Goal: Information Seeking & Learning: Learn about a topic

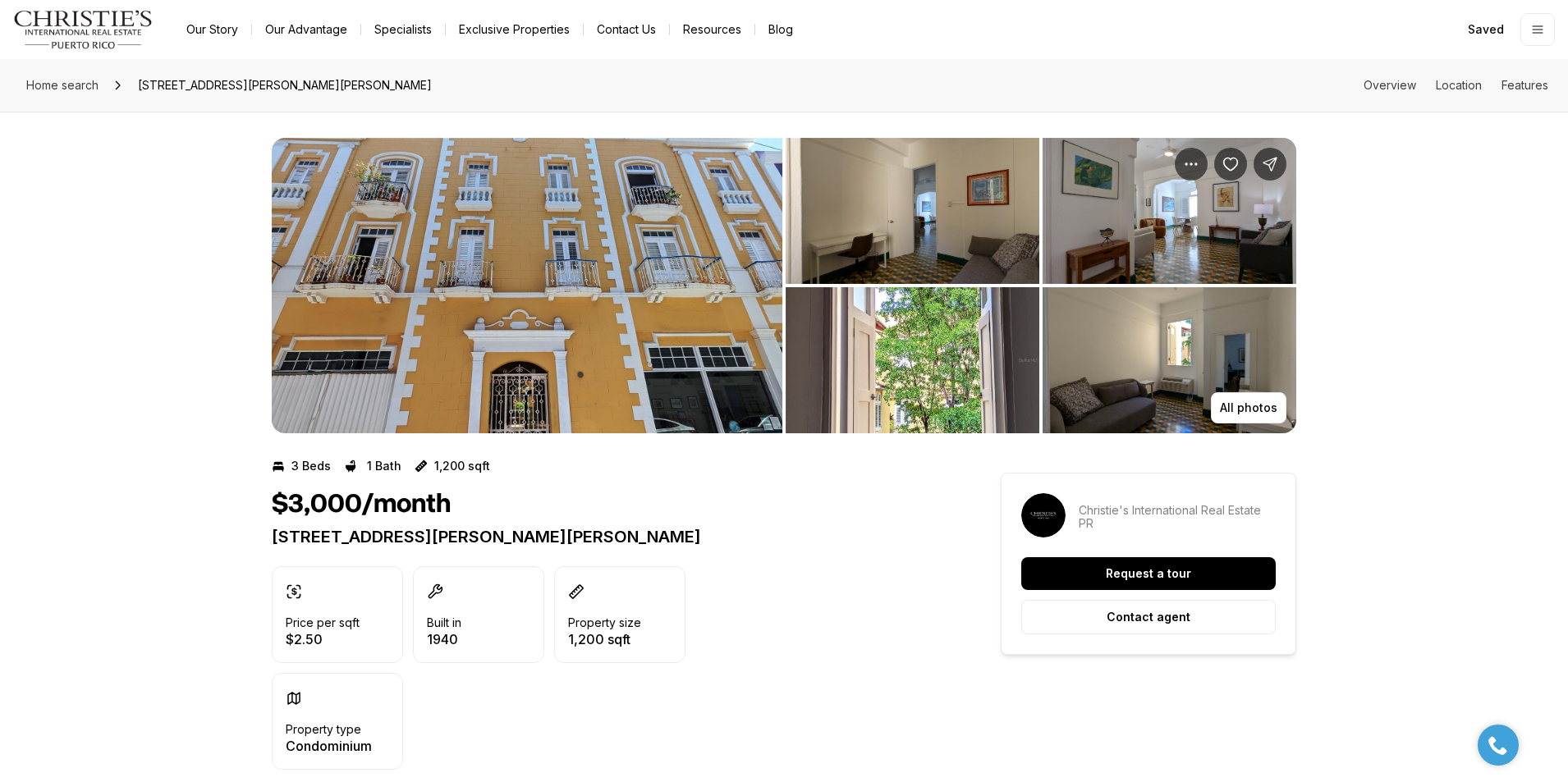
click at [652, 244] on img "View image gallery" at bounding box center [527, 285] width 511 height 295
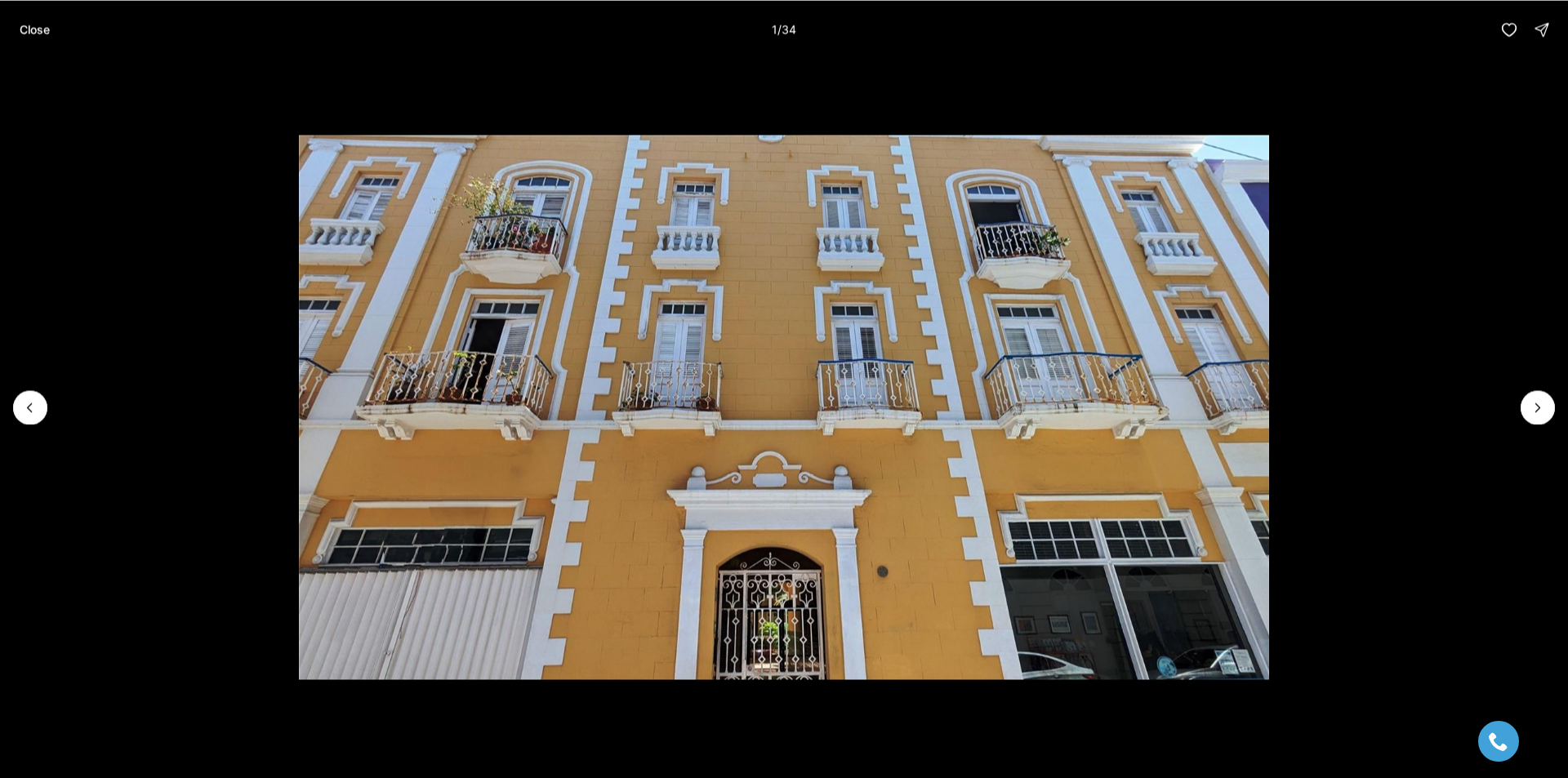
click at [1510, 405] on li "1 of 34" at bounding box center [784, 407] width 1568 height 697
click at [1552, 408] on button "Next slide" at bounding box center [1538, 408] width 34 height 34
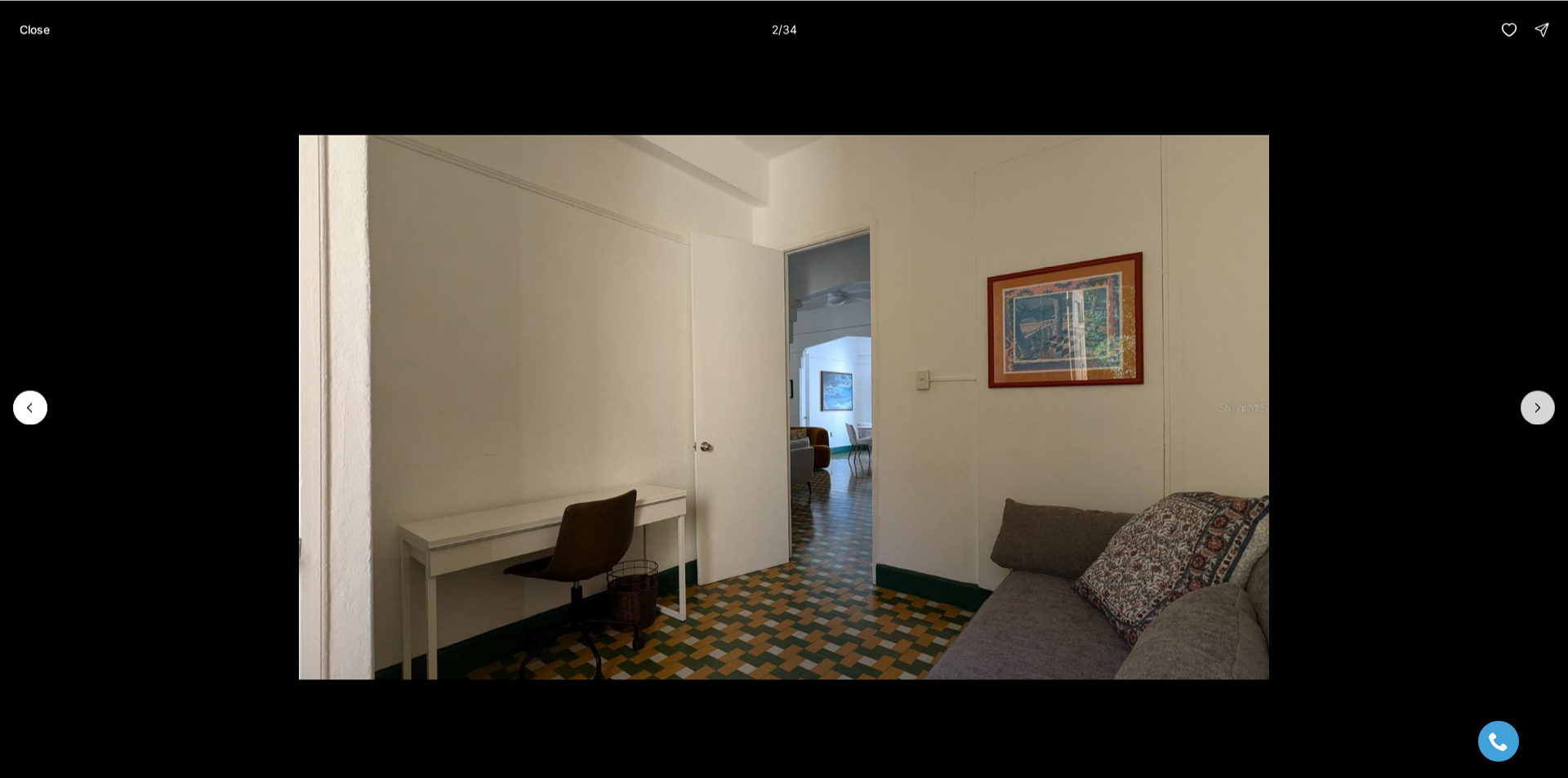
click at [1542, 407] on icon "Next slide" at bounding box center [1538, 407] width 16 height 16
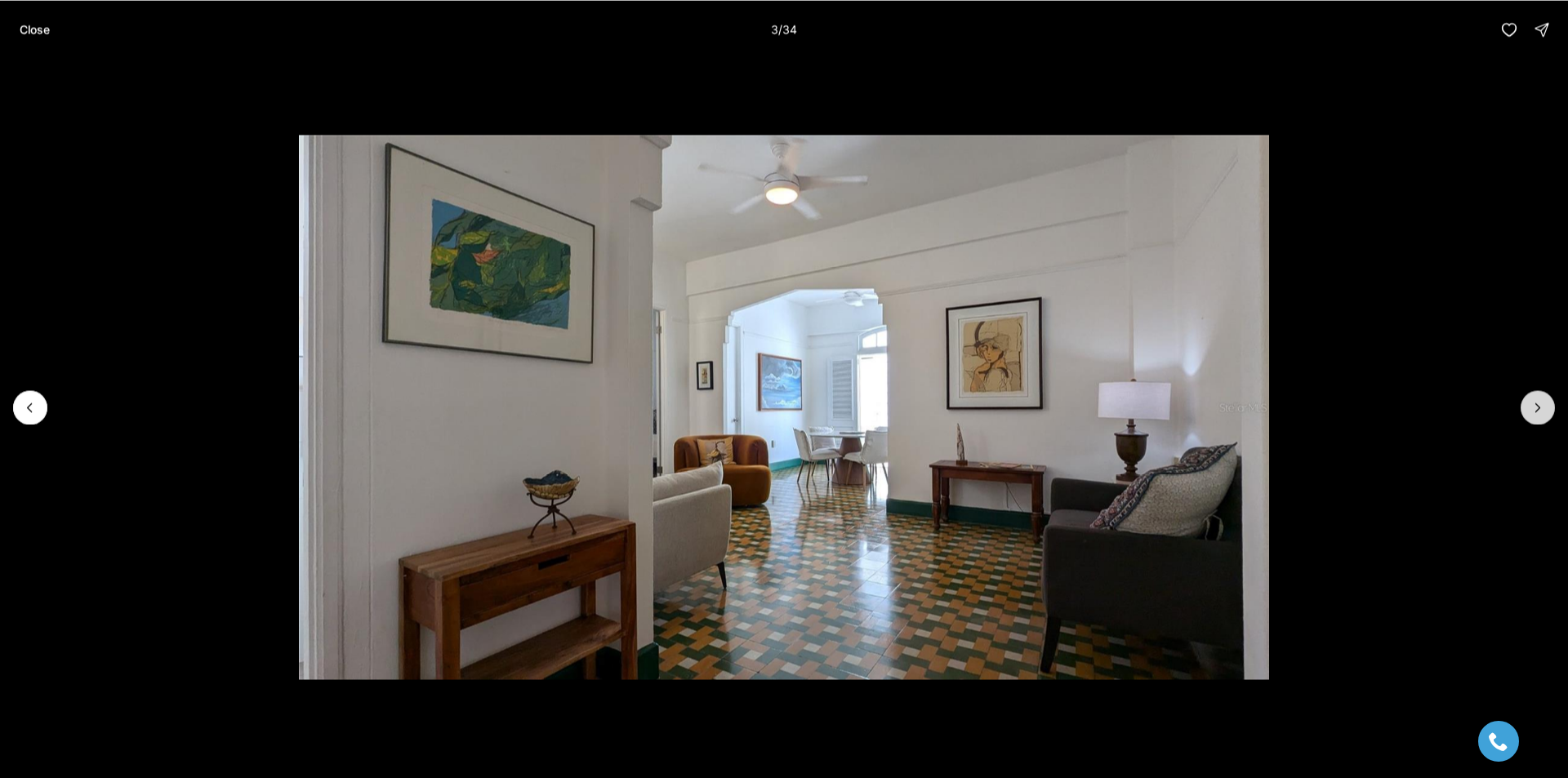
click at [1542, 407] on icon "Next slide" at bounding box center [1538, 407] width 16 height 16
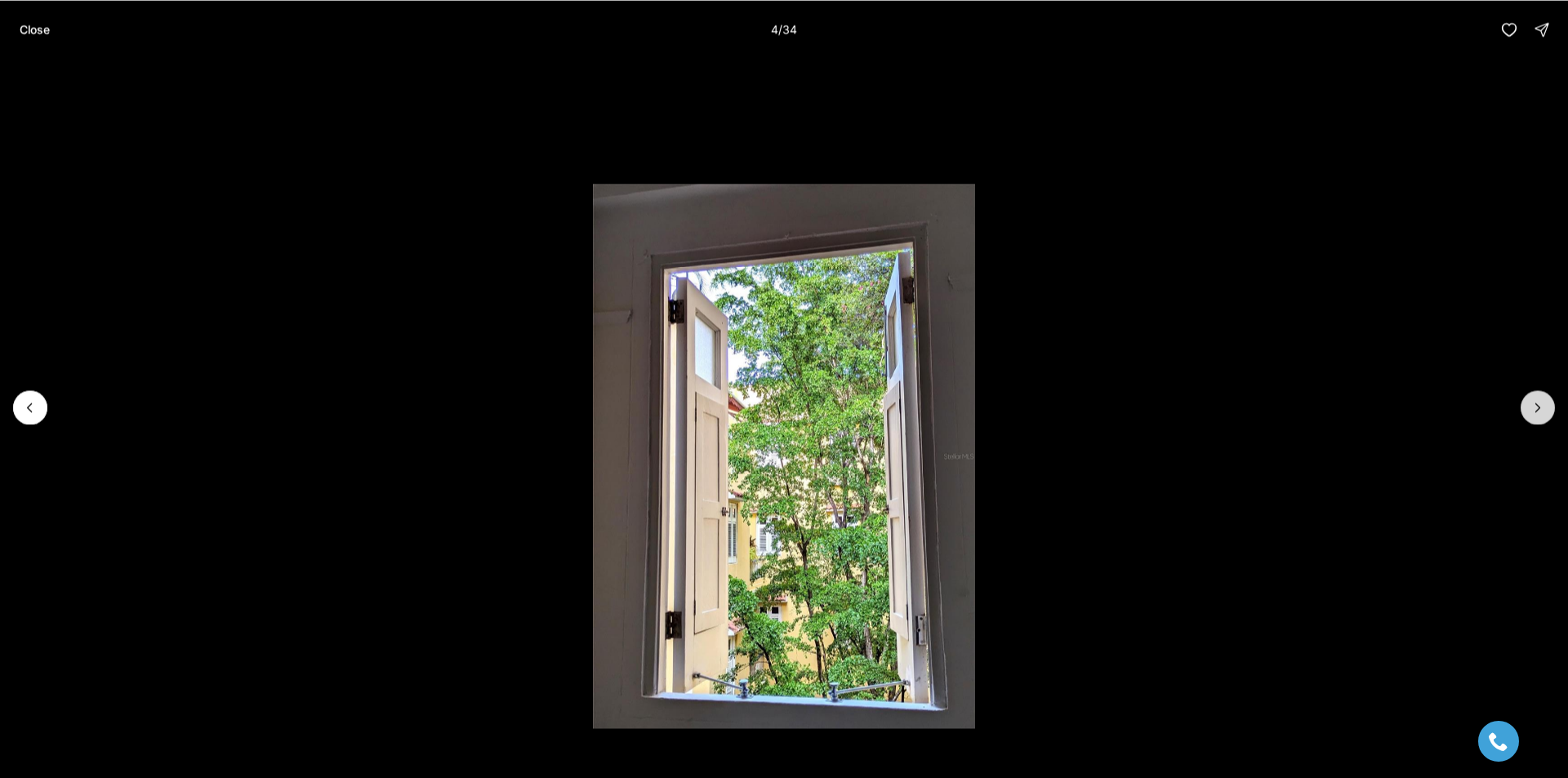
click at [1542, 407] on icon "Next slide" at bounding box center [1538, 407] width 16 height 16
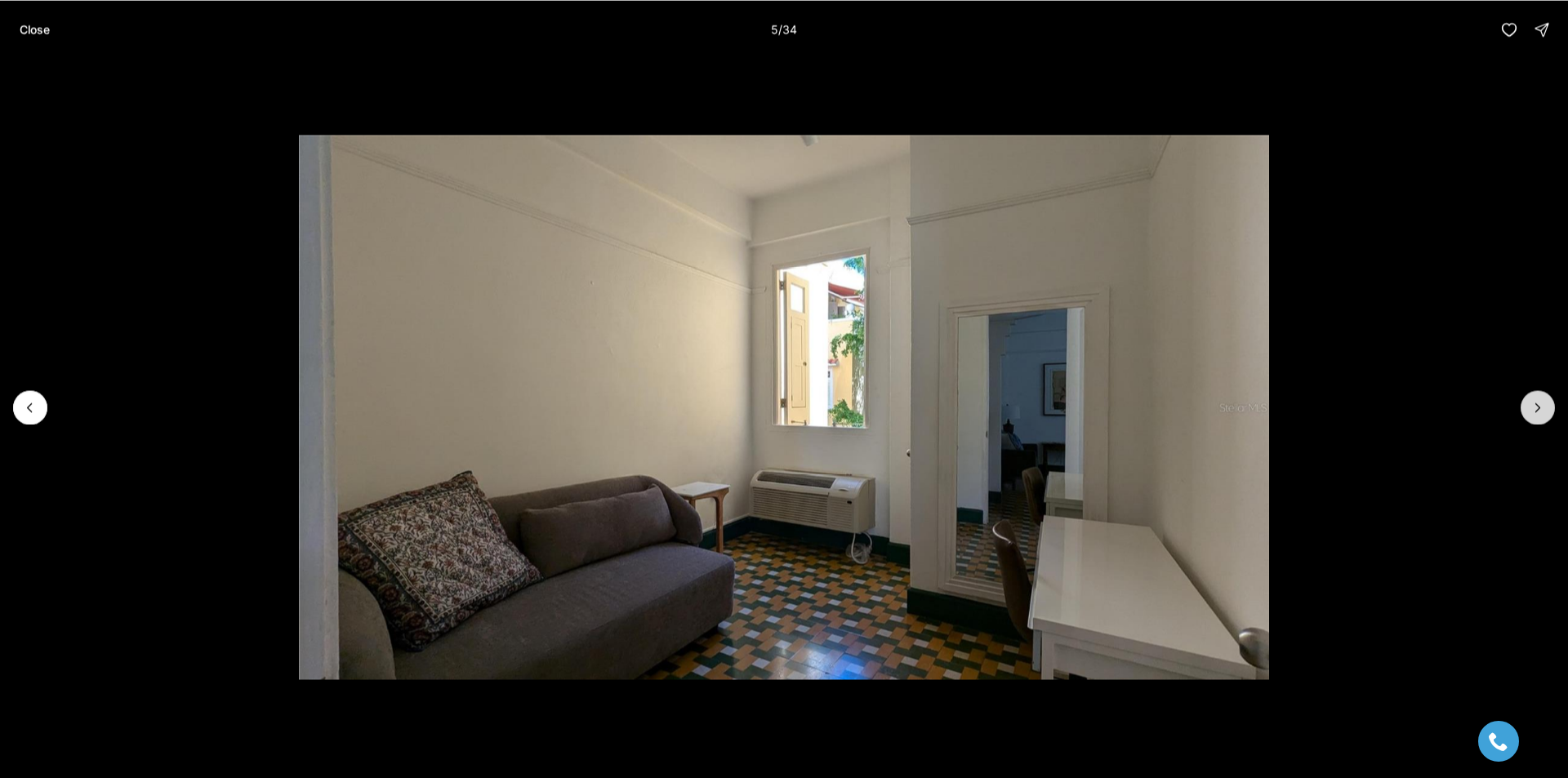
click at [1542, 407] on icon "Next slide" at bounding box center [1538, 407] width 16 height 16
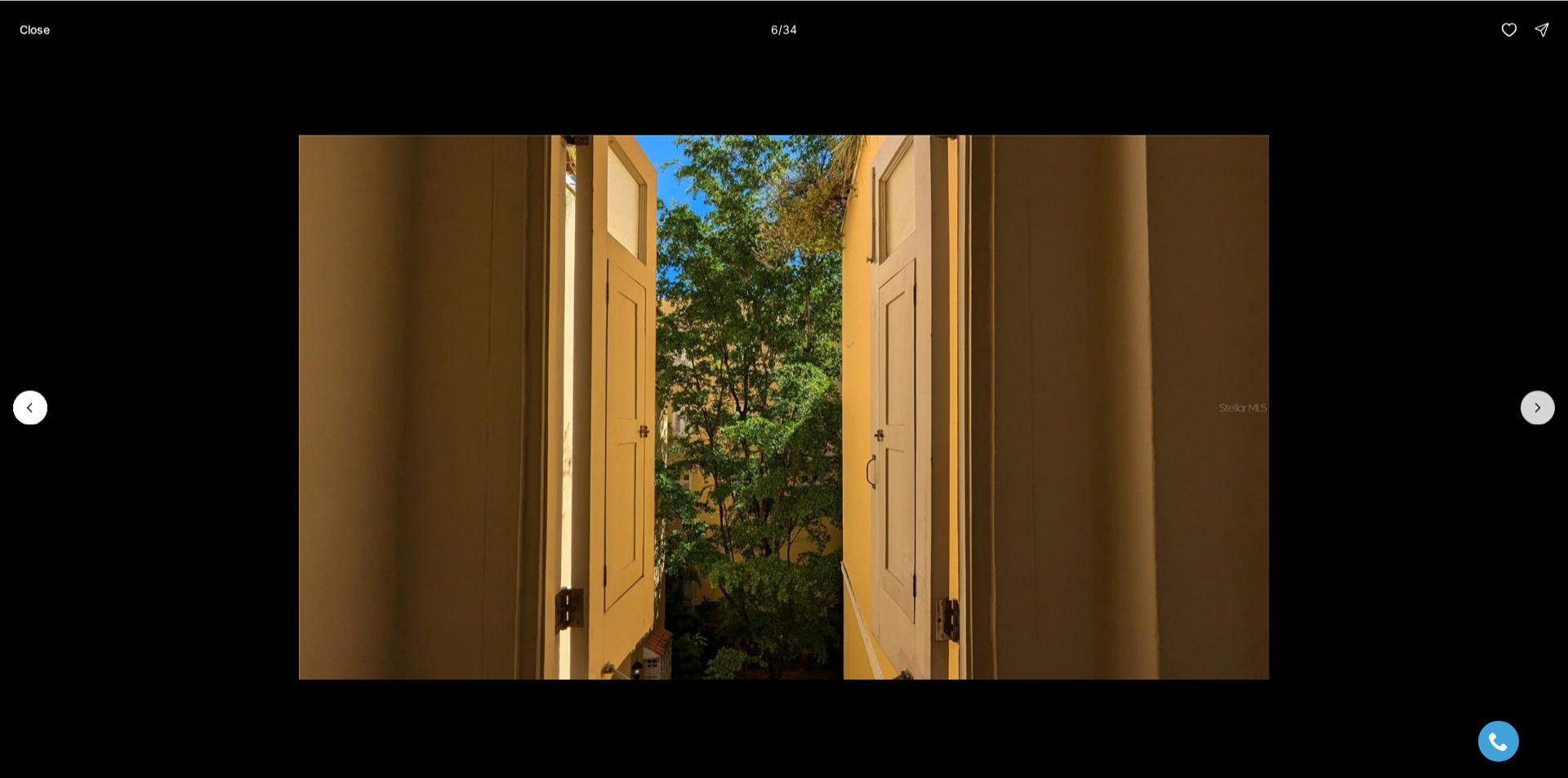
click at [1542, 407] on icon "Next slide" at bounding box center [1538, 407] width 16 height 16
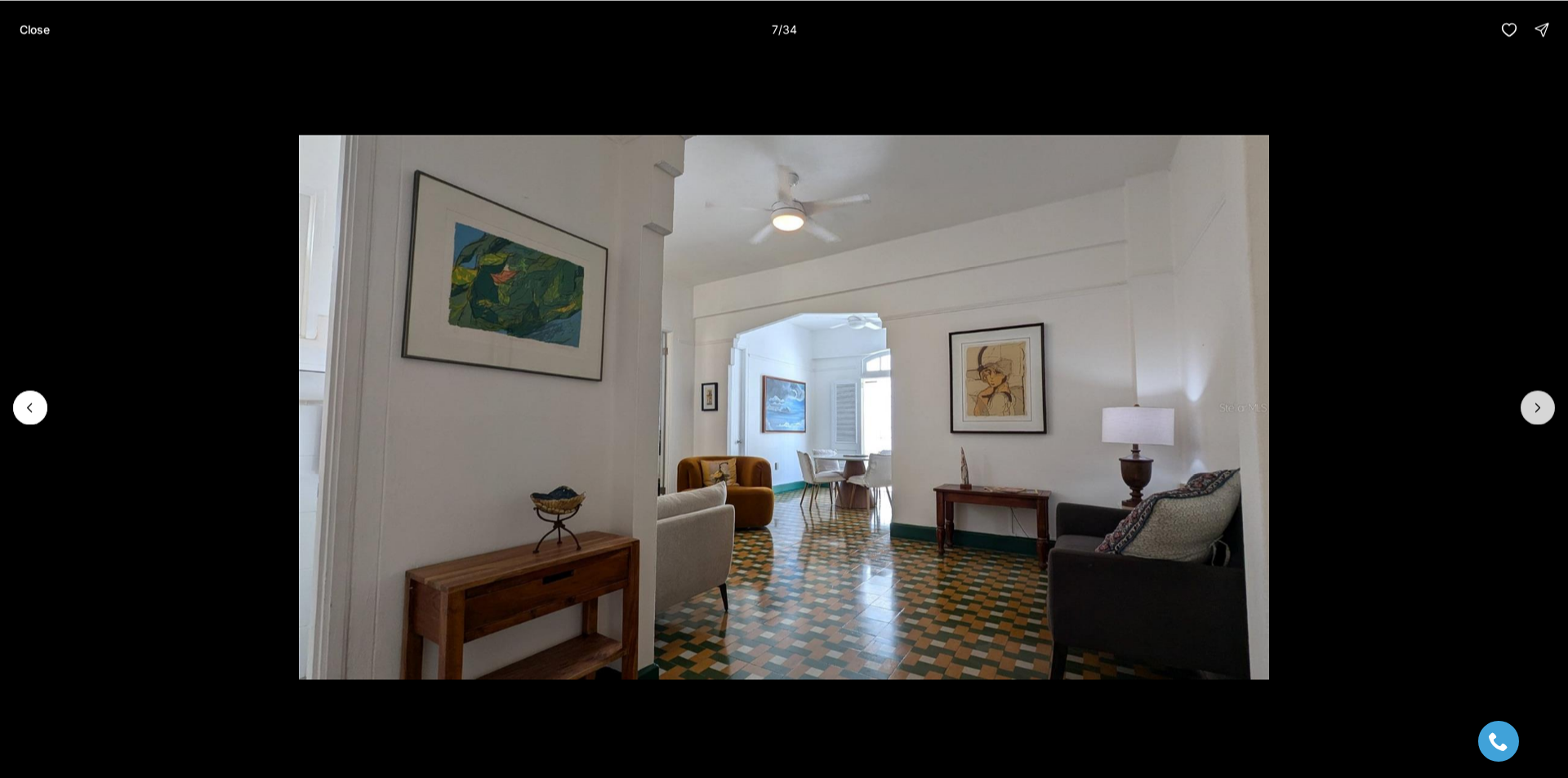
click at [1542, 407] on icon "Next slide" at bounding box center [1538, 407] width 16 height 16
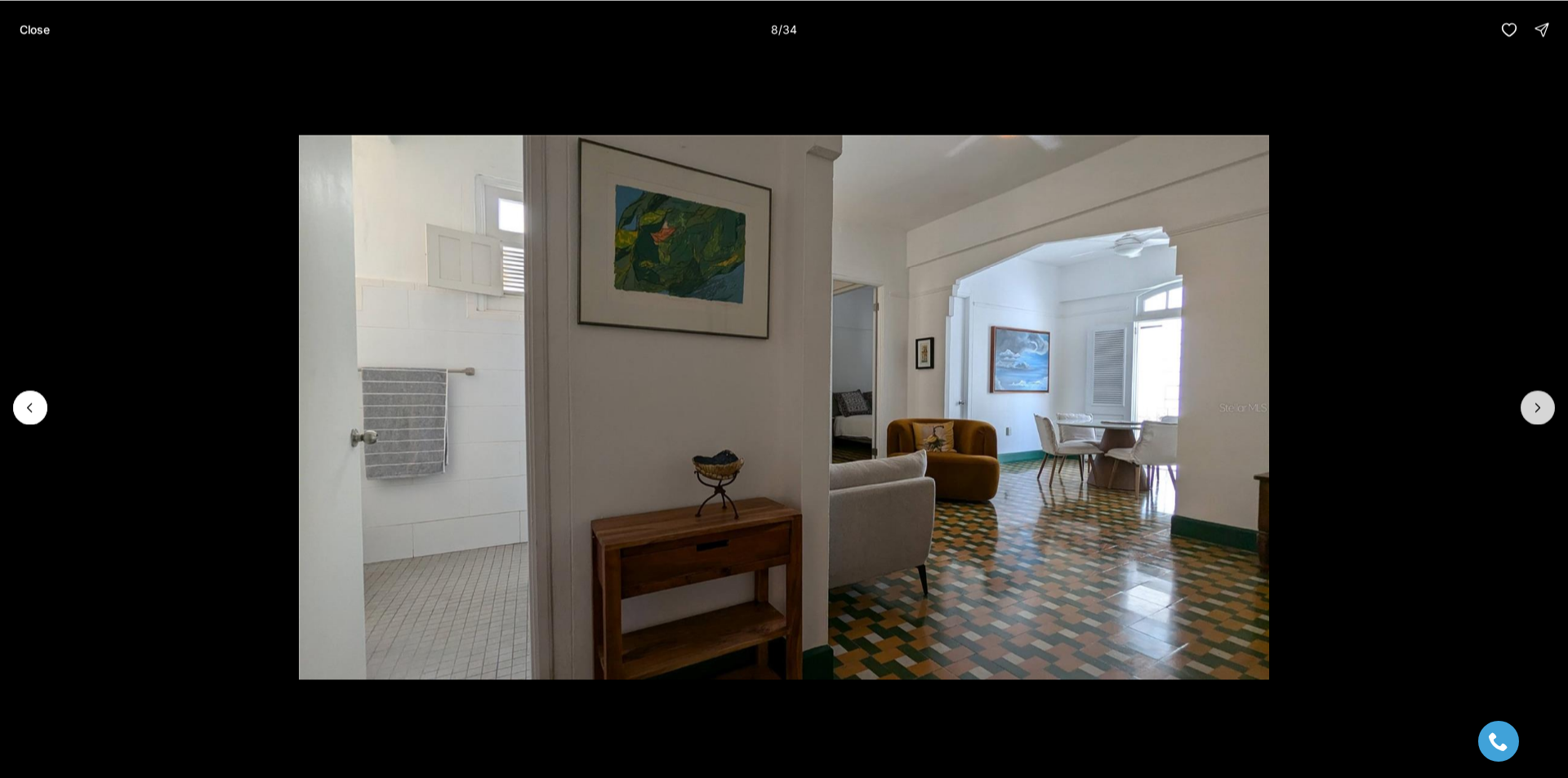
click at [1542, 407] on icon "Next slide" at bounding box center [1538, 407] width 16 height 16
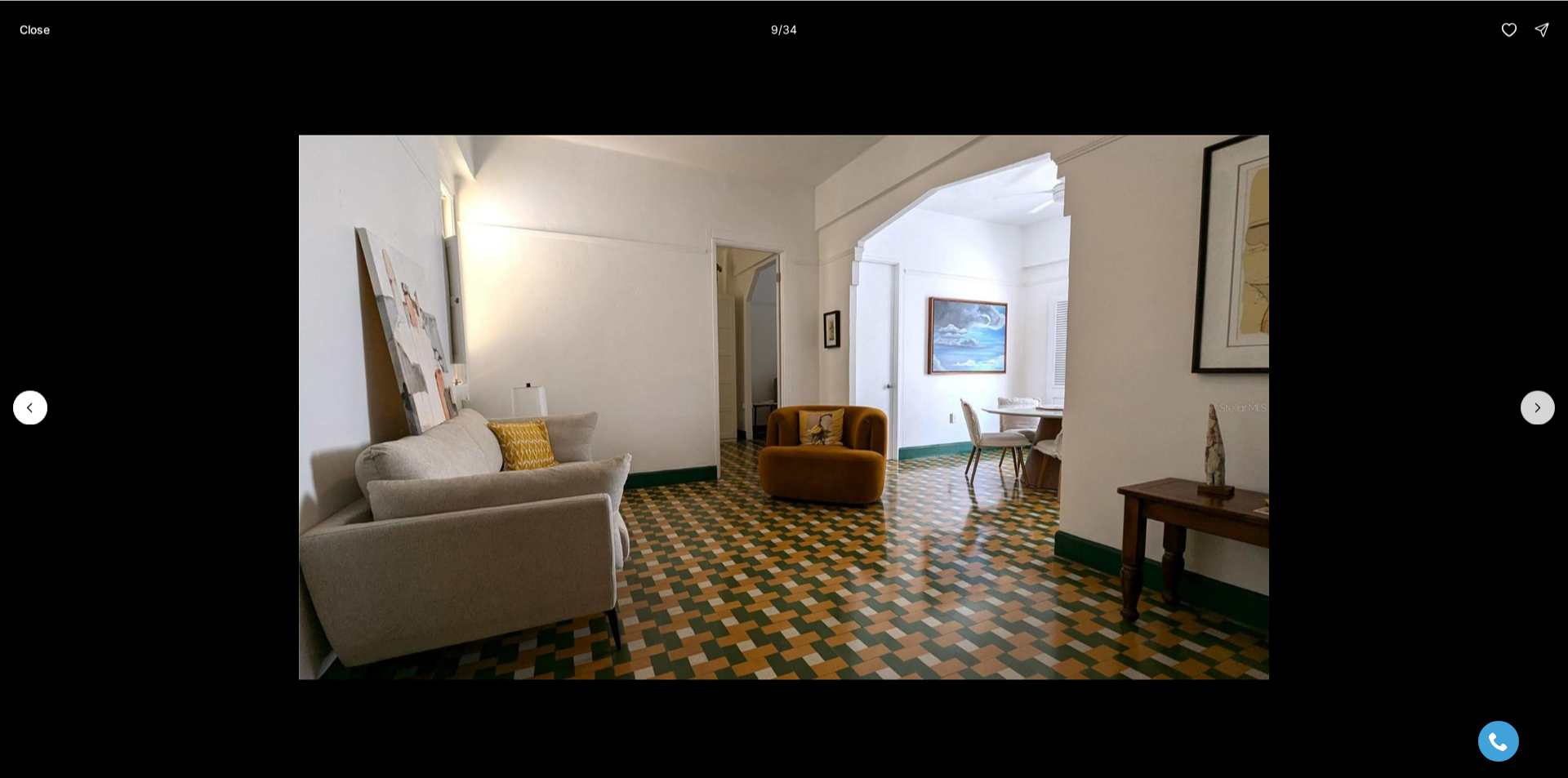
click at [1542, 407] on icon "Next slide" at bounding box center [1538, 407] width 16 height 16
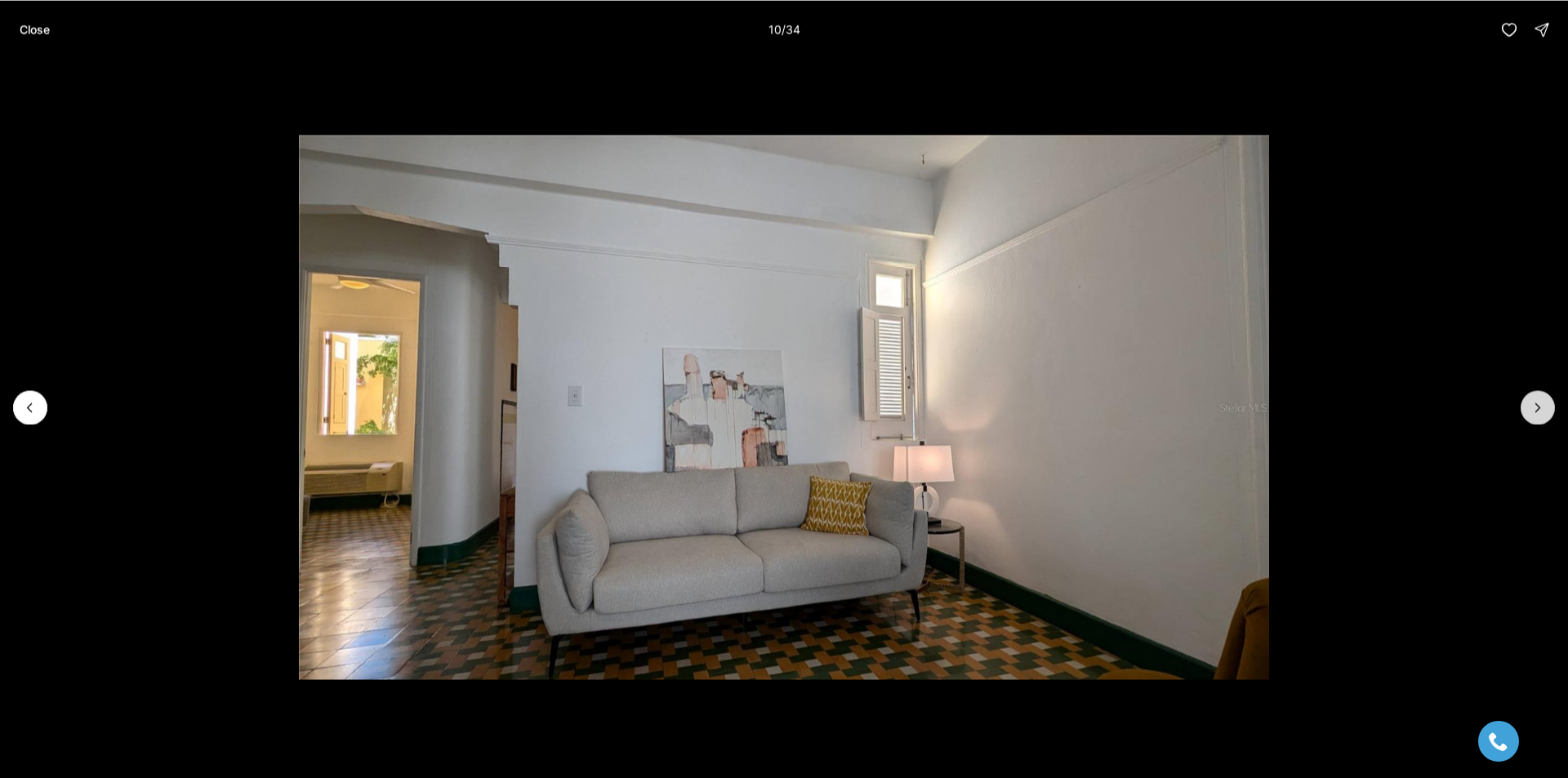
click at [1542, 407] on icon "Next slide" at bounding box center [1538, 407] width 16 height 16
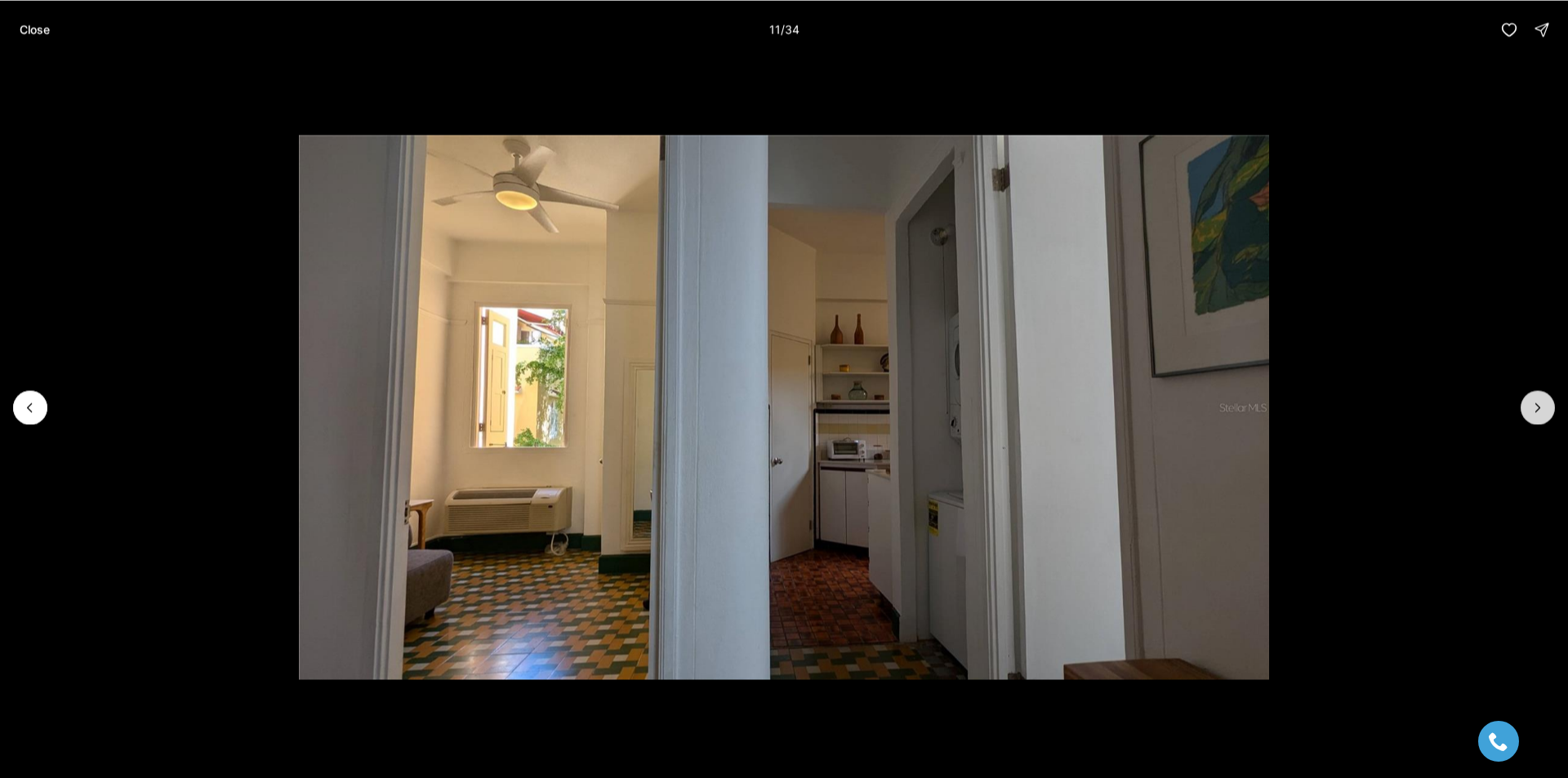
click at [1542, 407] on icon "Next slide" at bounding box center [1538, 407] width 16 height 16
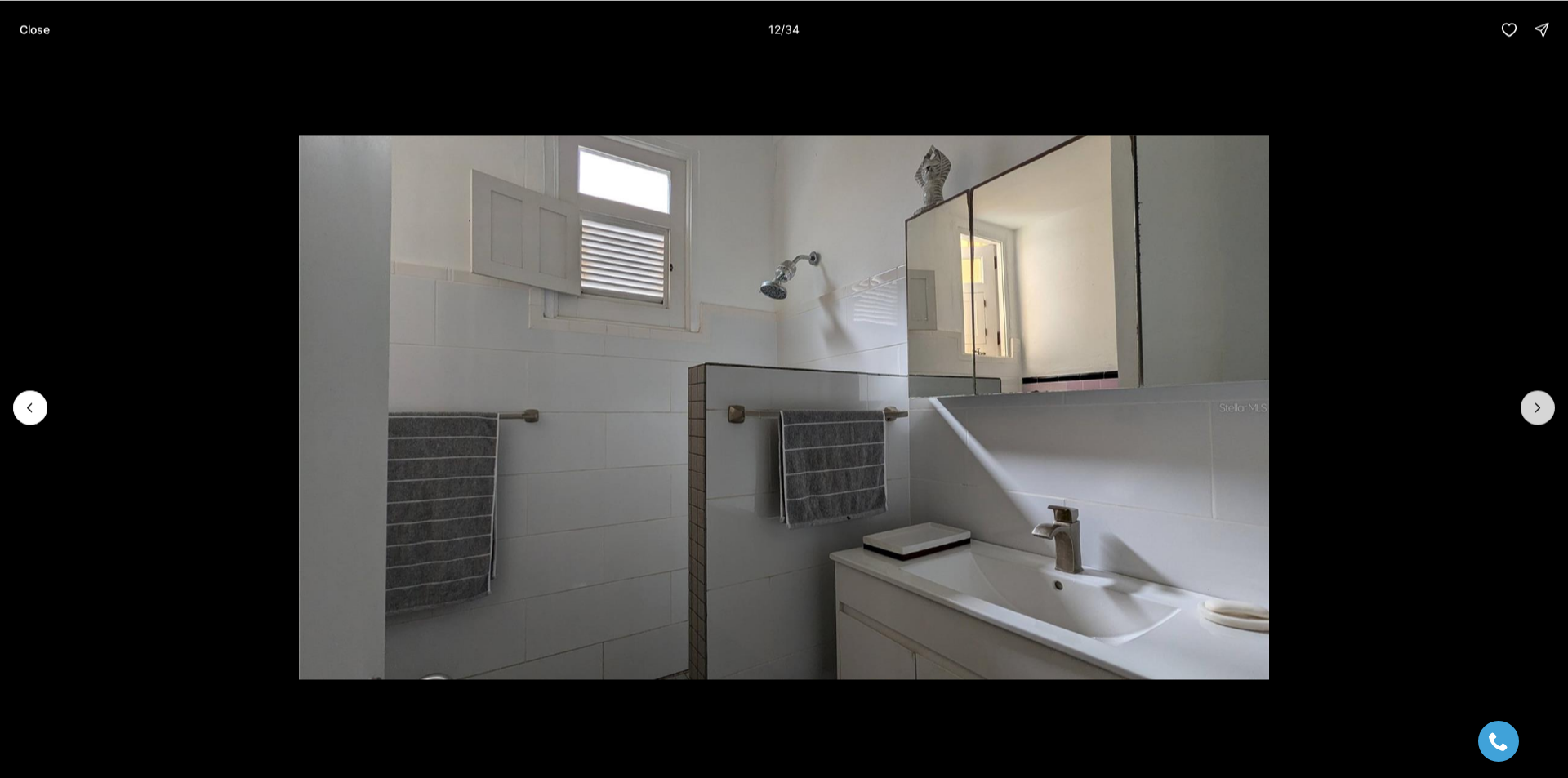
click at [1542, 407] on icon "Next slide" at bounding box center [1538, 407] width 16 height 16
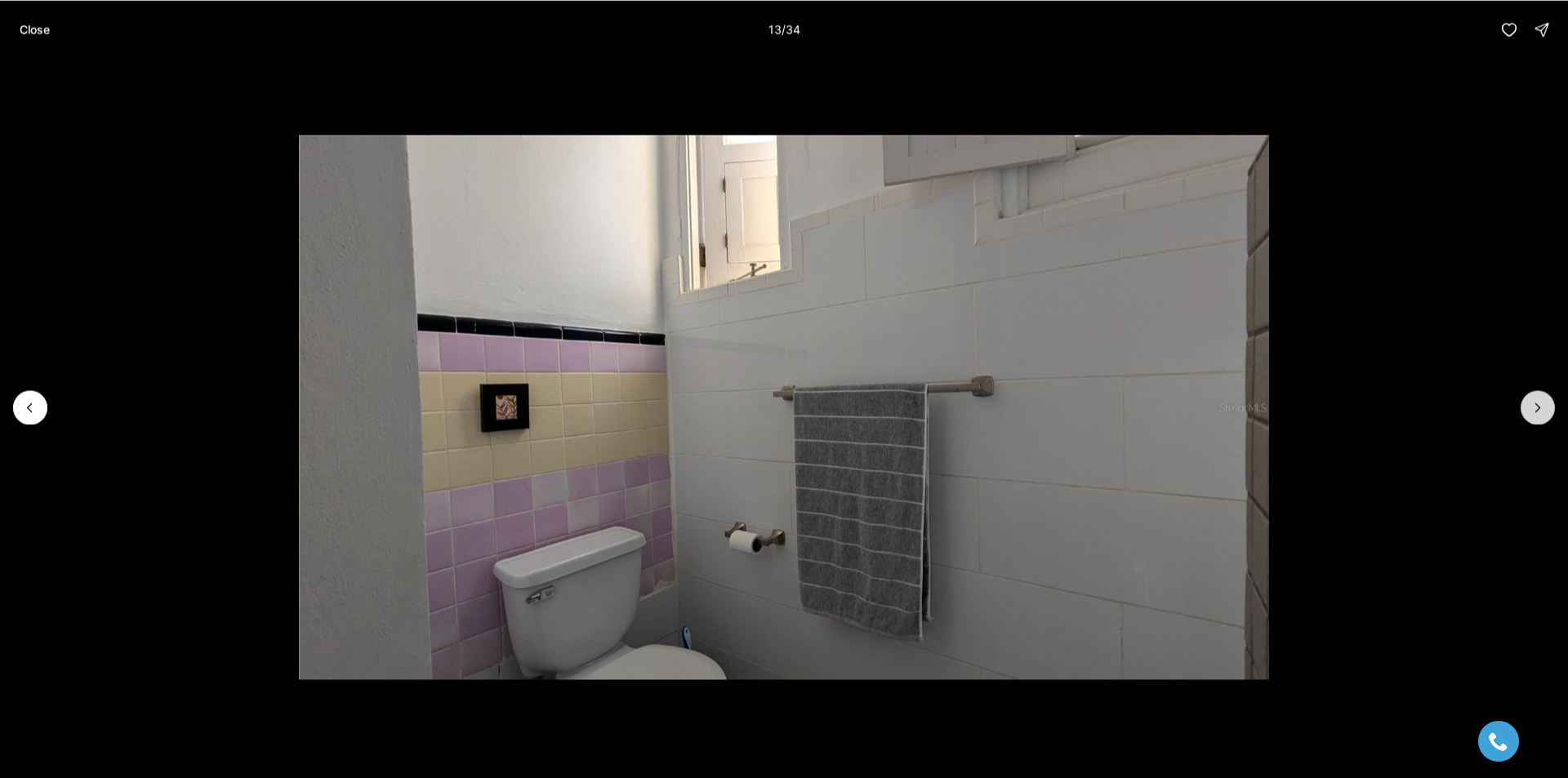
click at [1542, 407] on icon "Next slide" at bounding box center [1538, 407] width 16 height 16
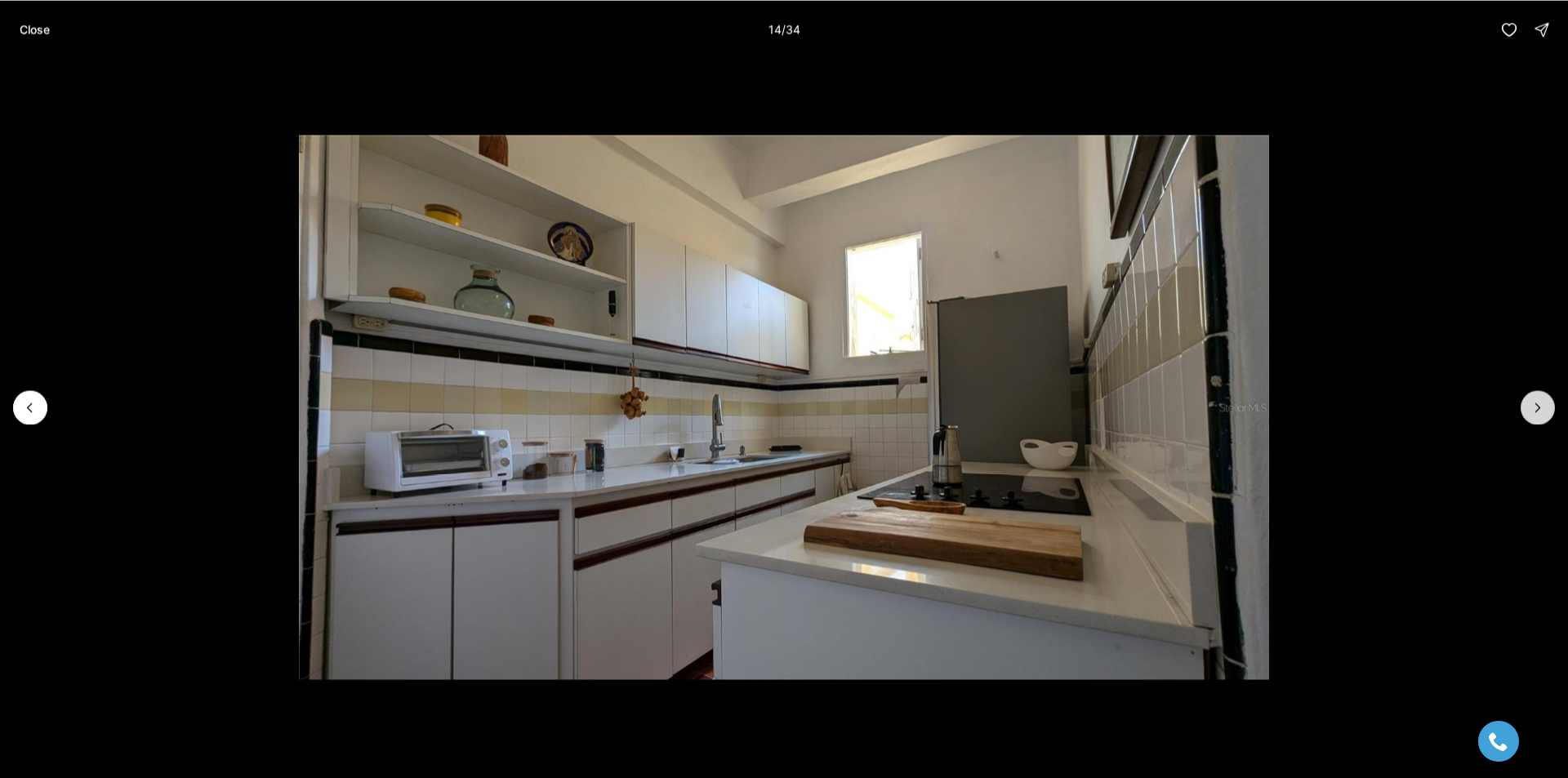
click at [1542, 407] on icon "Next slide" at bounding box center [1538, 407] width 16 height 16
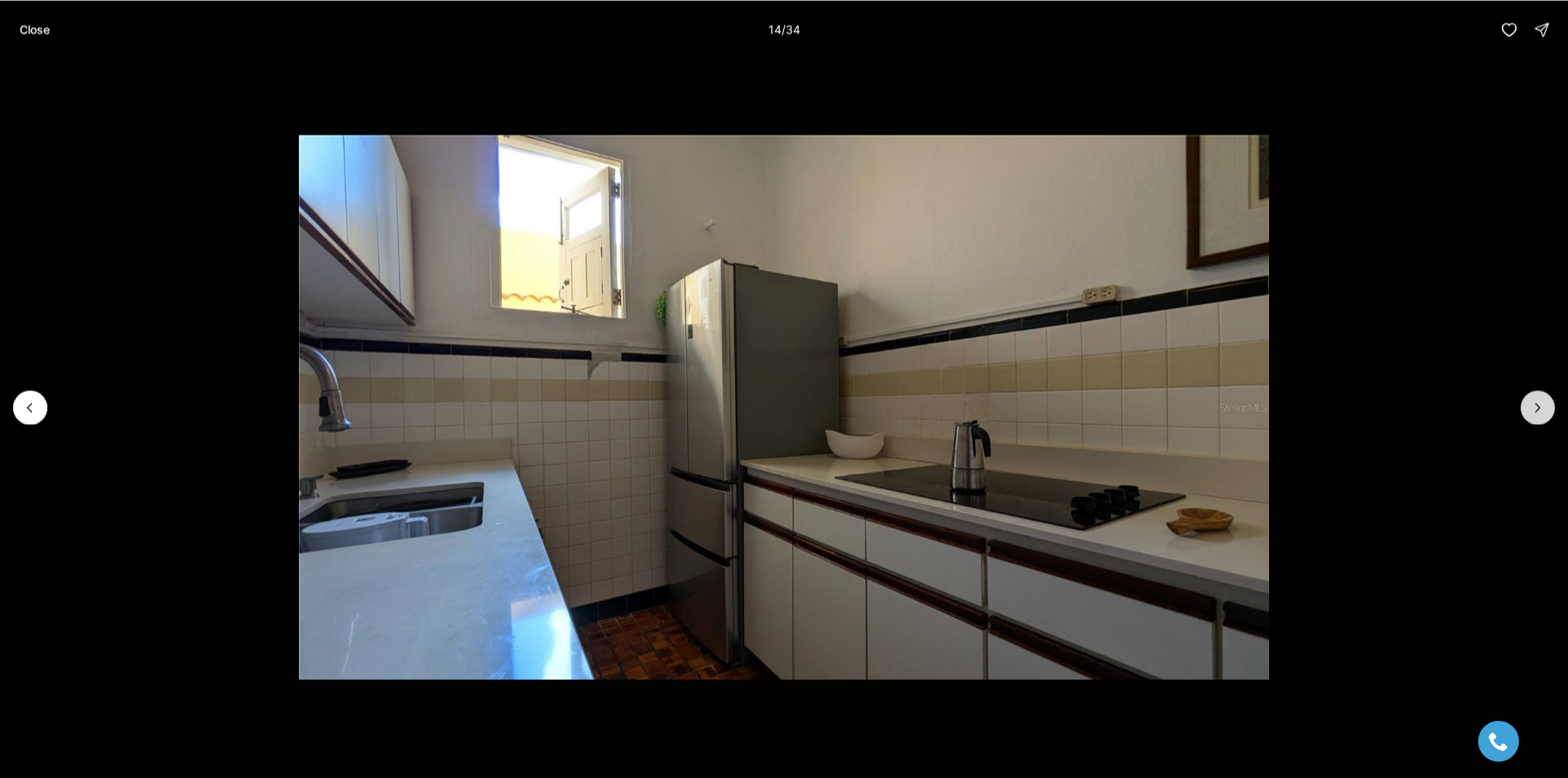
click at [1542, 407] on icon "Next slide" at bounding box center [1538, 407] width 16 height 16
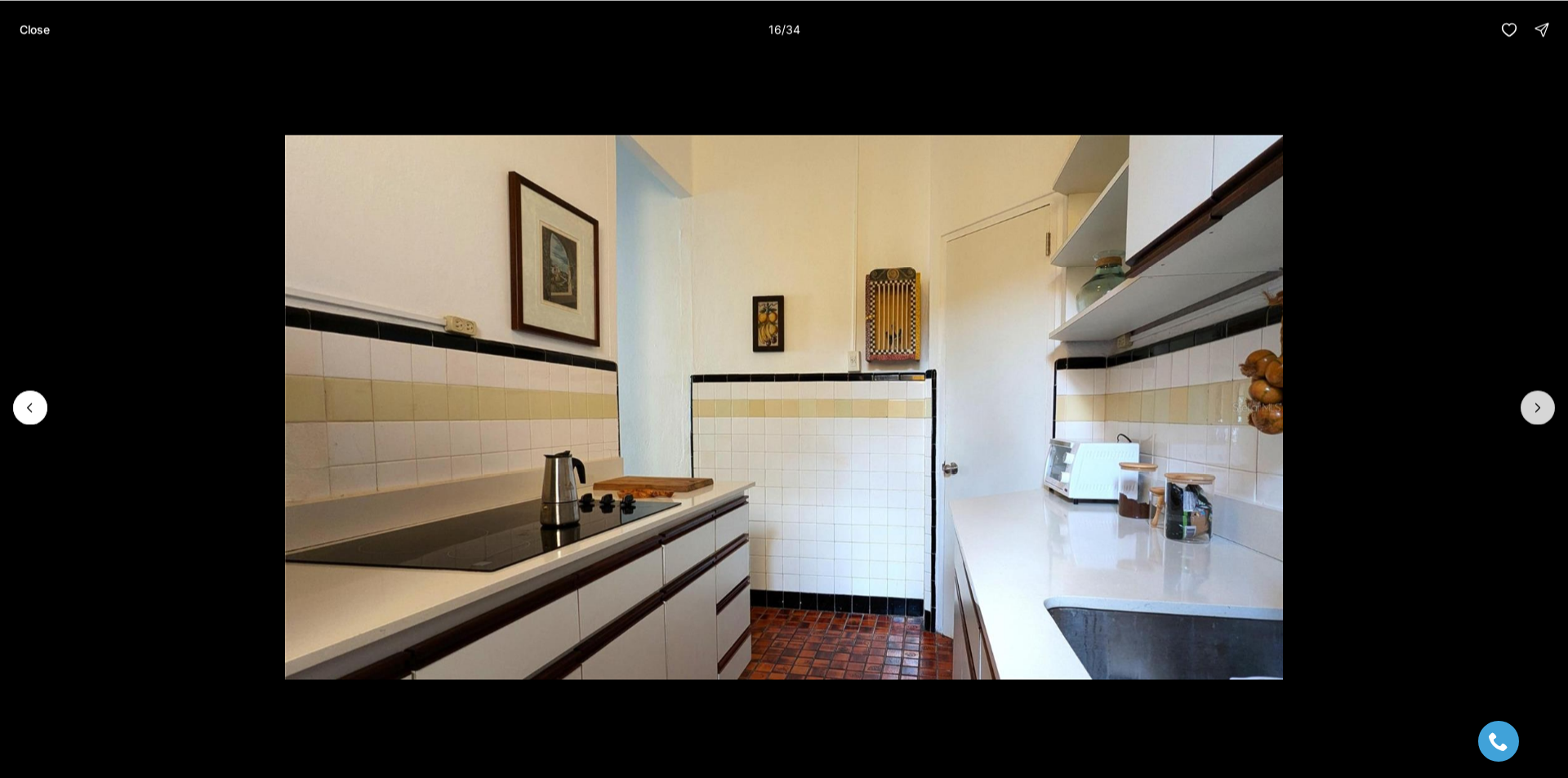
click at [1542, 407] on icon "Next slide" at bounding box center [1538, 407] width 16 height 16
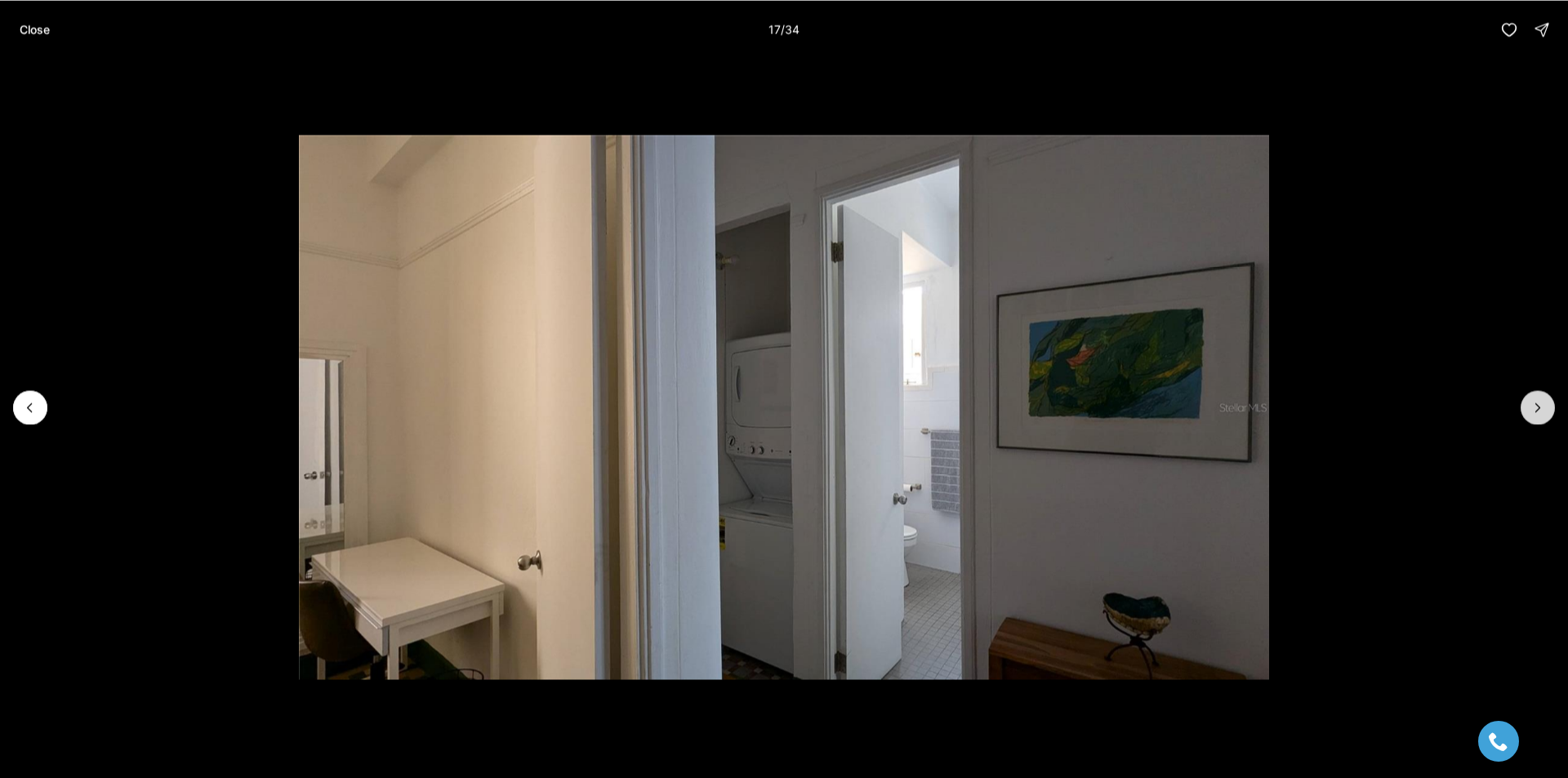
click at [1542, 407] on icon "Next slide" at bounding box center [1538, 407] width 16 height 16
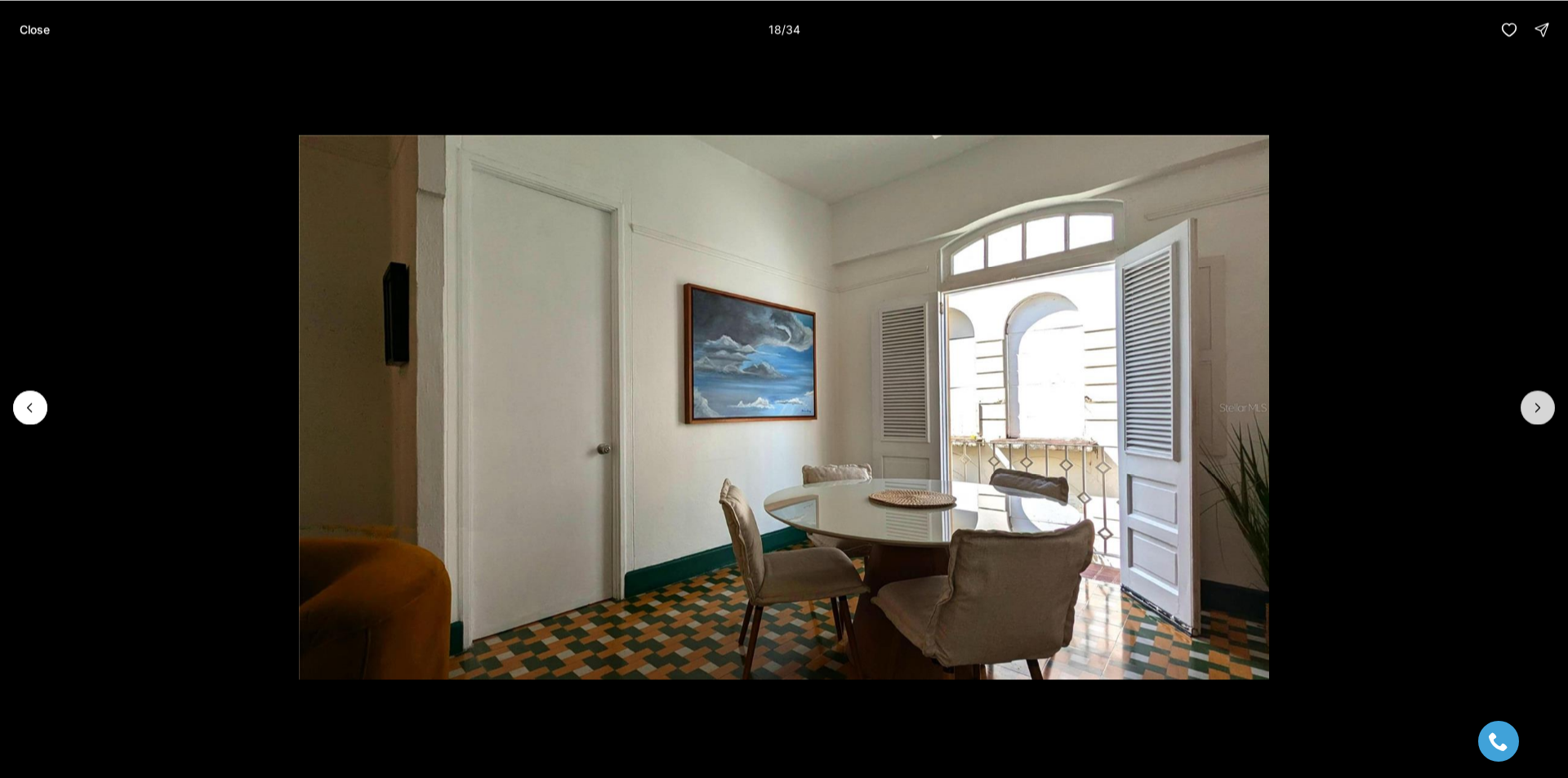
click at [1542, 407] on icon "Next slide" at bounding box center [1538, 407] width 16 height 16
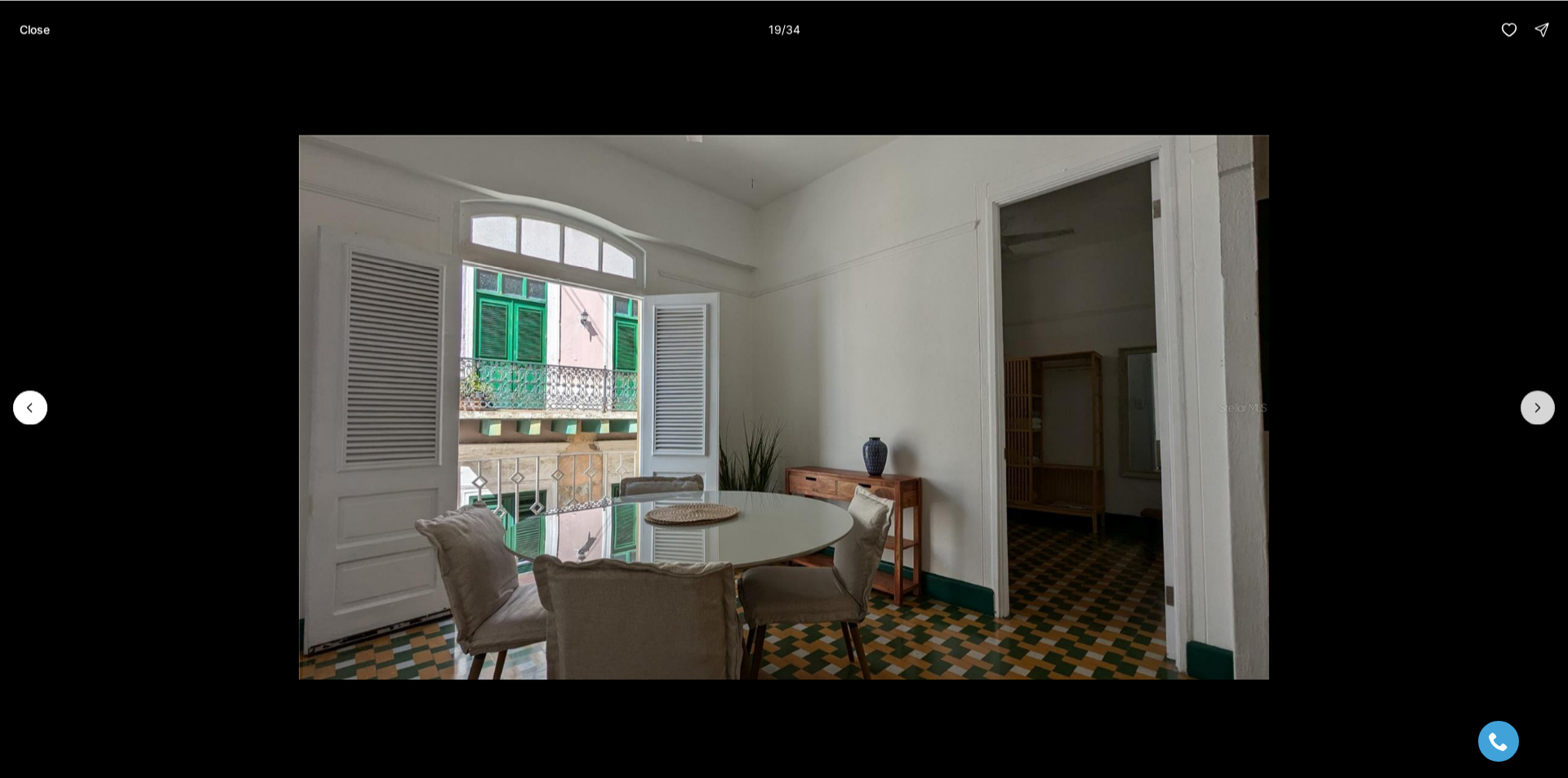
click at [1542, 407] on icon "Next slide" at bounding box center [1538, 407] width 16 height 16
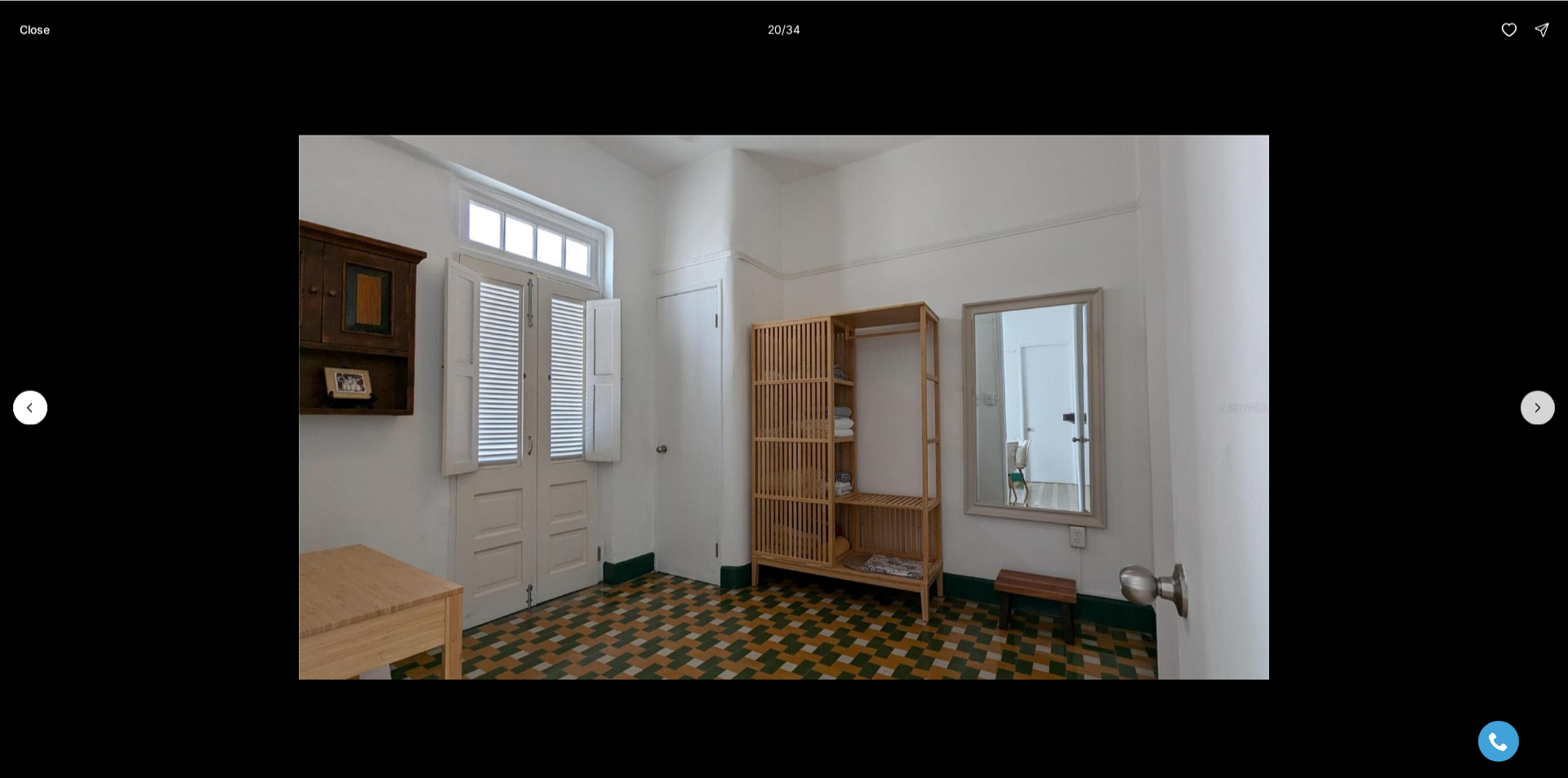
click at [1542, 407] on icon "Next slide" at bounding box center [1538, 407] width 16 height 16
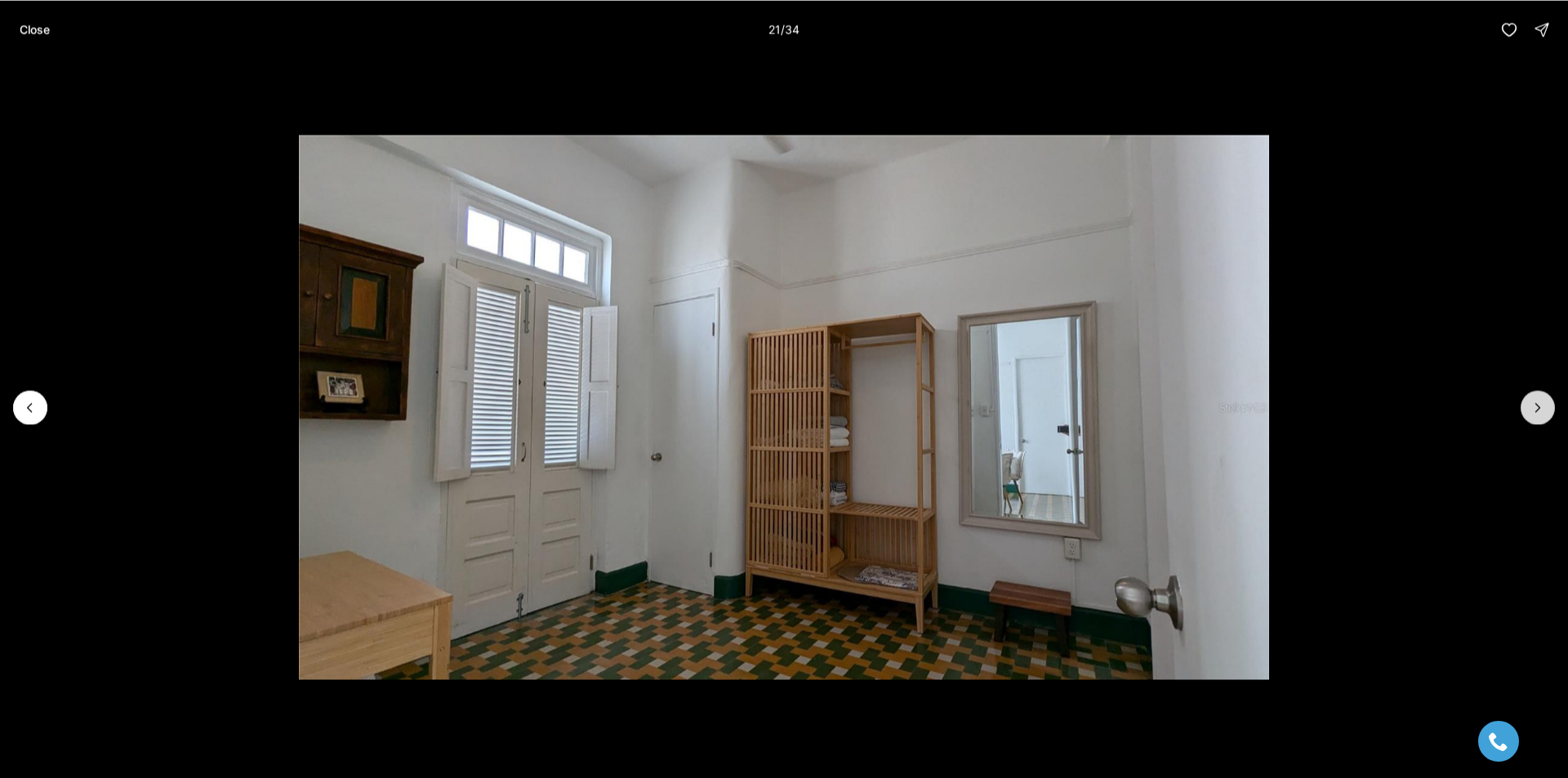
click at [1542, 407] on icon "Next slide" at bounding box center [1538, 407] width 16 height 16
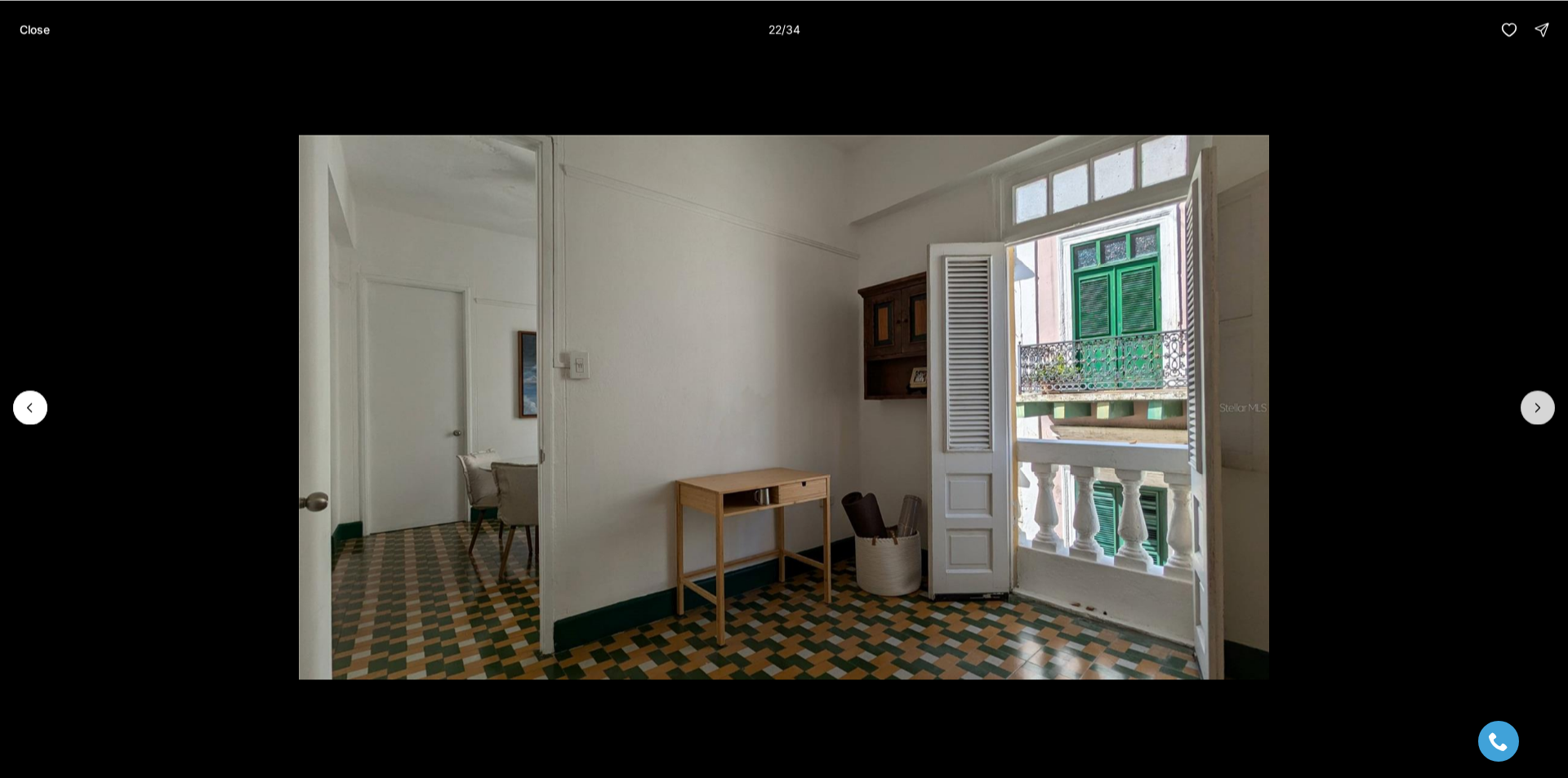
click at [1542, 407] on icon "Next slide" at bounding box center [1538, 407] width 16 height 16
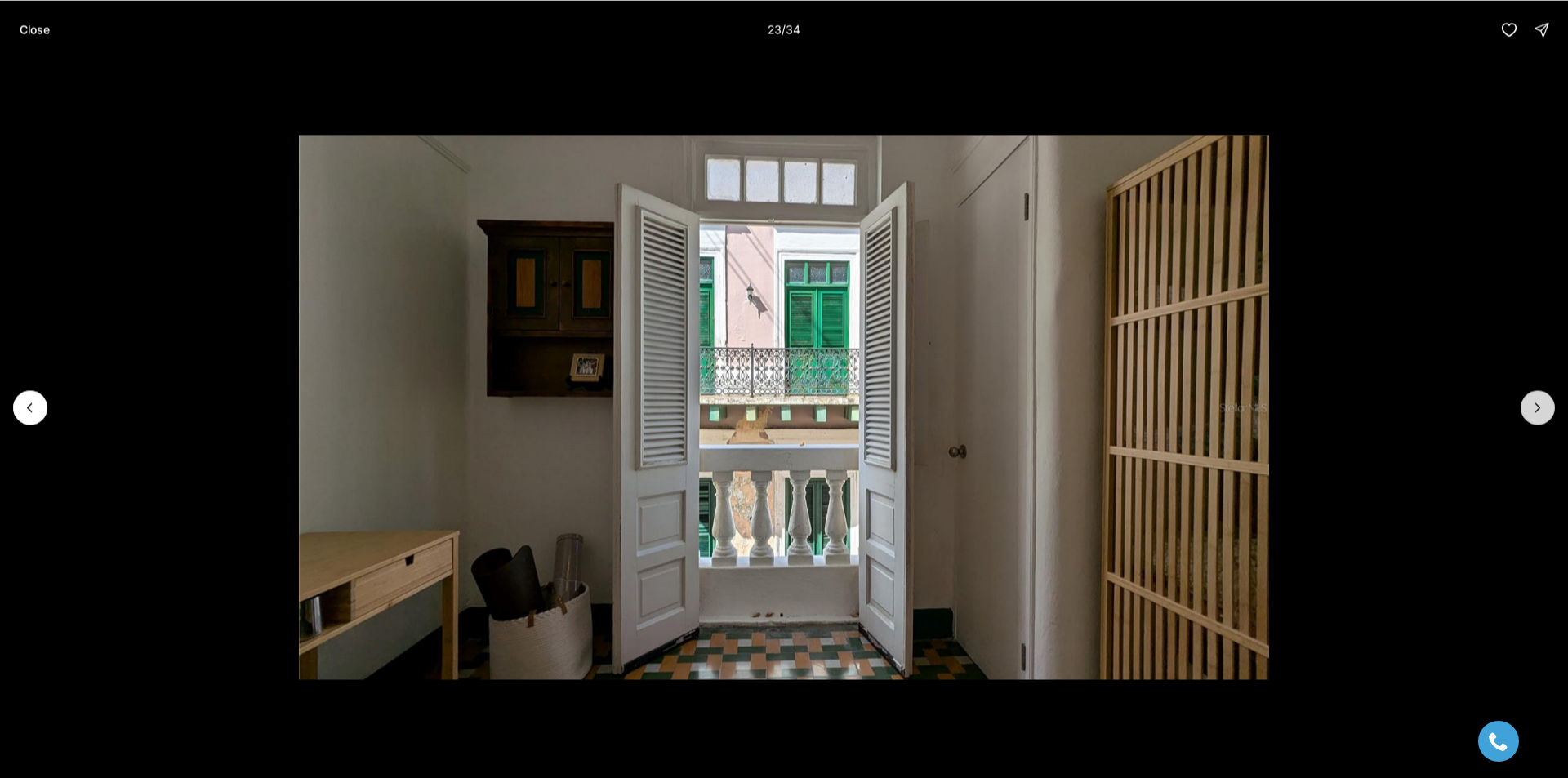
click at [1542, 407] on icon "Next slide" at bounding box center [1538, 407] width 16 height 16
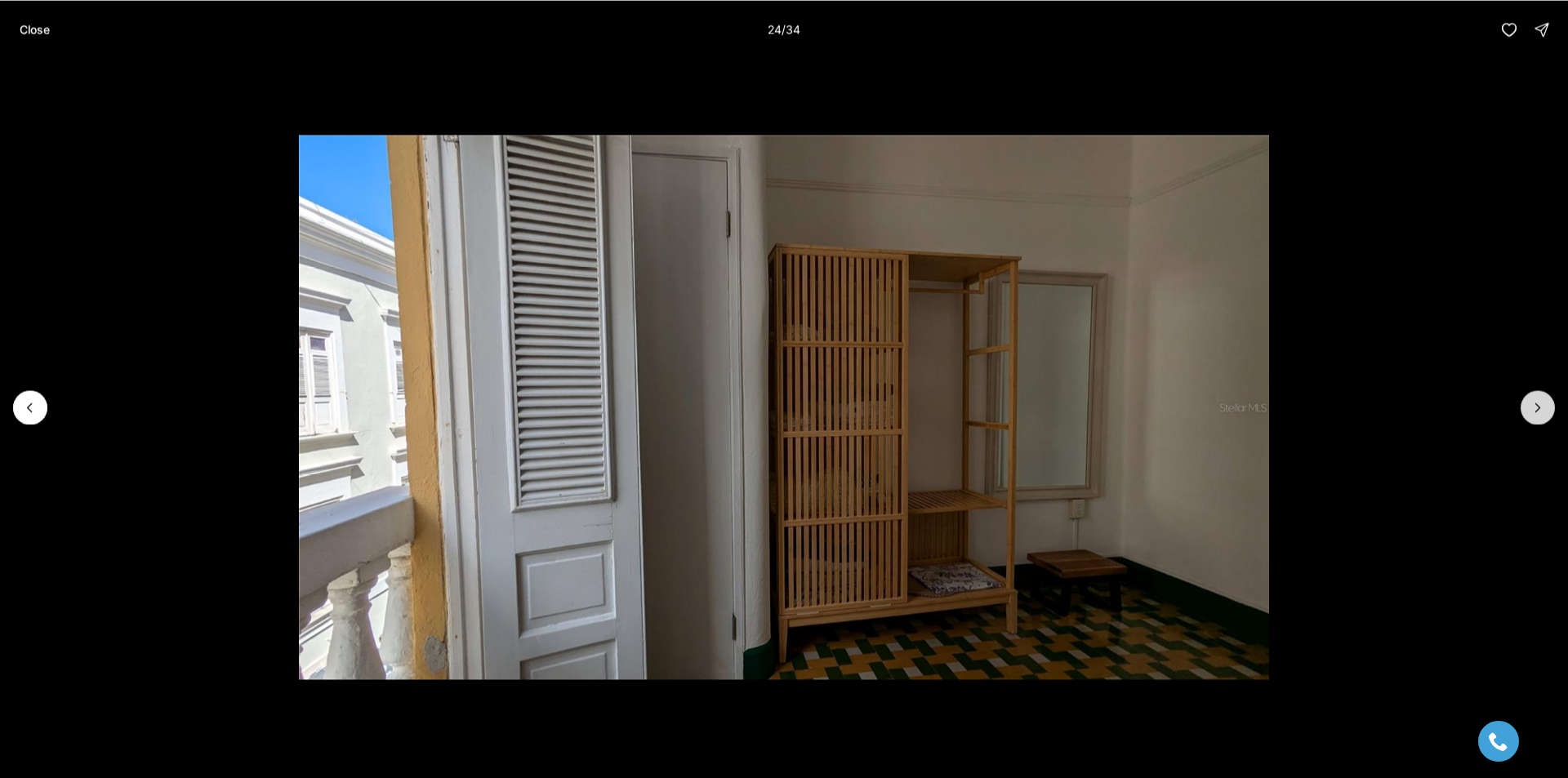
click at [1542, 407] on icon "Next slide" at bounding box center [1538, 407] width 16 height 16
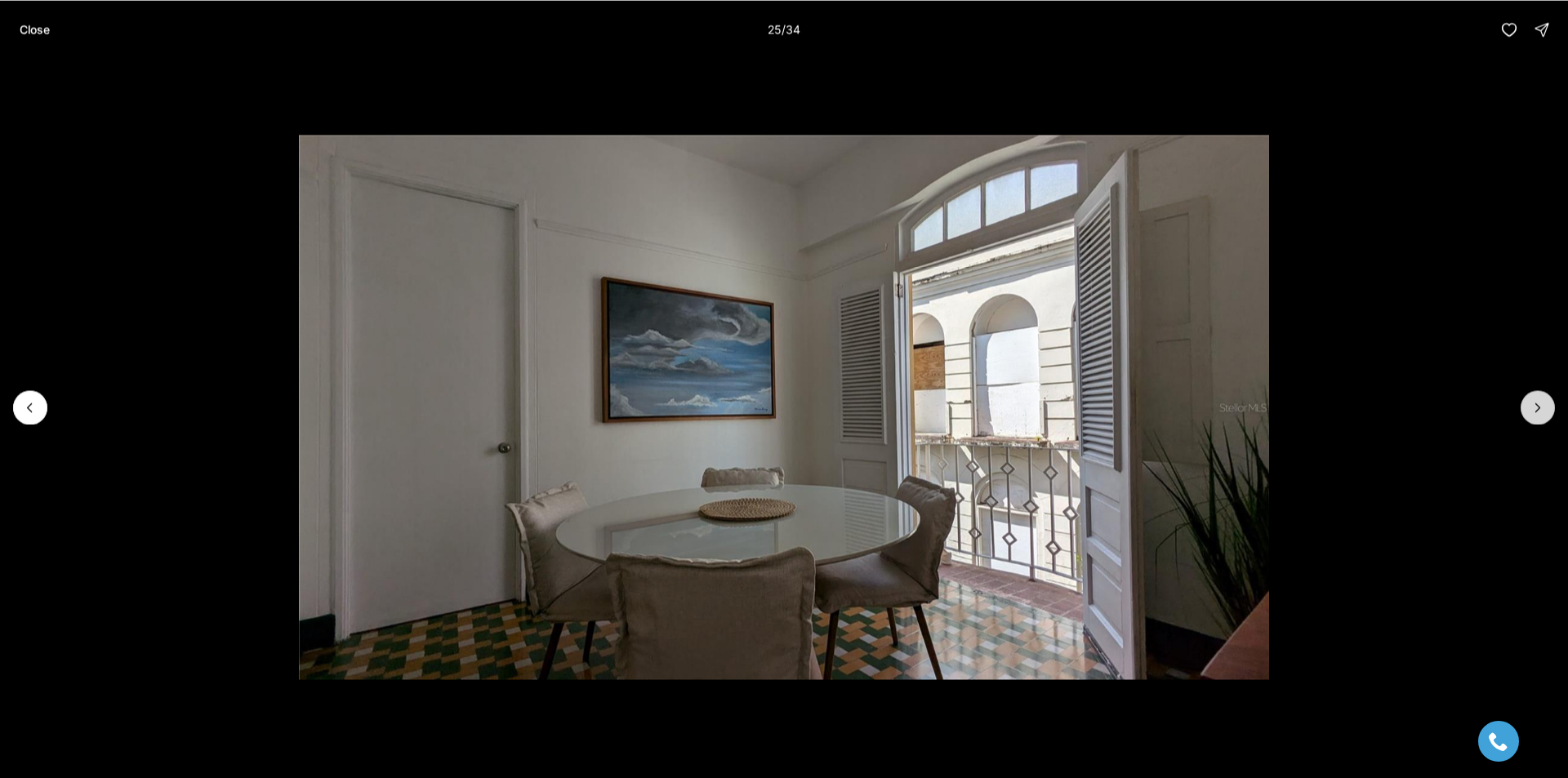
click at [1542, 407] on icon "Next slide" at bounding box center [1538, 407] width 16 height 16
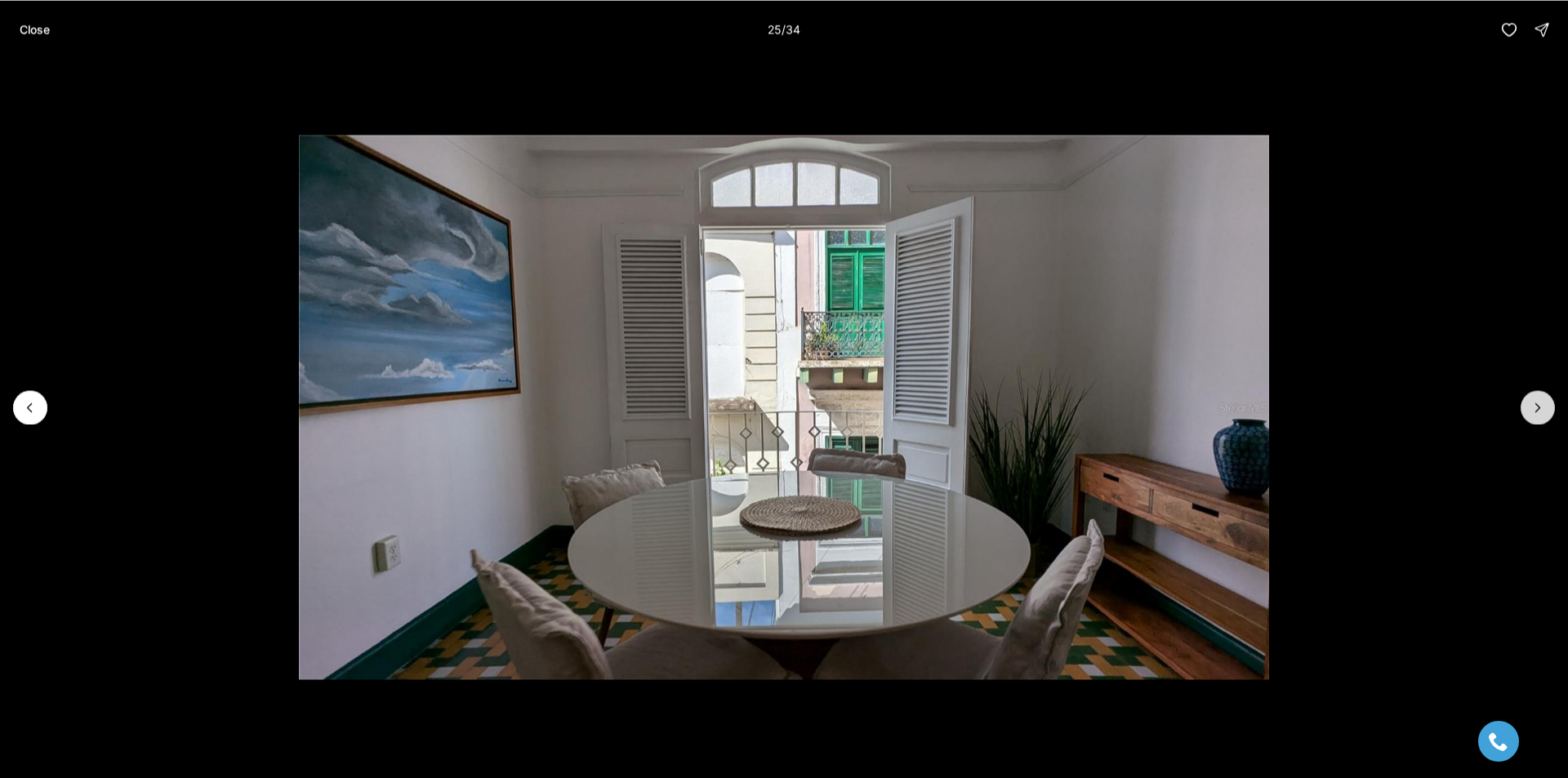
click at [1542, 407] on icon "Next slide" at bounding box center [1538, 407] width 16 height 16
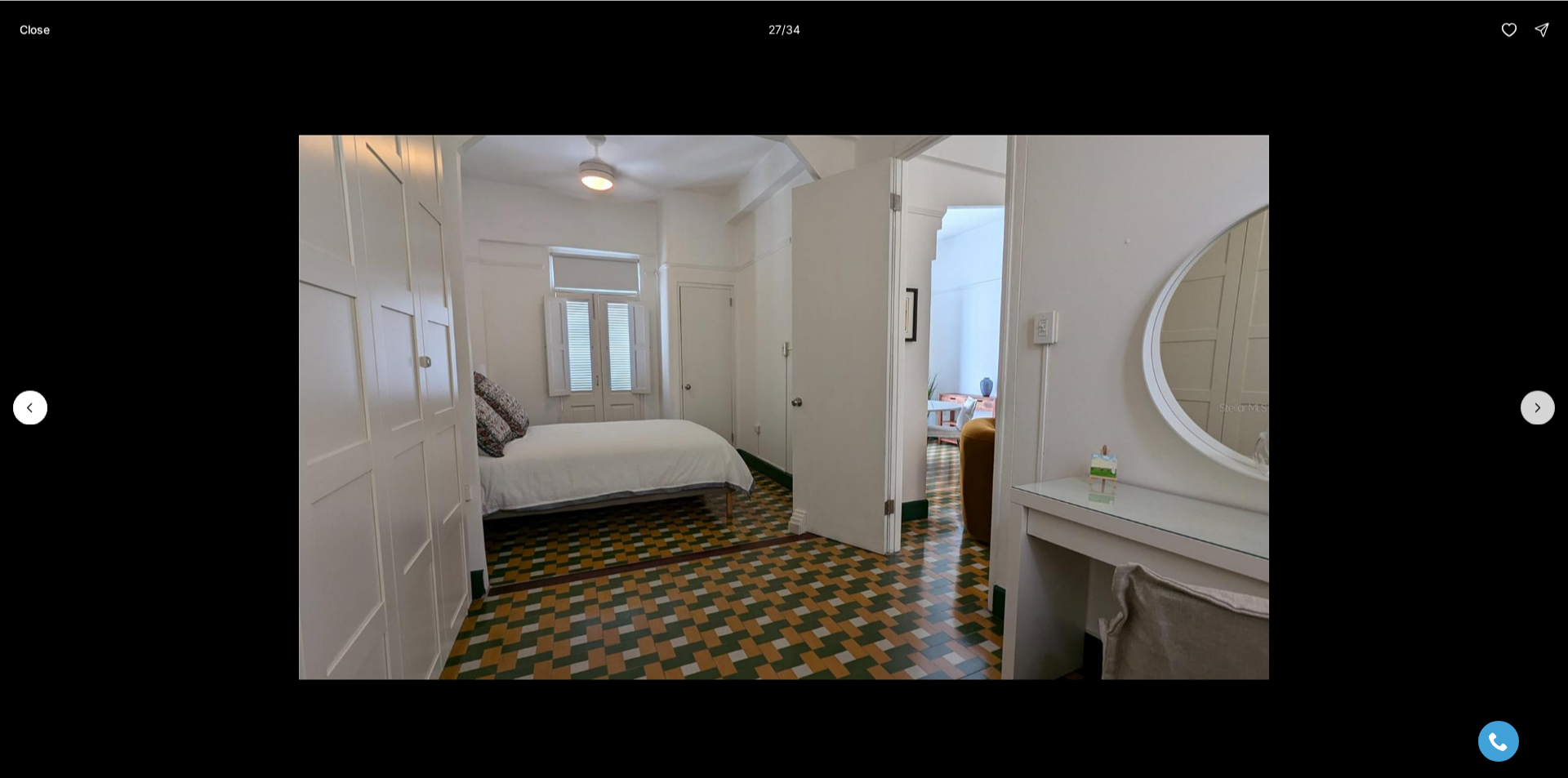
click at [1541, 407] on icon "Next slide" at bounding box center [1538, 407] width 16 height 16
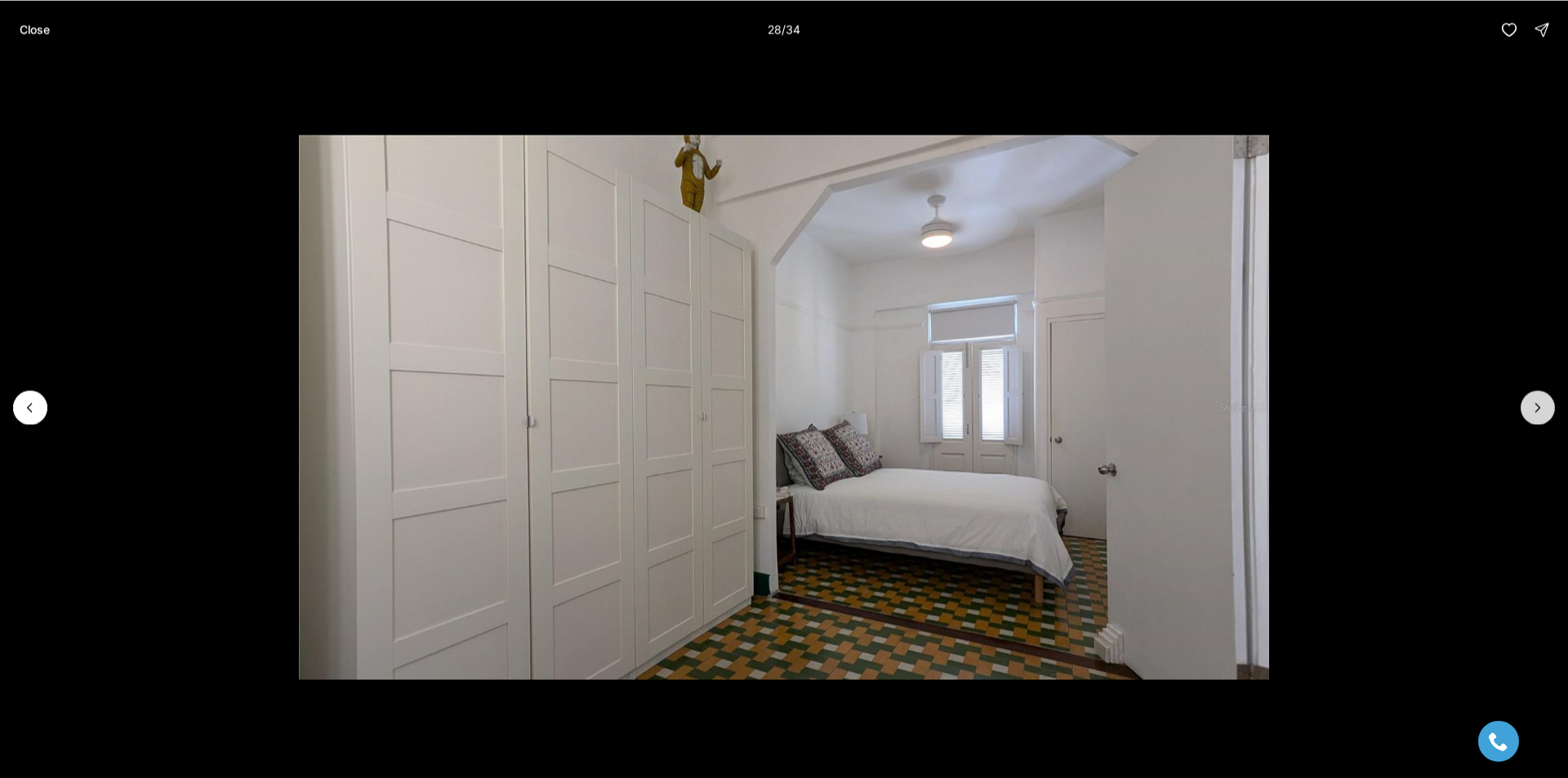
click at [1541, 407] on icon "Next slide" at bounding box center [1538, 407] width 16 height 16
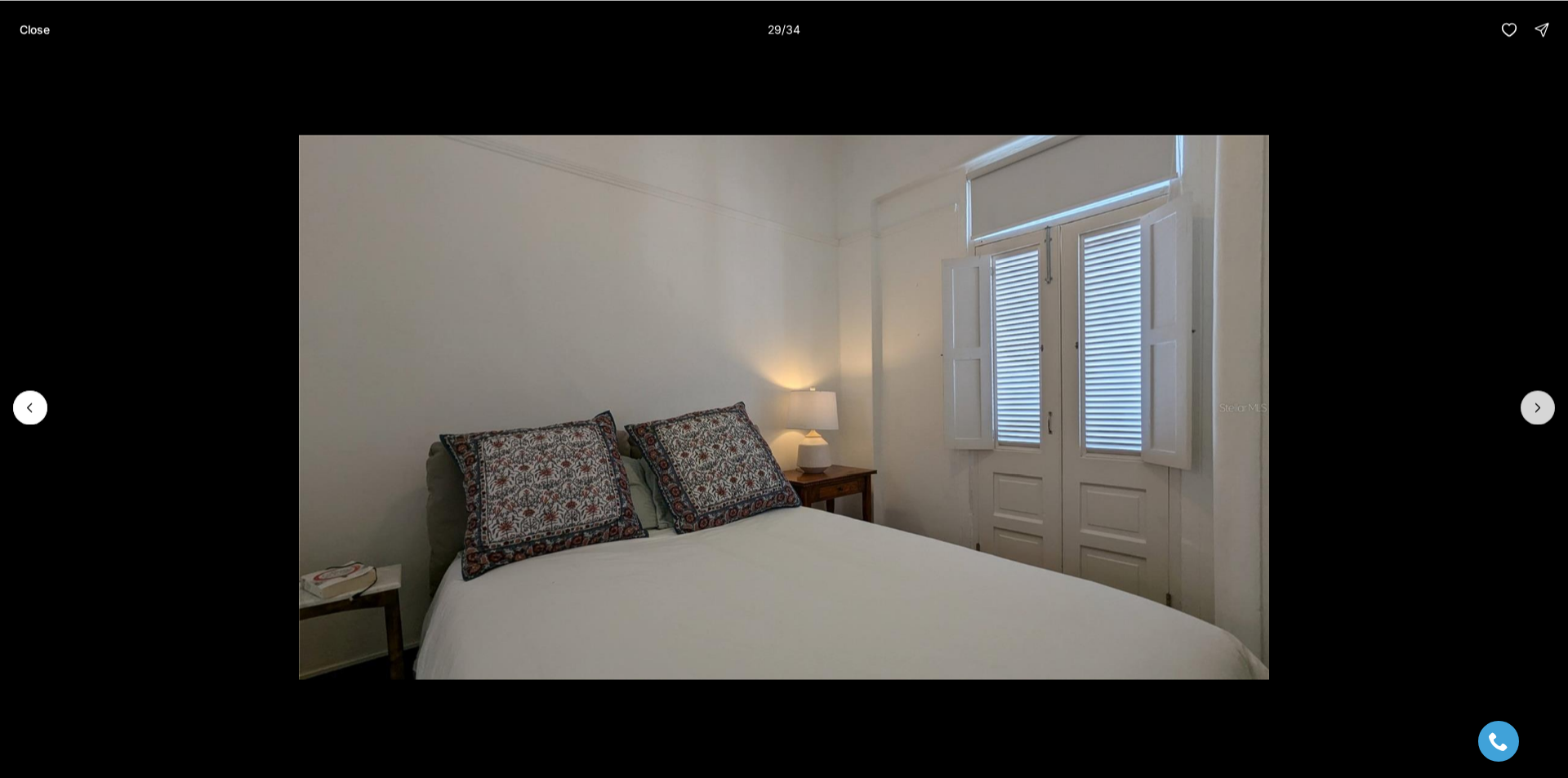
click at [1541, 407] on icon "Next slide" at bounding box center [1538, 407] width 16 height 16
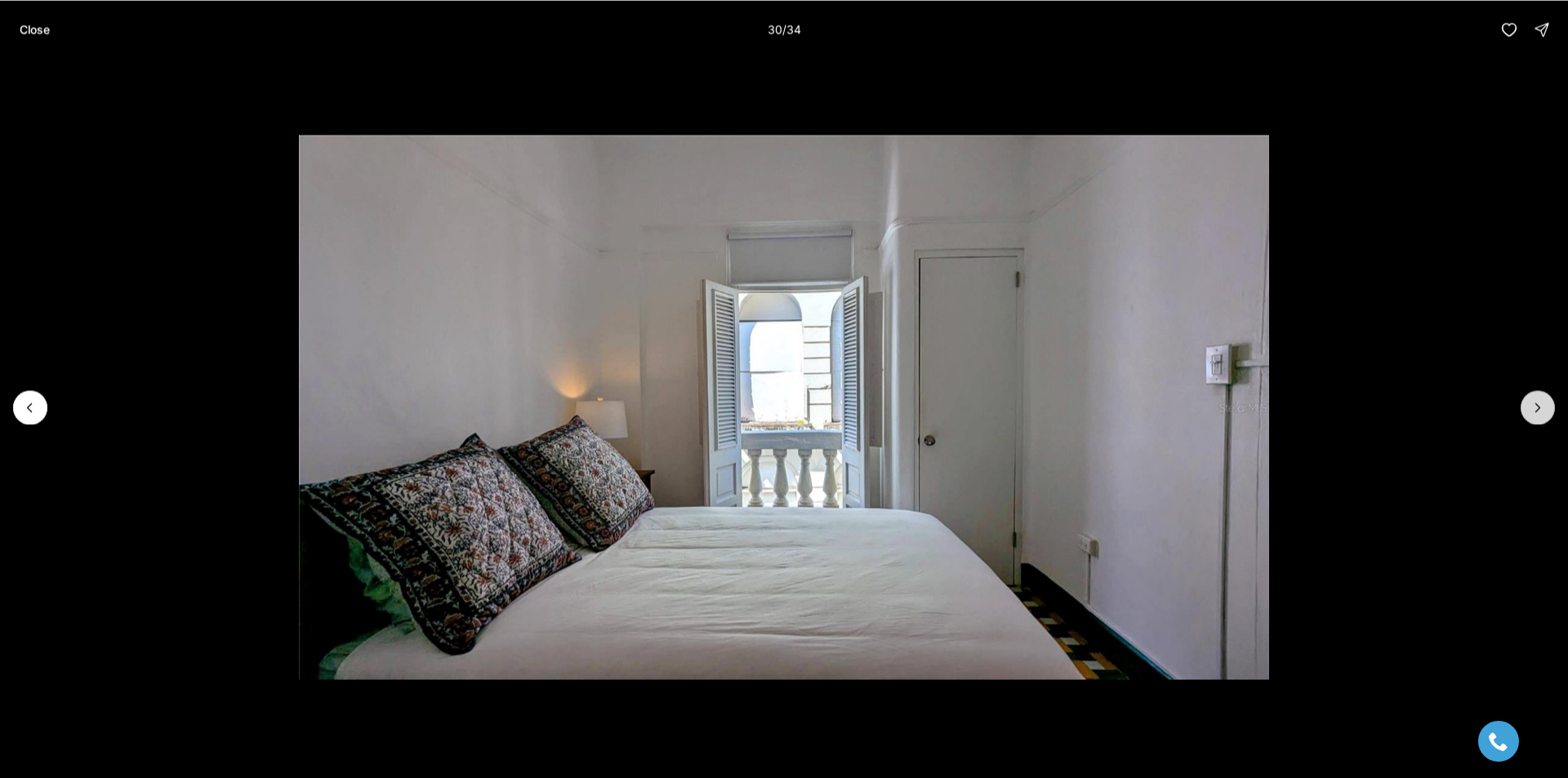
click at [1541, 407] on icon "Next slide" at bounding box center [1538, 407] width 16 height 16
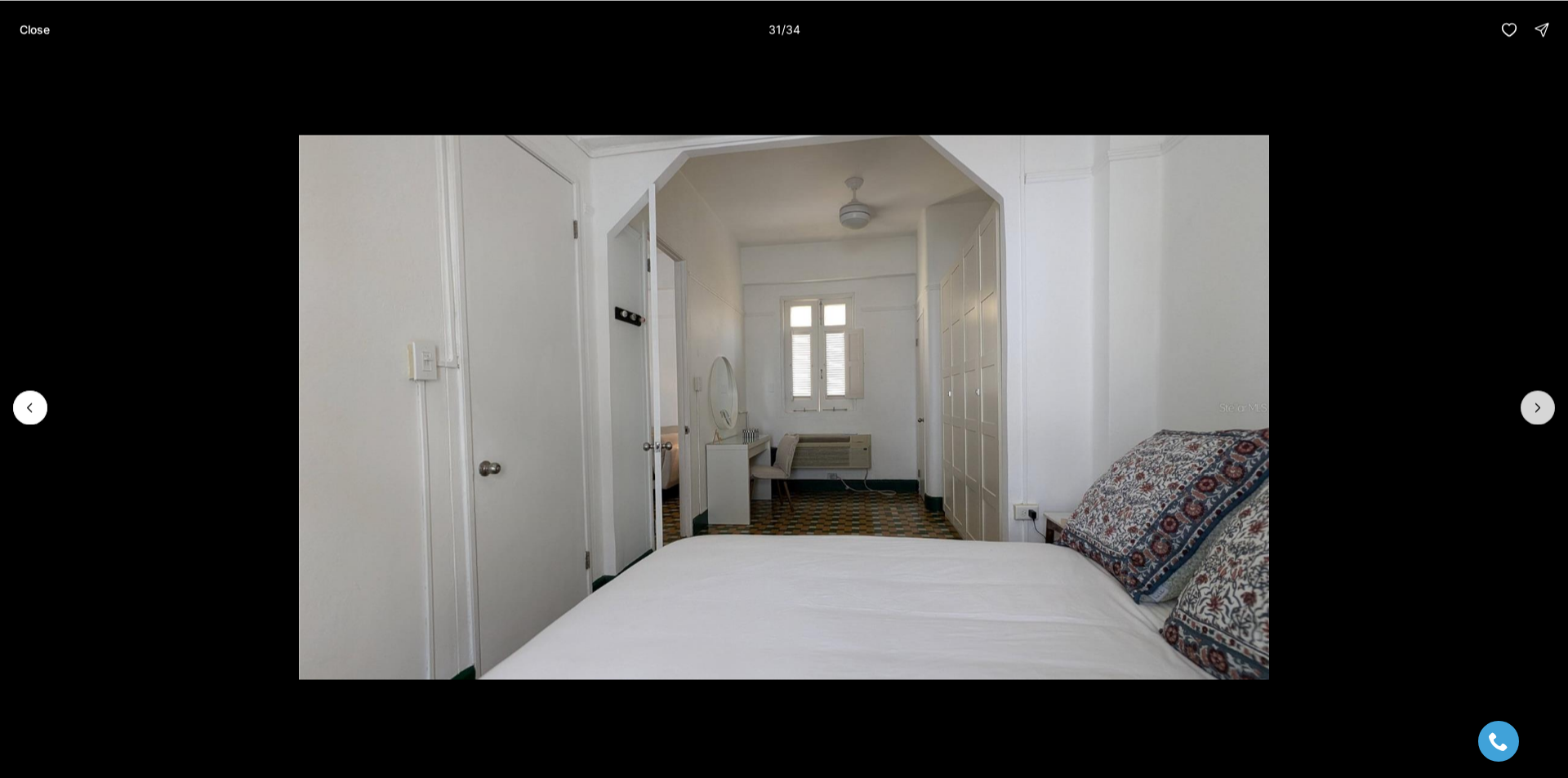
click at [1541, 407] on icon "Next slide" at bounding box center [1538, 407] width 16 height 16
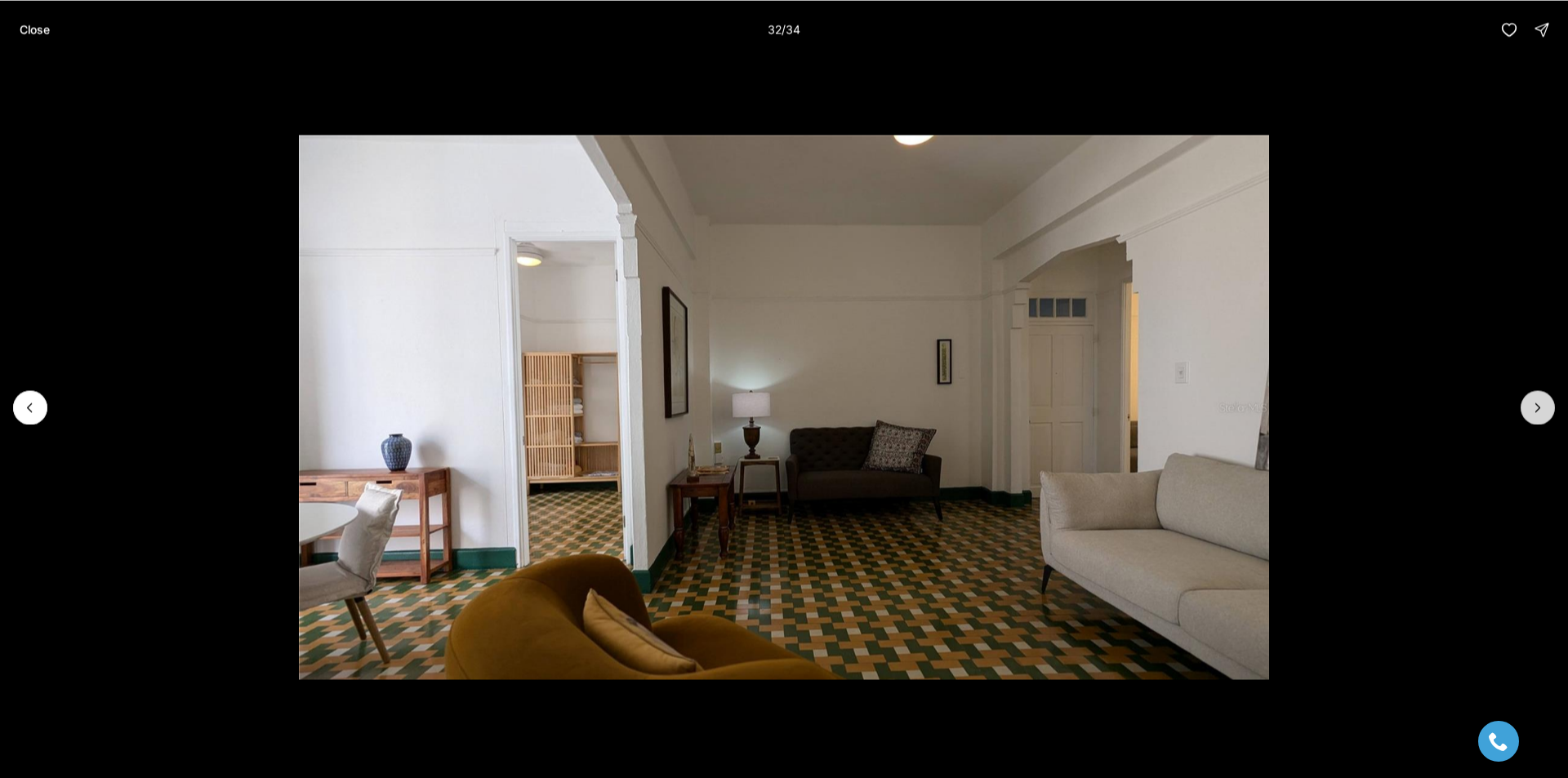
click at [1541, 407] on icon "Next slide" at bounding box center [1538, 407] width 16 height 16
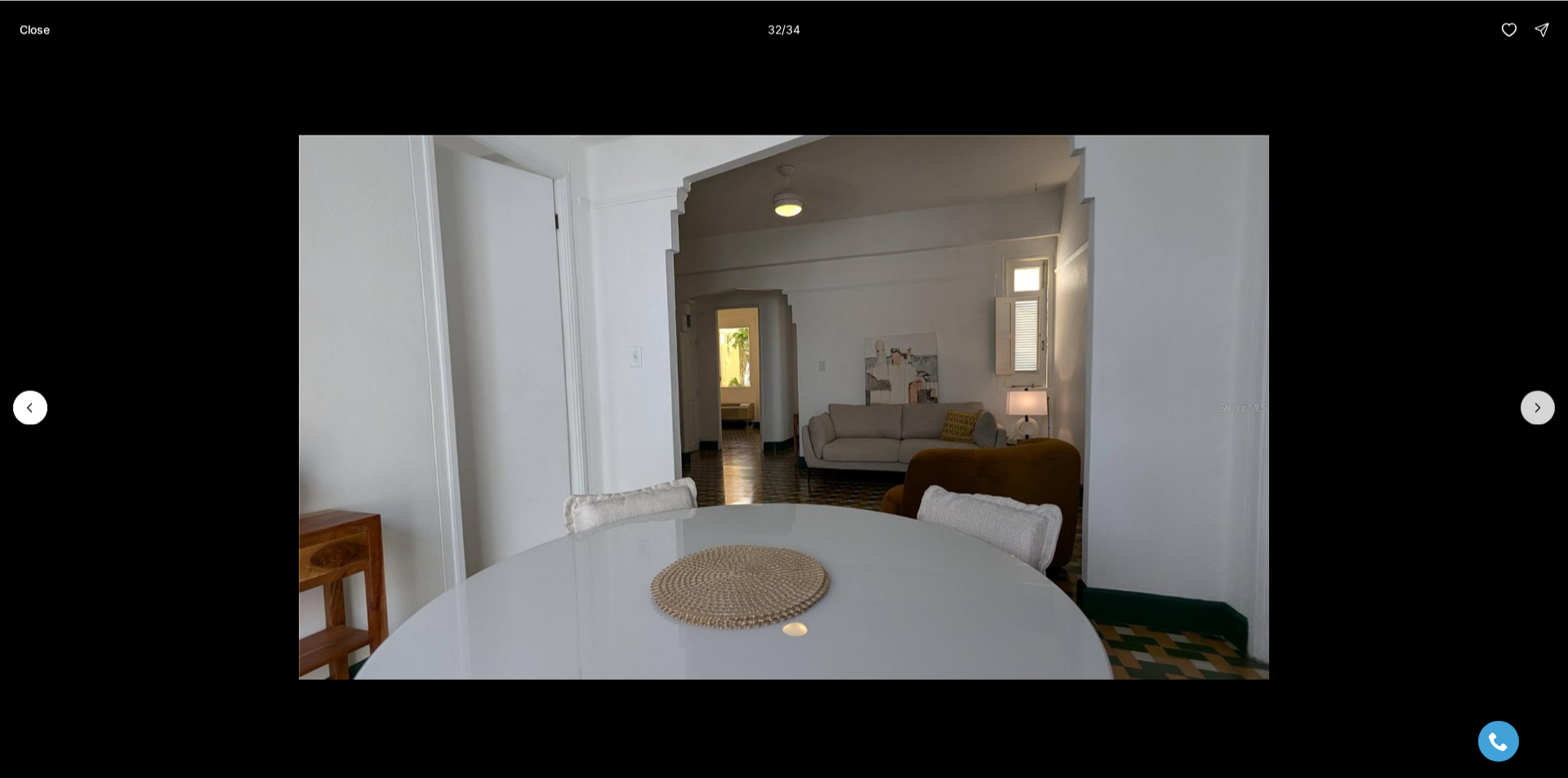
click at [1541, 407] on icon "Next slide" at bounding box center [1538, 407] width 16 height 16
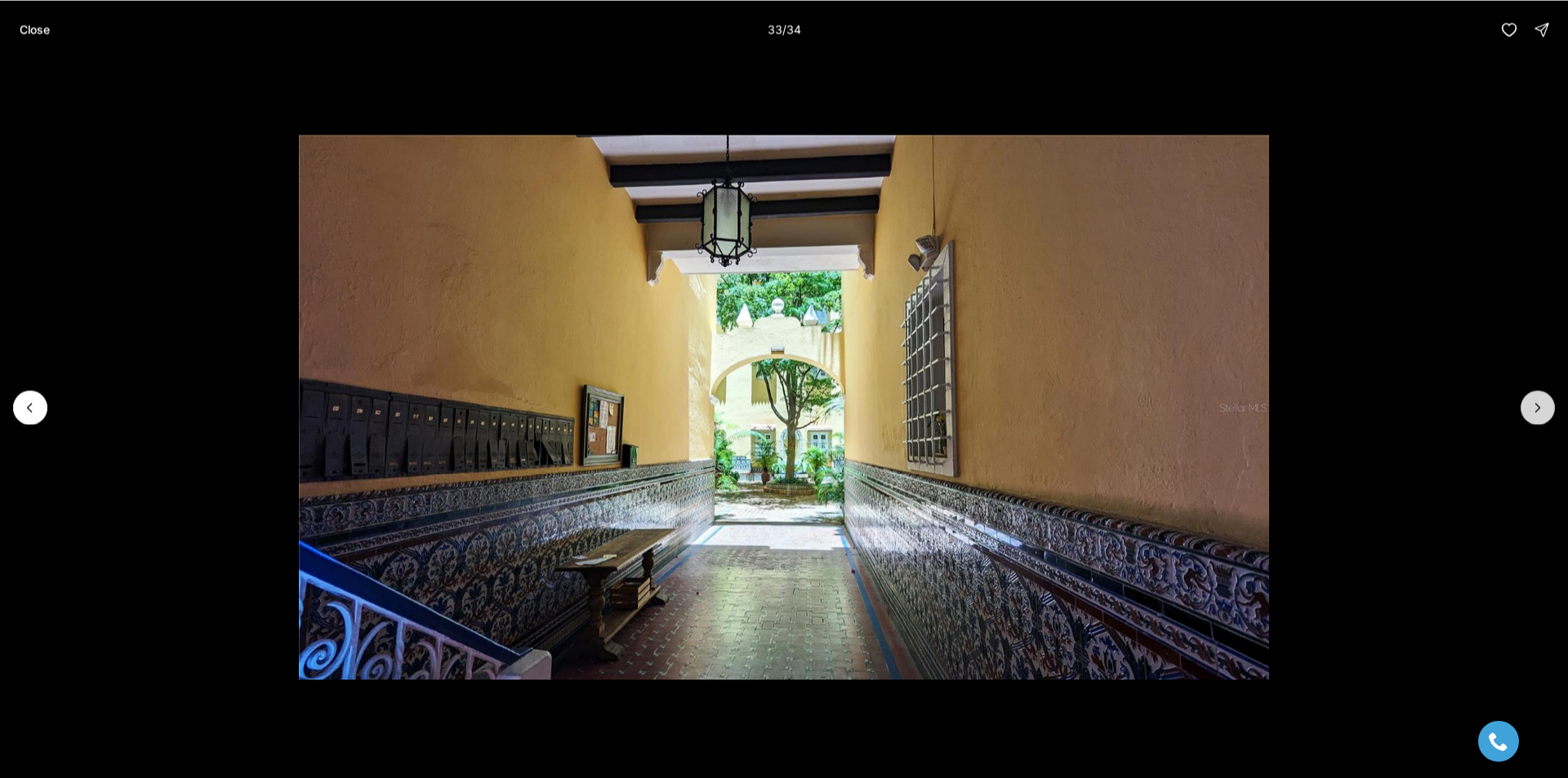
click at [1541, 407] on div at bounding box center [1538, 408] width 34 height 34
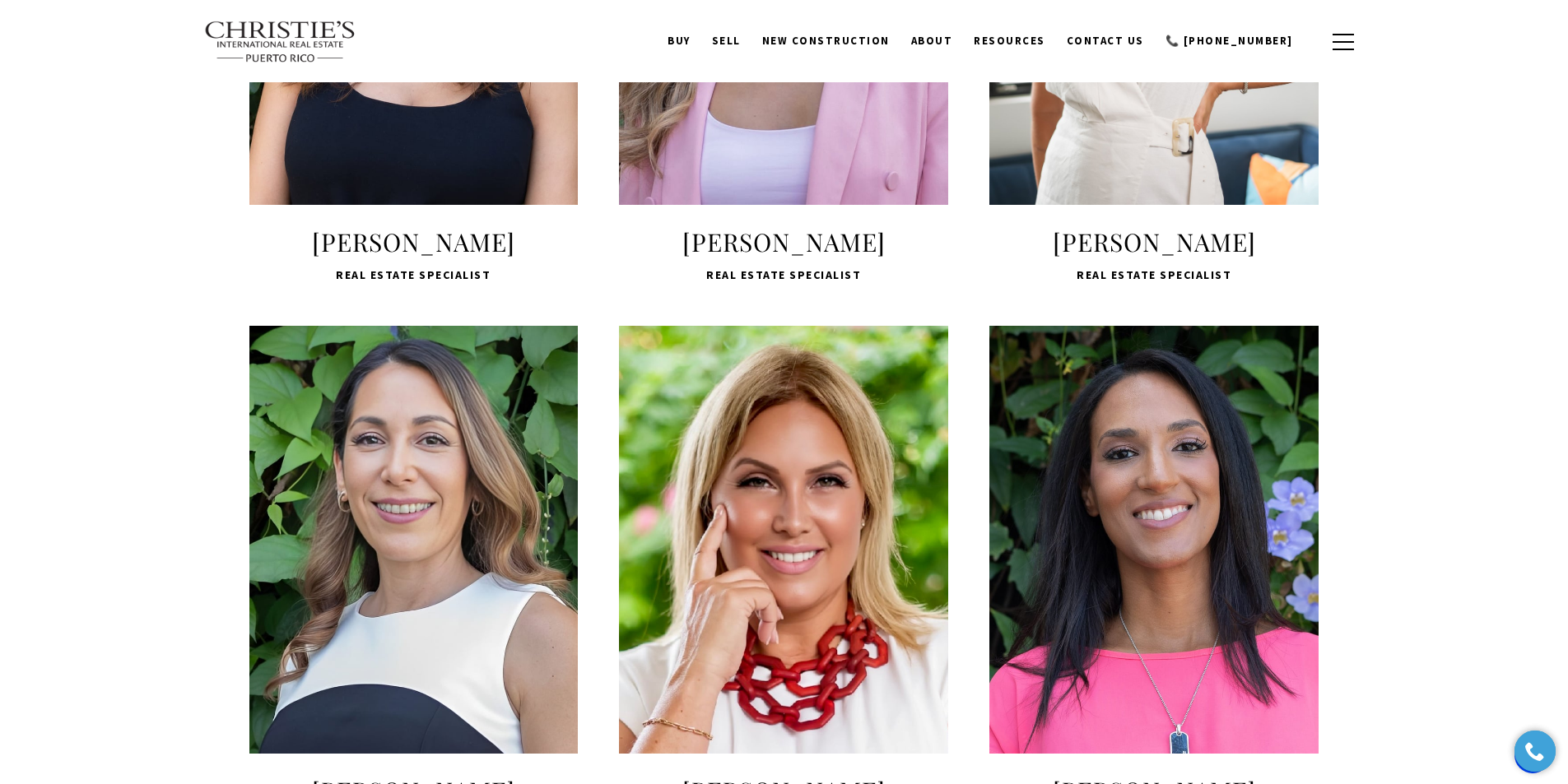
scroll to position [1398, 0]
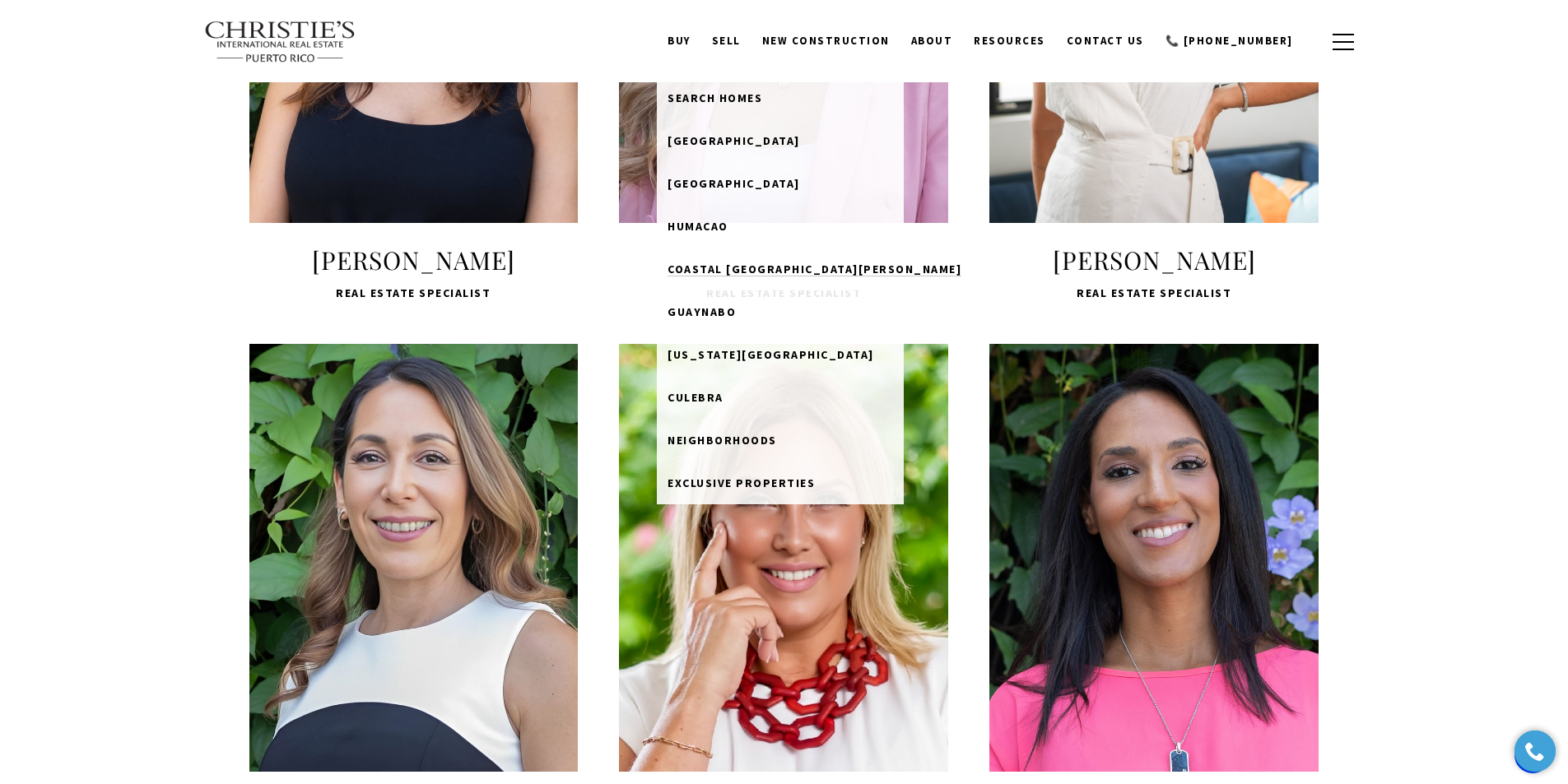
click at [781, 274] on span "Coastal [GEOGRAPHIC_DATA][PERSON_NAME]" at bounding box center [814, 269] width 294 height 15
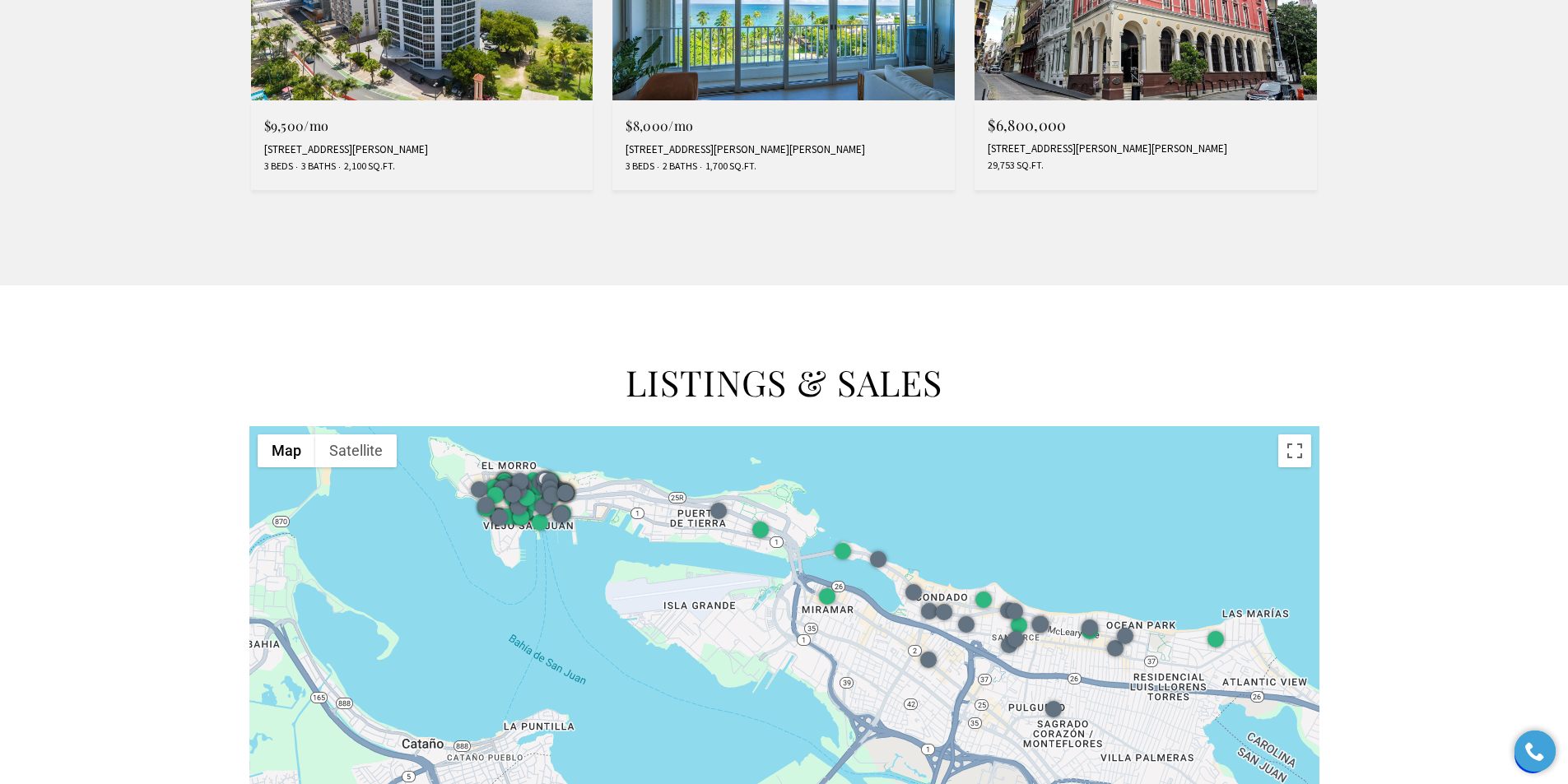
scroll to position [1892, 0]
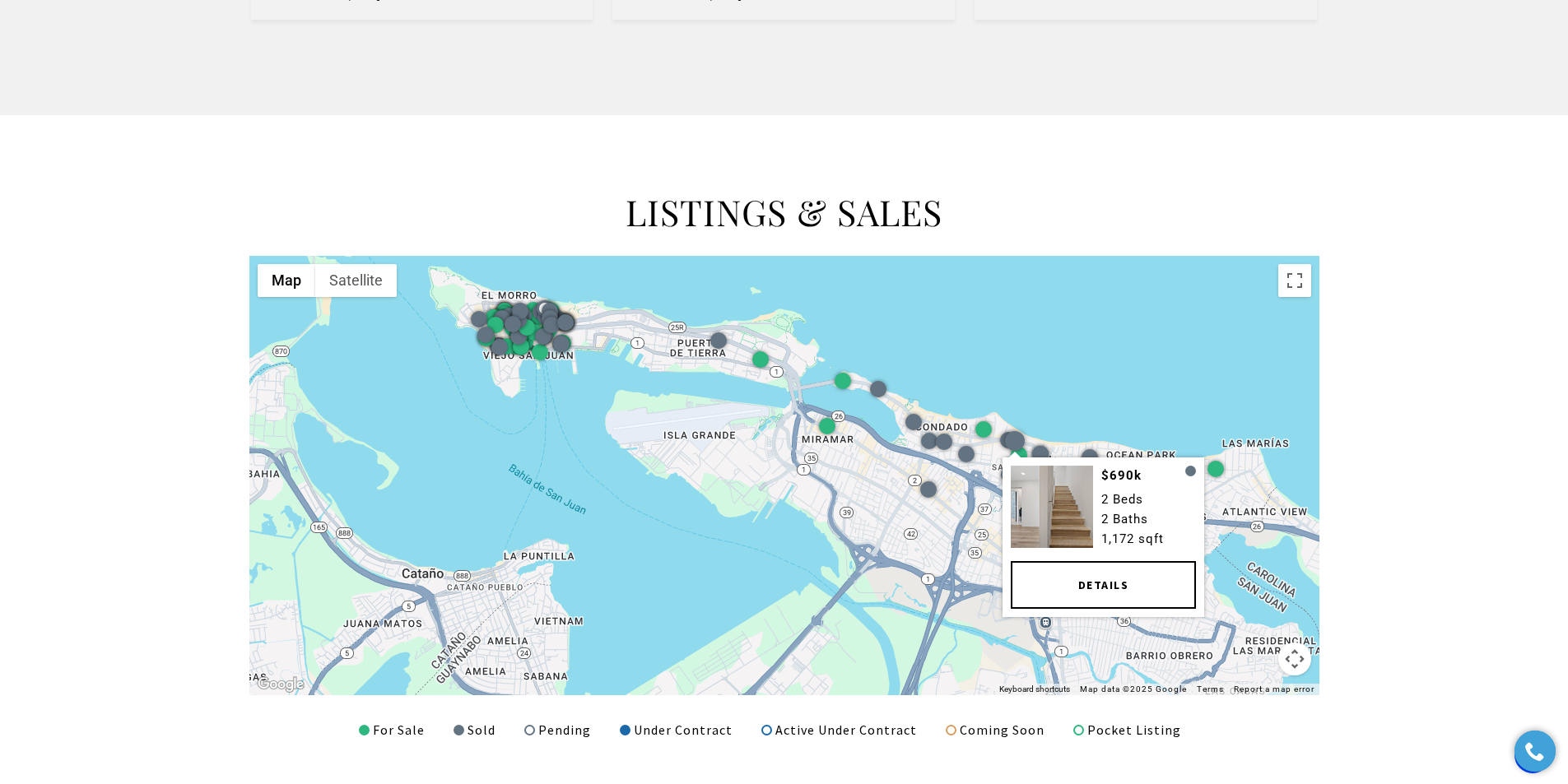
click at [1019, 446] on div at bounding box center [1014, 441] width 20 height 20
click at [1017, 442] on div at bounding box center [1014, 441] width 20 height 20
click at [1032, 561] on link "Details" at bounding box center [1103, 585] width 185 height 48
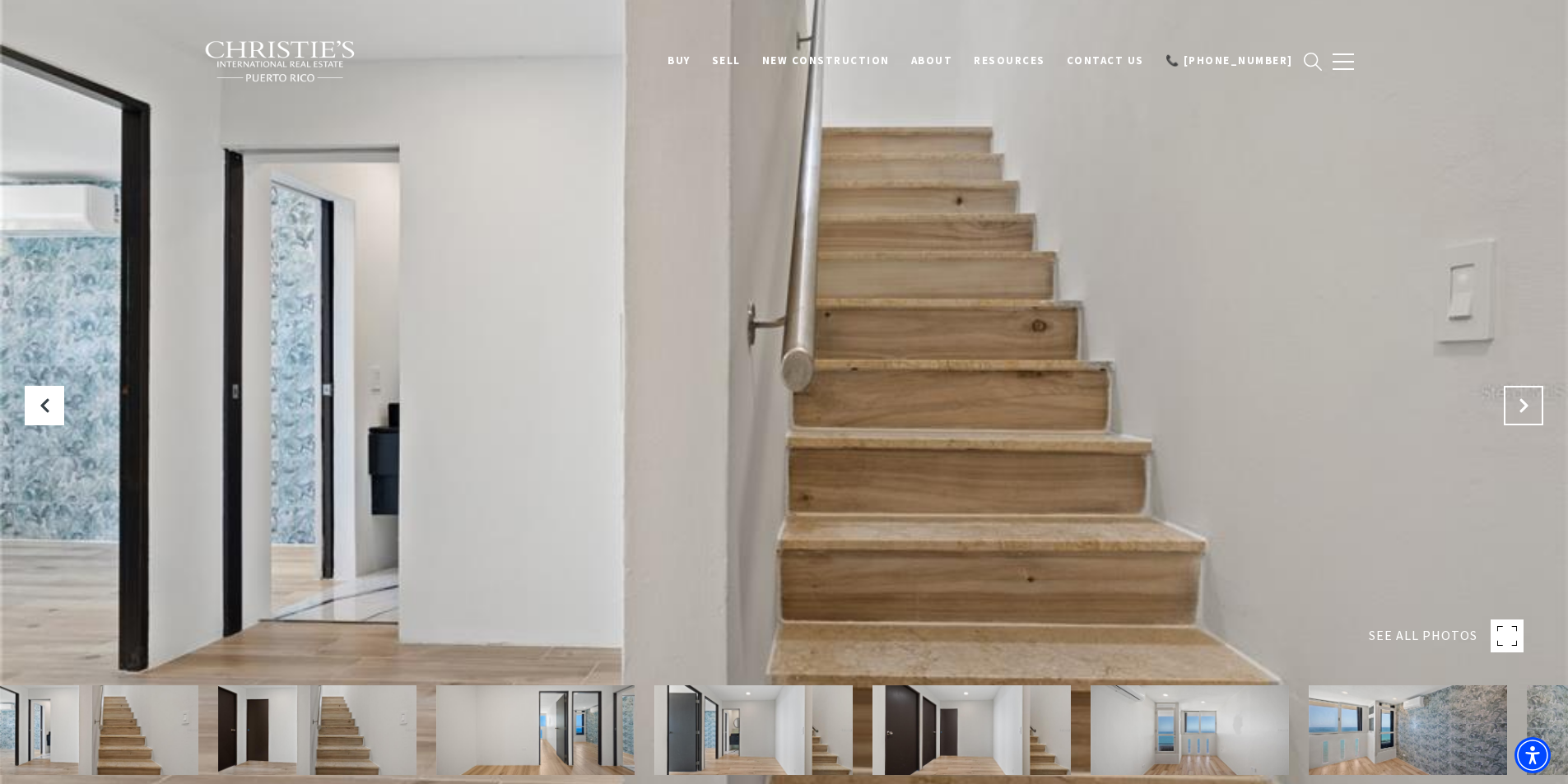
click at [1527, 397] on button at bounding box center [1524, 406] width 40 height 40
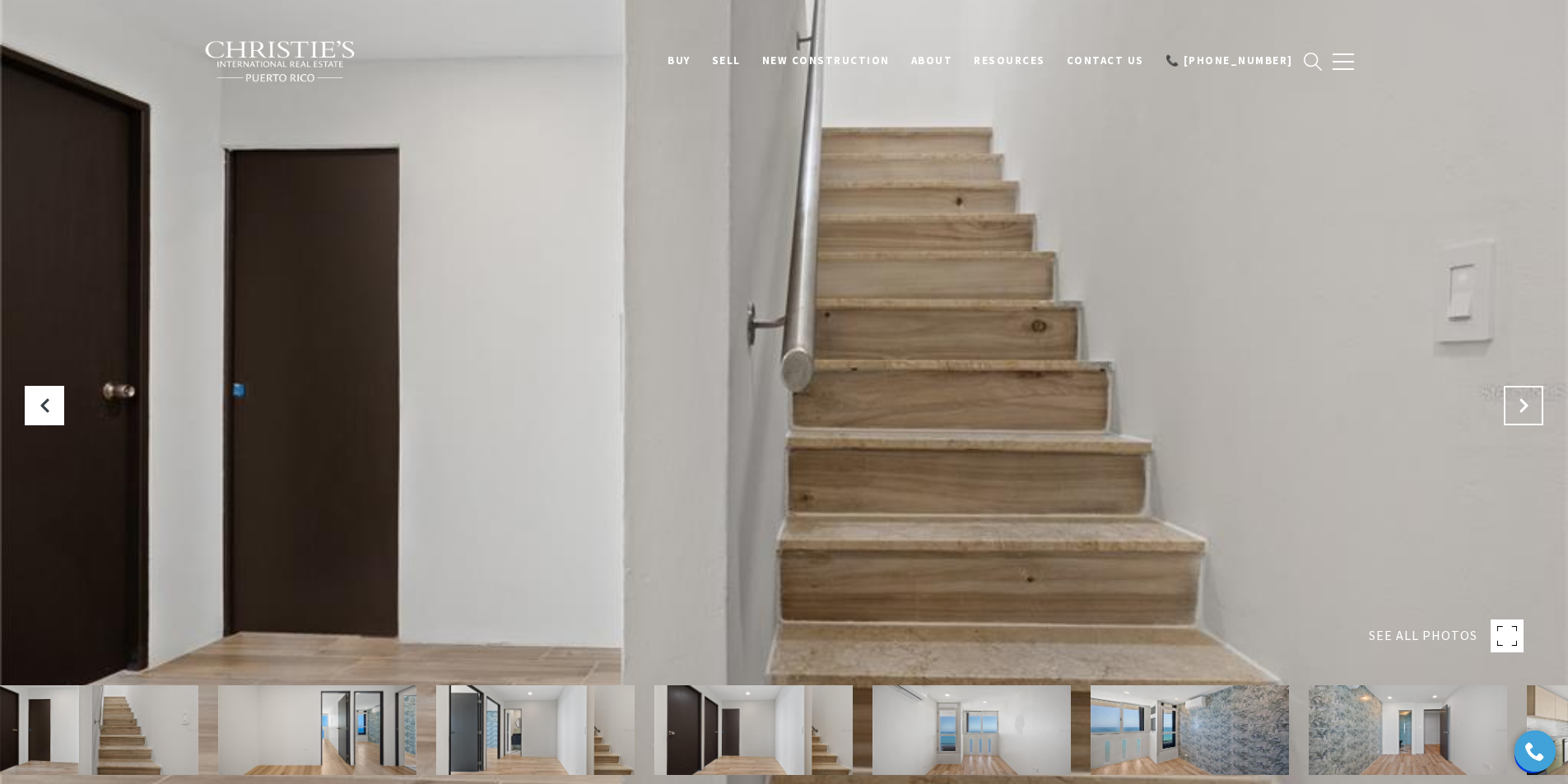
click at [1523, 397] on icon "Next Slide" at bounding box center [1523, 405] width 17 height 17
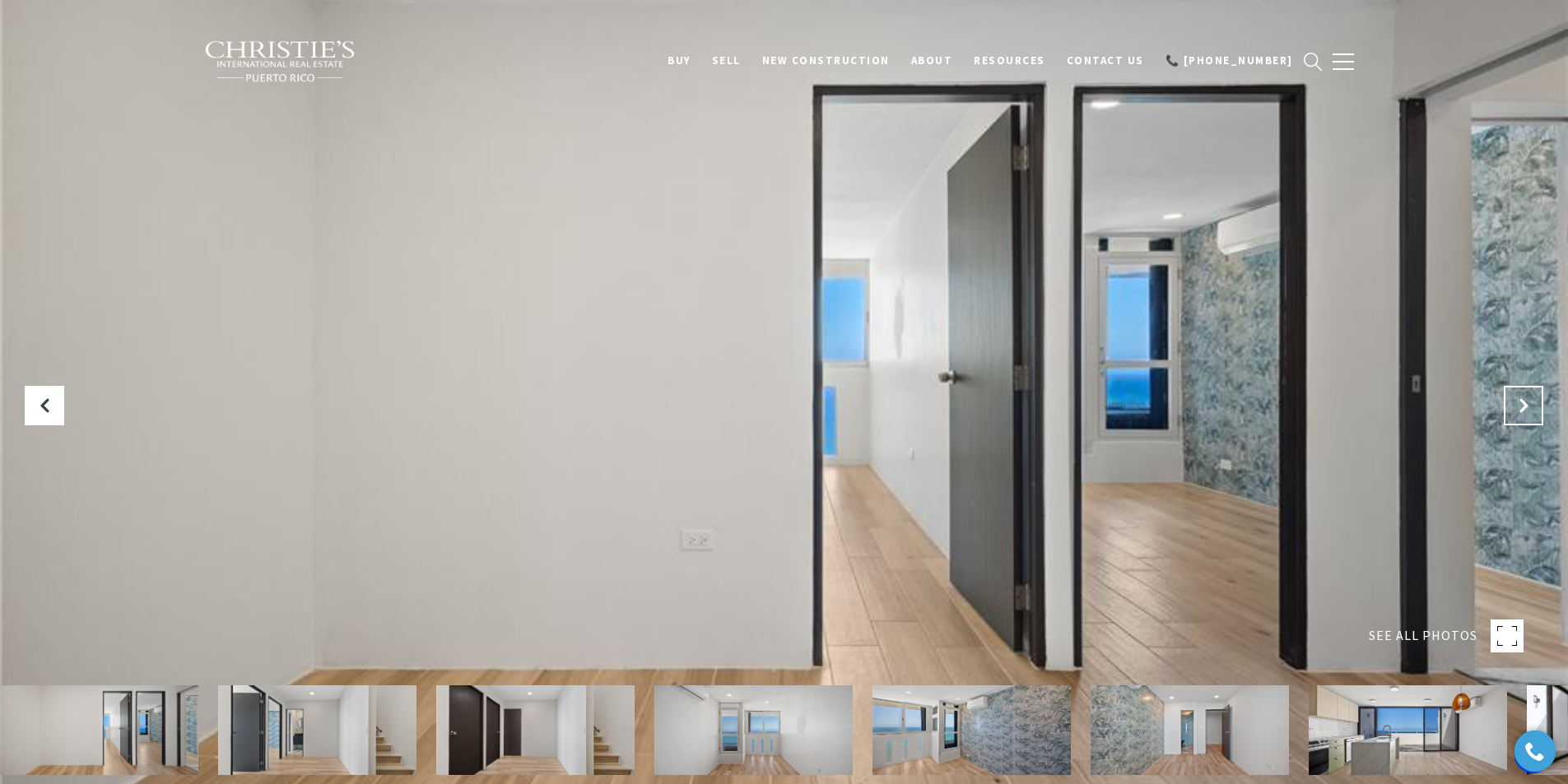
click at [1523, 397] on icon "Next Slide" at bounding box center [1523, 405] width 17 height 17
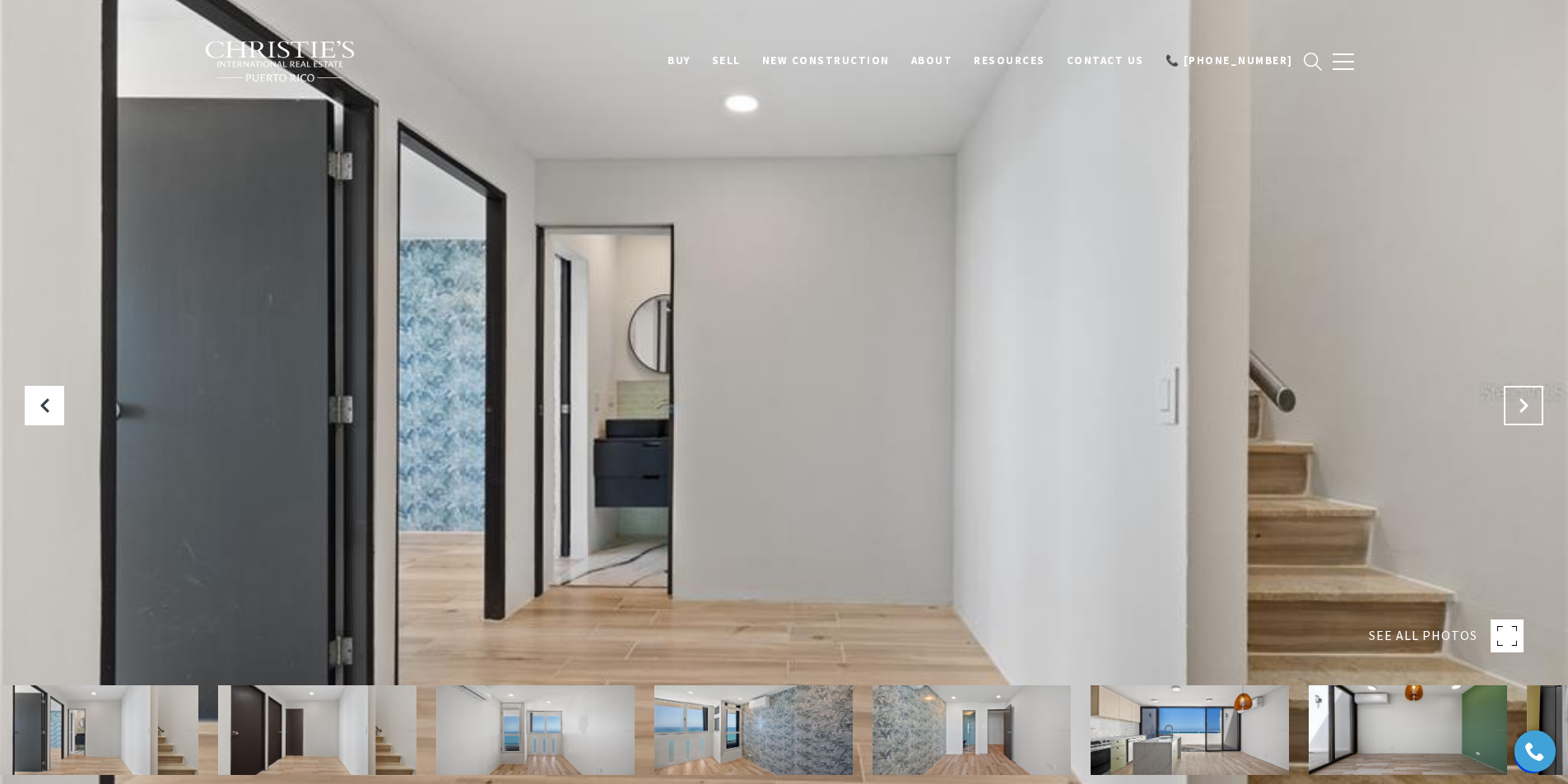
click at [1523, 397] on icon "Next Slide" at bounding box center [1523, 405] width 17 height 17
click at [1508, 411] on button "Next Slide" at bounding box center [1524, 406] width 40 height 40
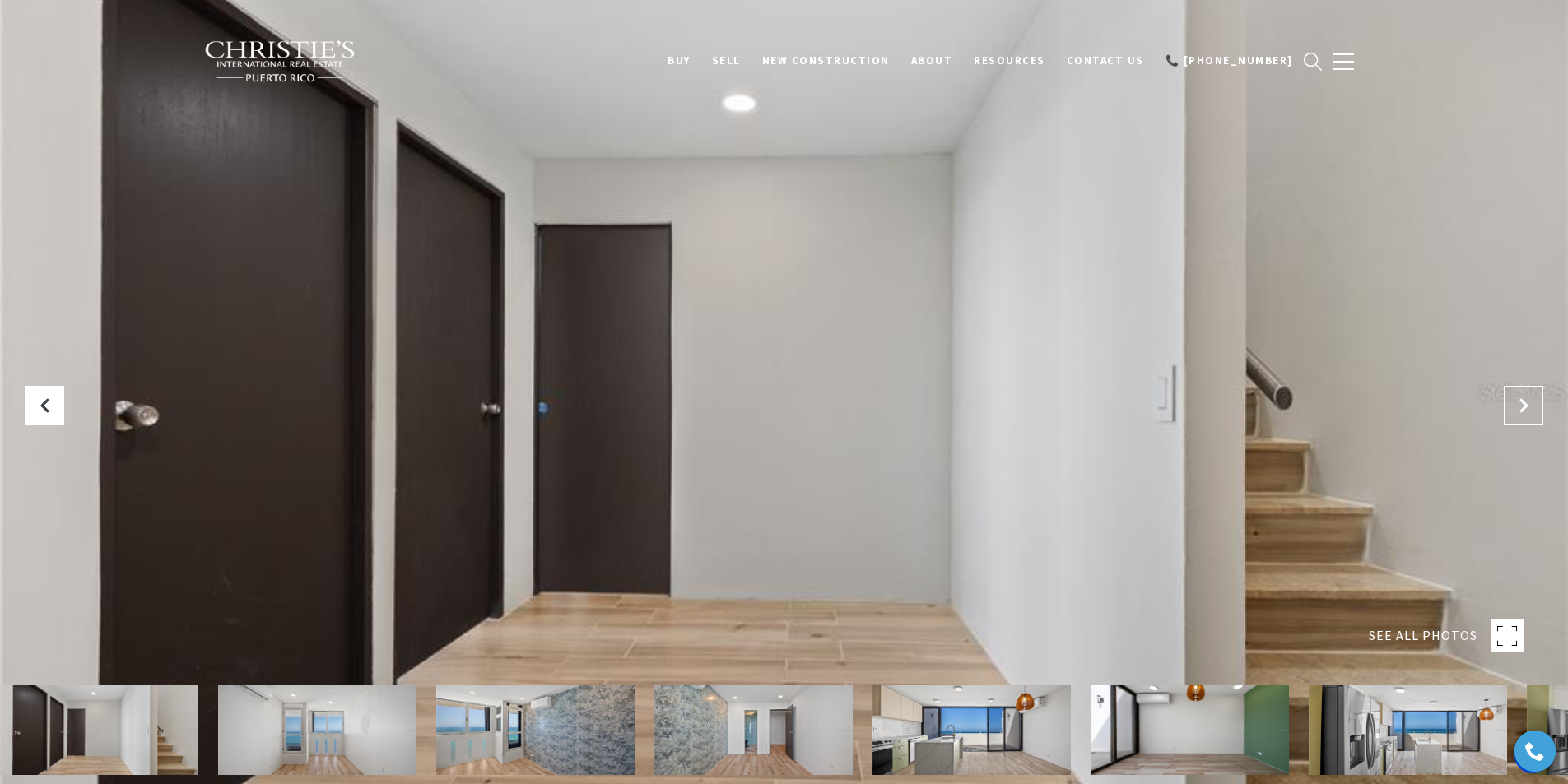
click at [1508, 411] on button "Next Slide" at bounding box center [1524, 406] width 40 height 40
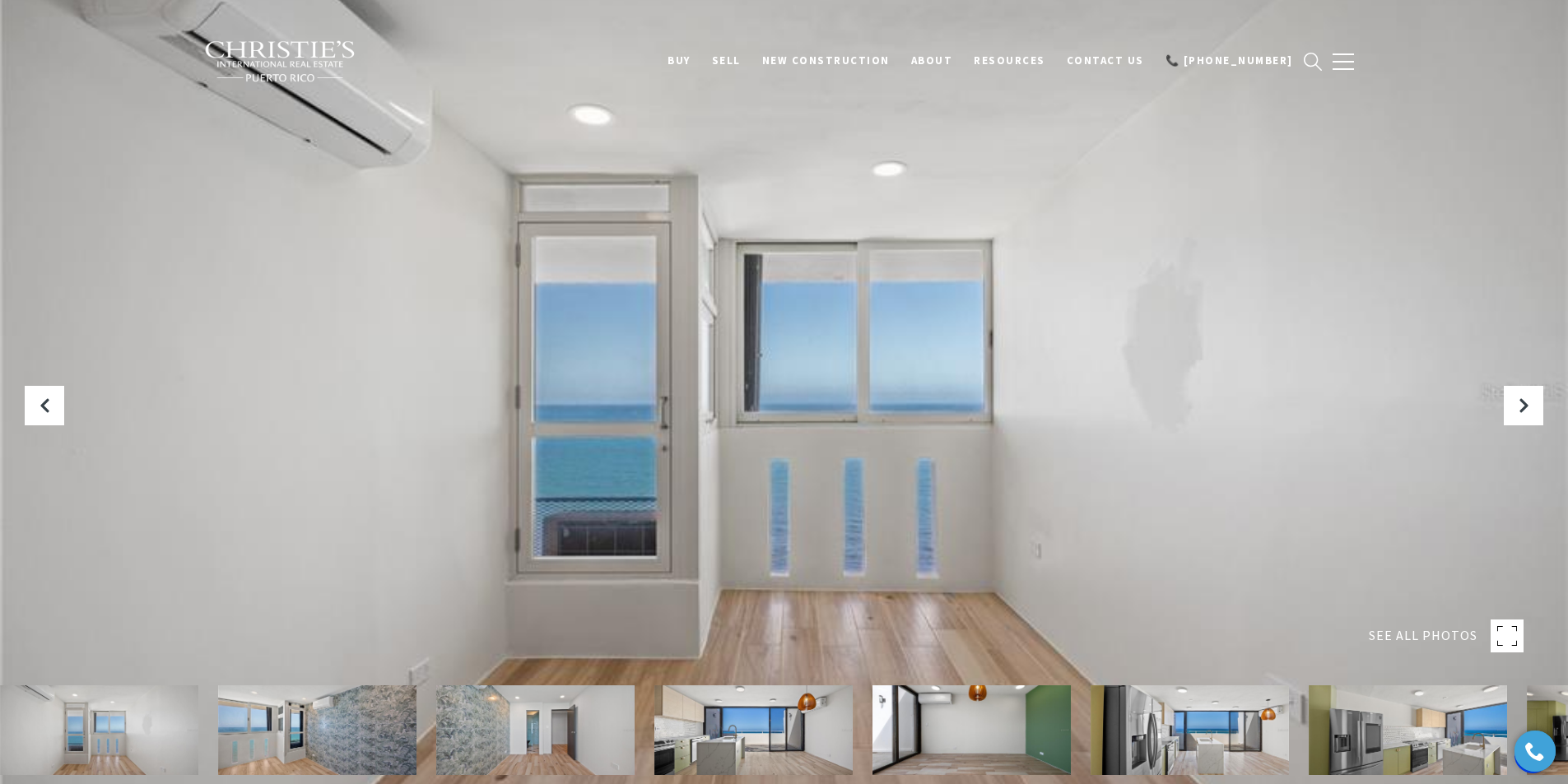
click at [787, 707] on img at bounding box center [754, 730] width 199 height 89
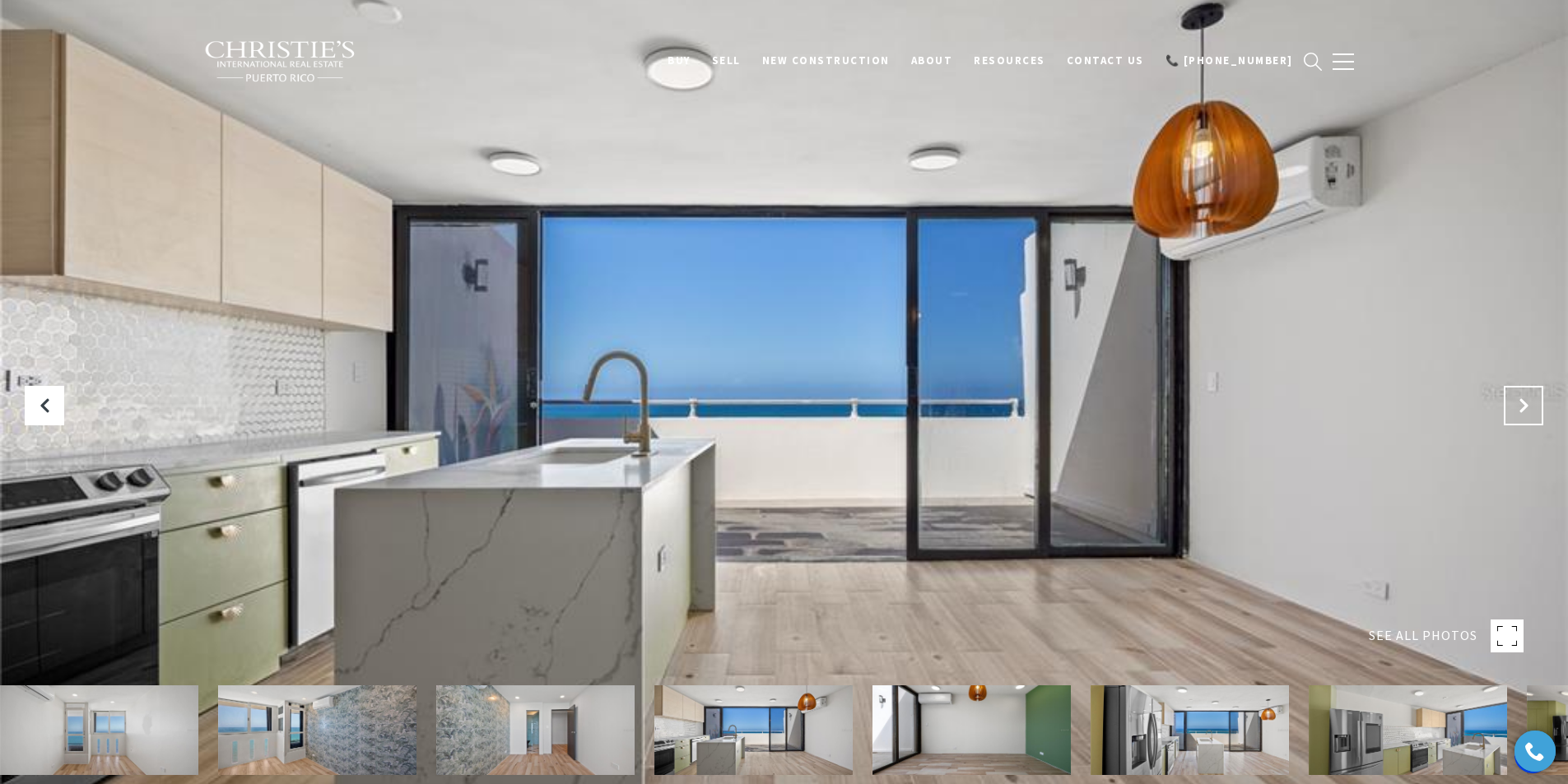
click at [1515, 391] on button "Next Slide" at bounding box center [1524, 406] width 40 height 40
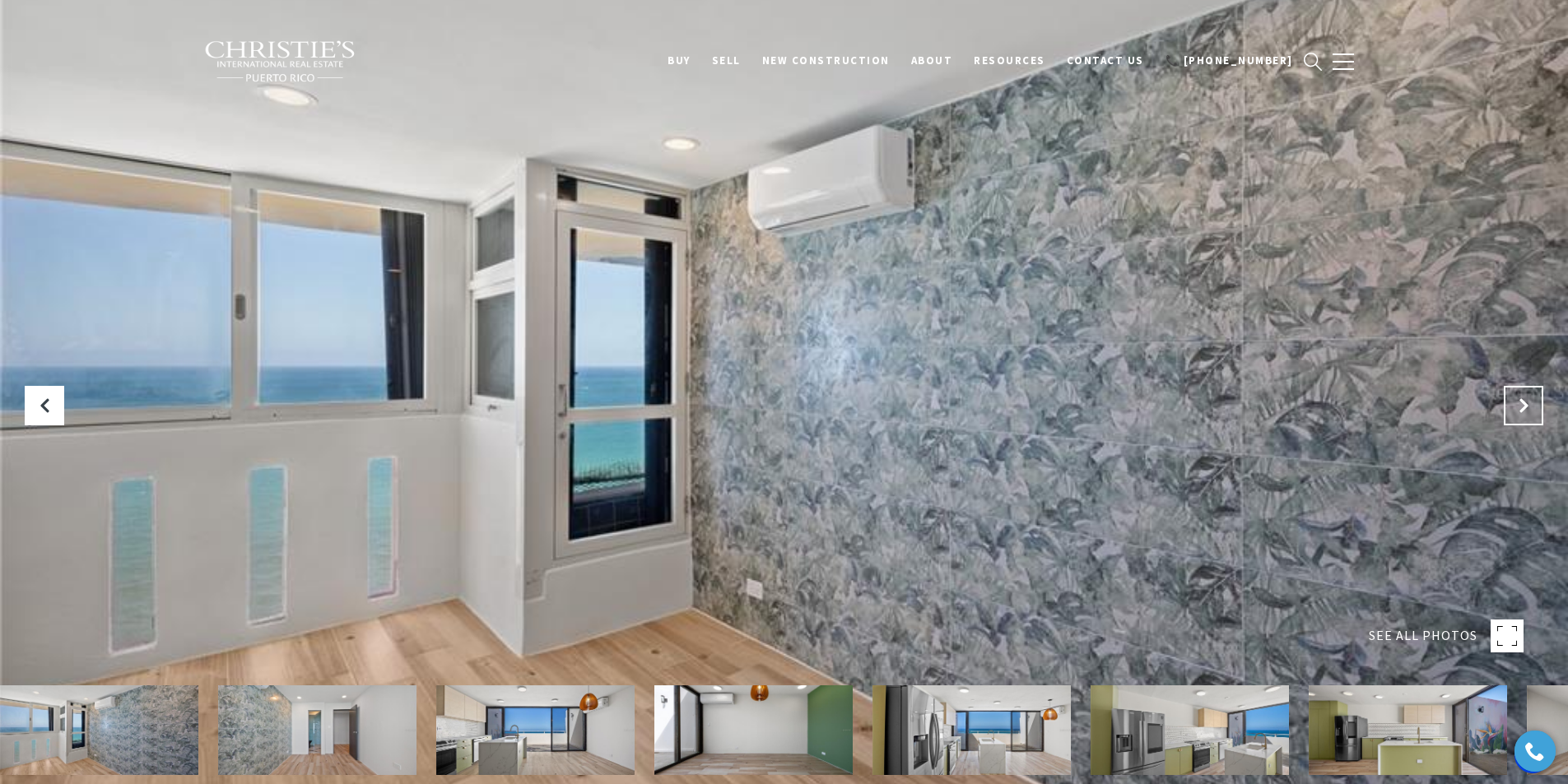
click at [1515, 391] on button "Next Slide" at bounding box center [1524, 406] width 40 height 40
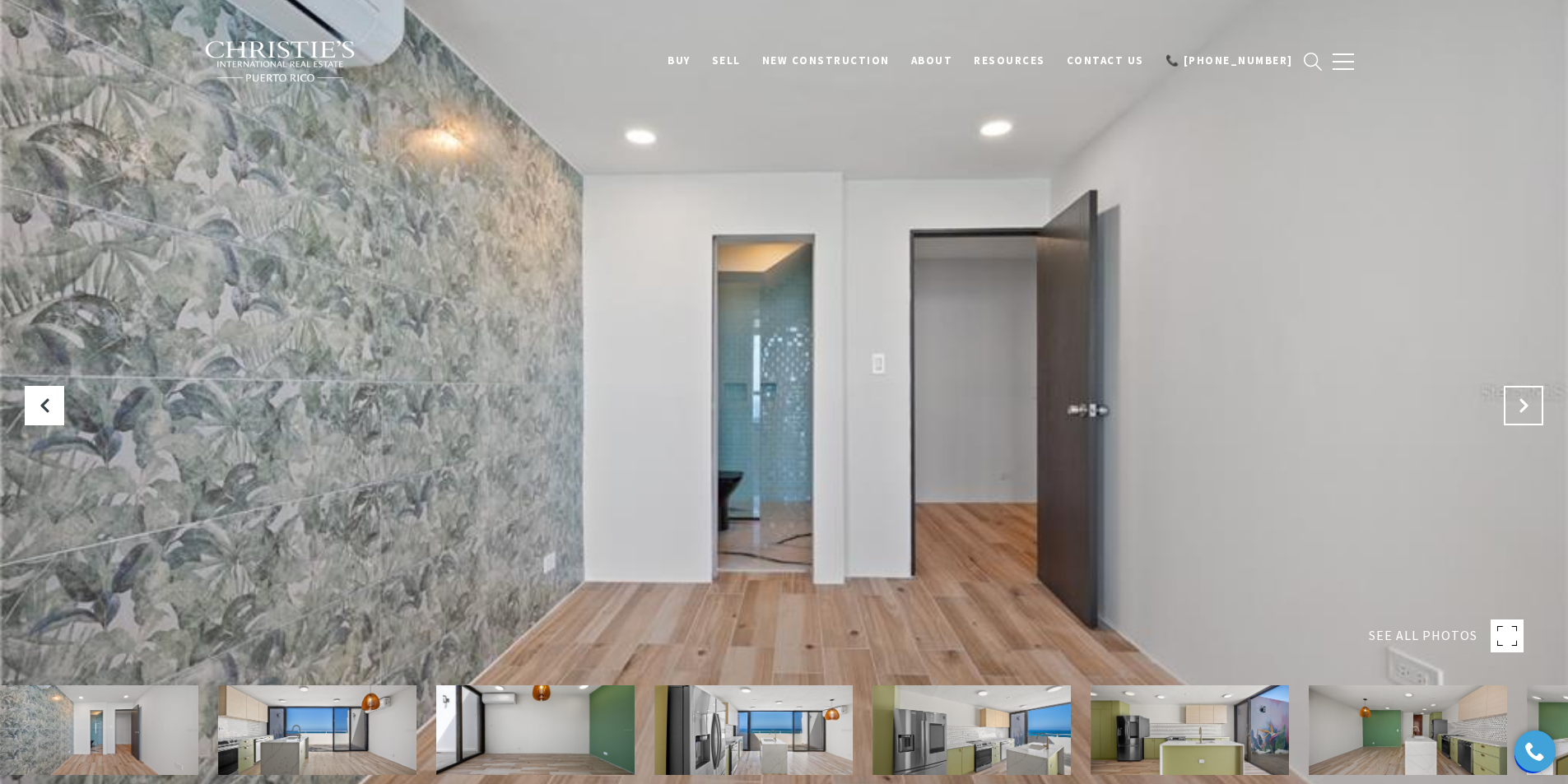
click at [1515, 391] on button "Next Slide" at bounding box center [1524, 406] width 40 height 40
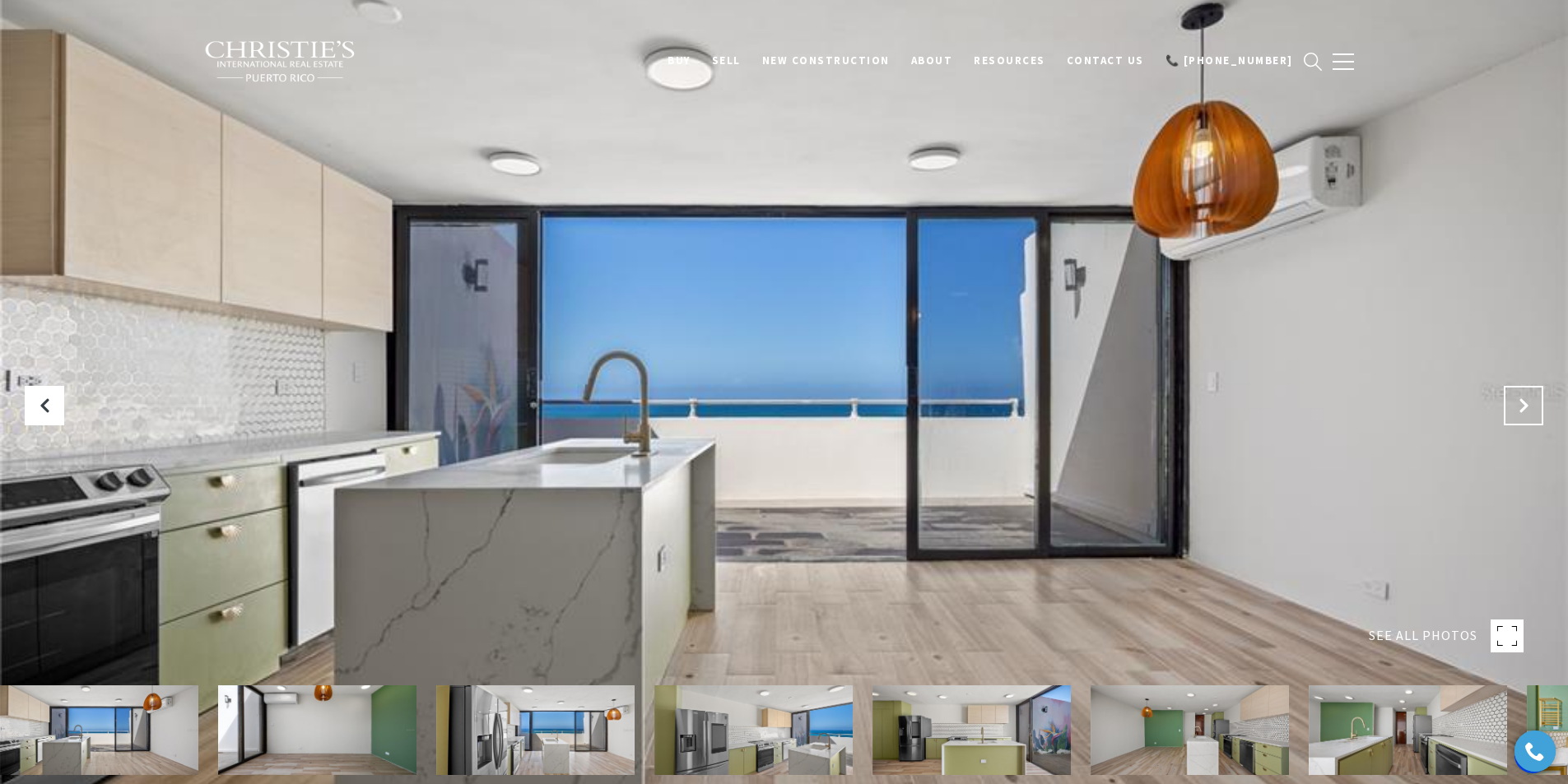
click at [1515, 391] on button "Next Slide" at bounding box center [1524, 406] width 40 height 40
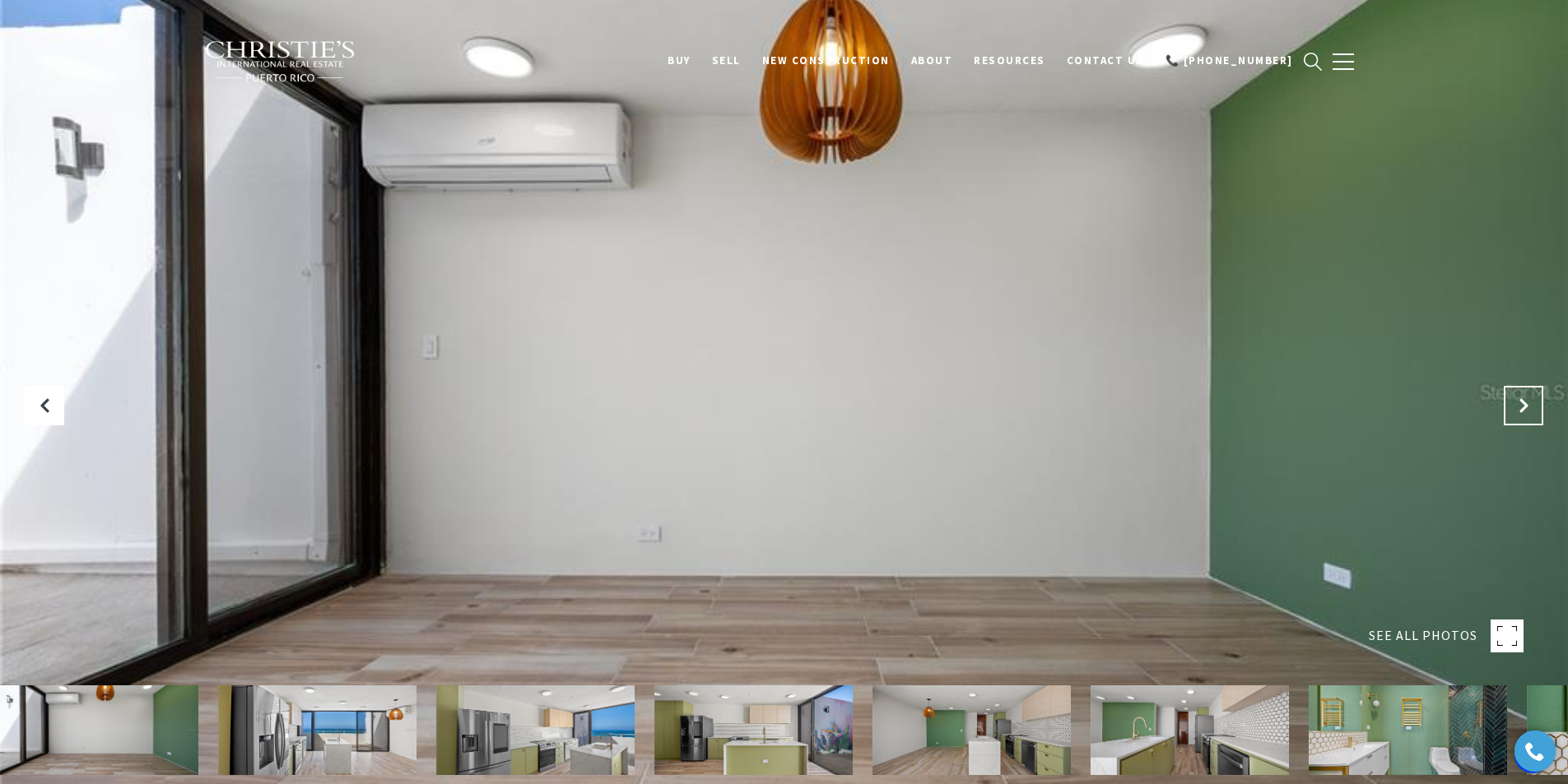
click at [1515, 391] on button "Next Slide" at bounding box center [1524, 406] width 40 height 40
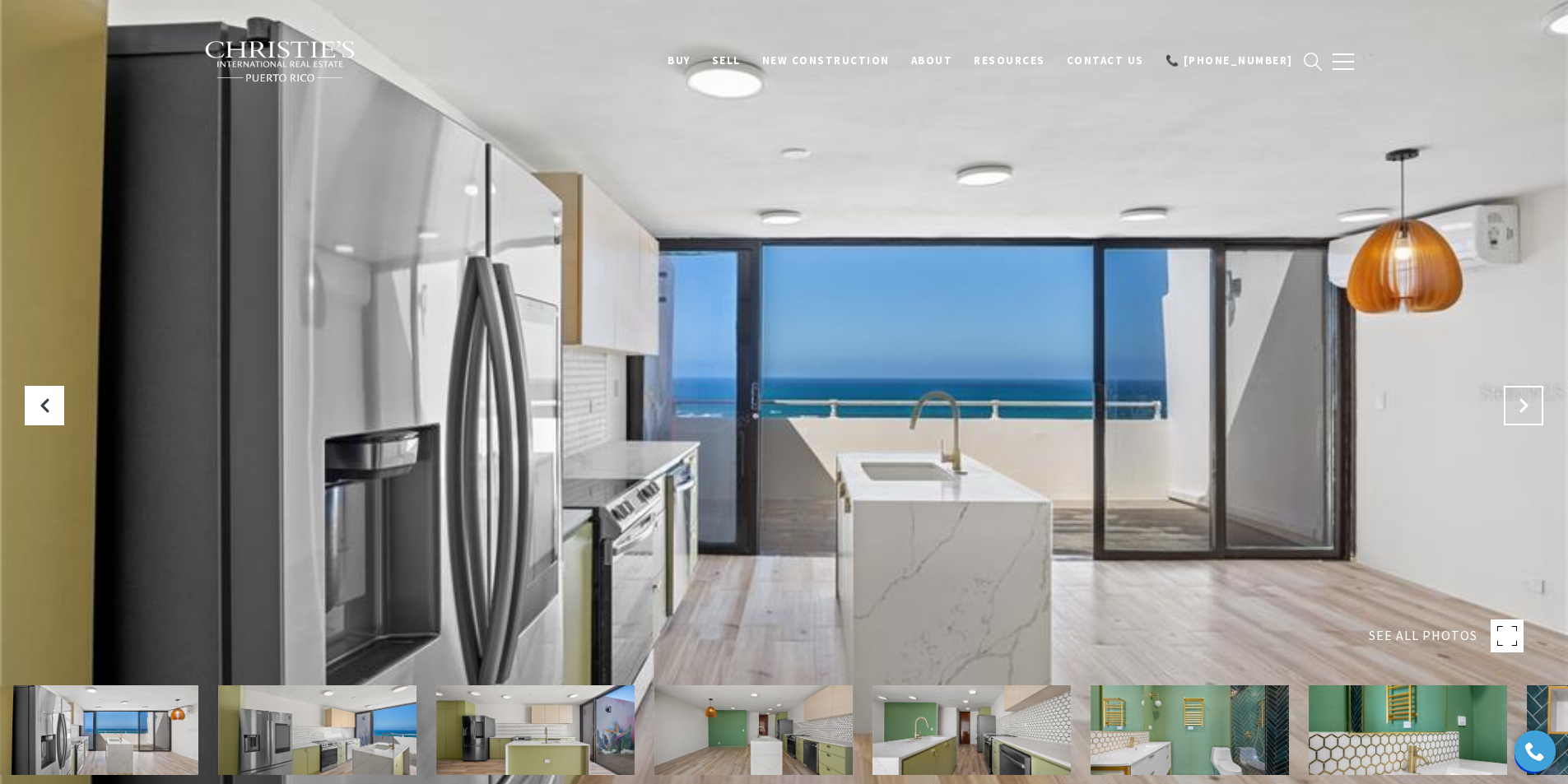
click at [1515, 391] on button "Next Slide" at bounding box center [1524, 406] width 40 height 40
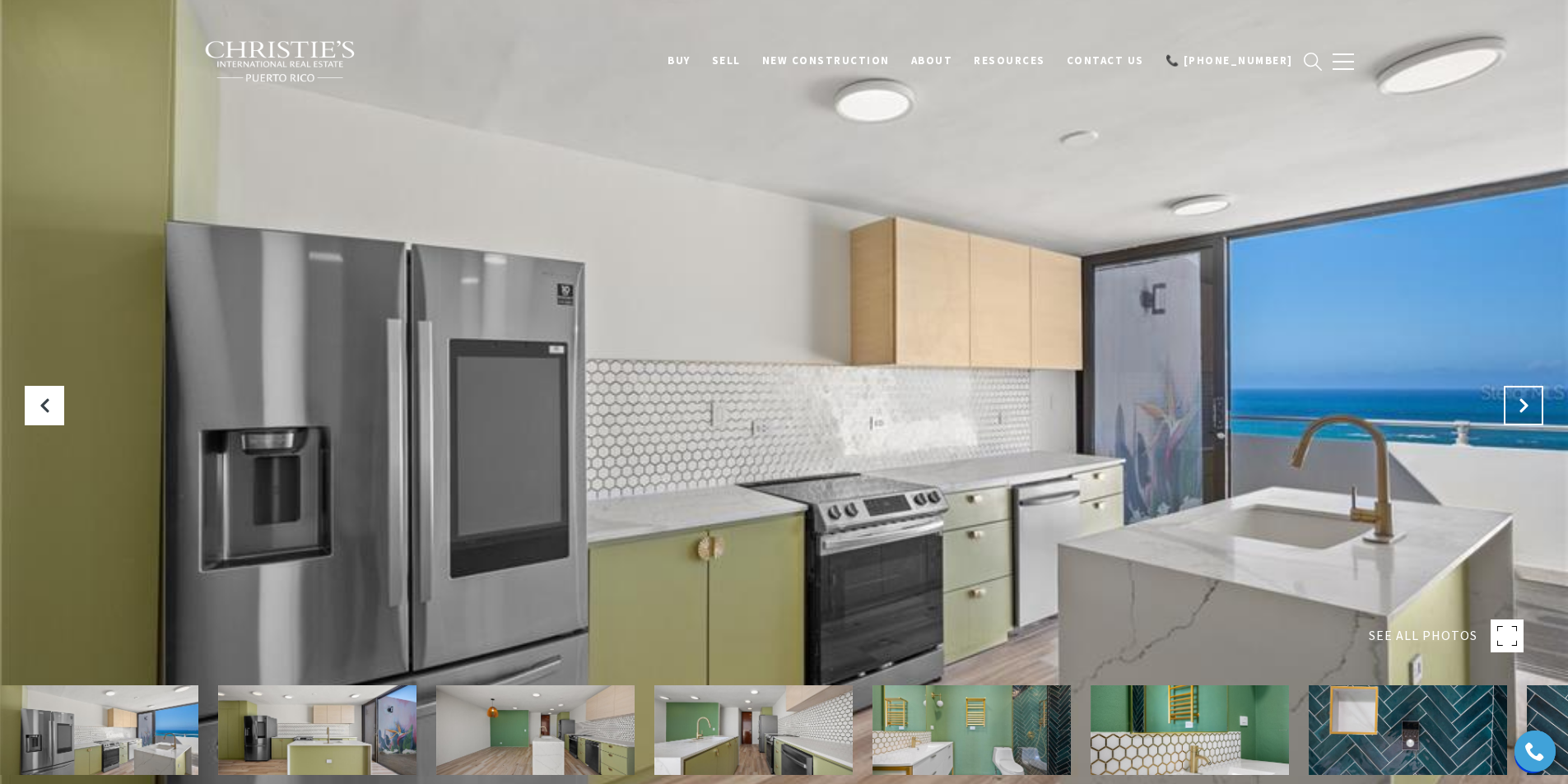
click at [1515, 391] on button "Next Slide" at bounding box center [1524, 406] width 40 height 40
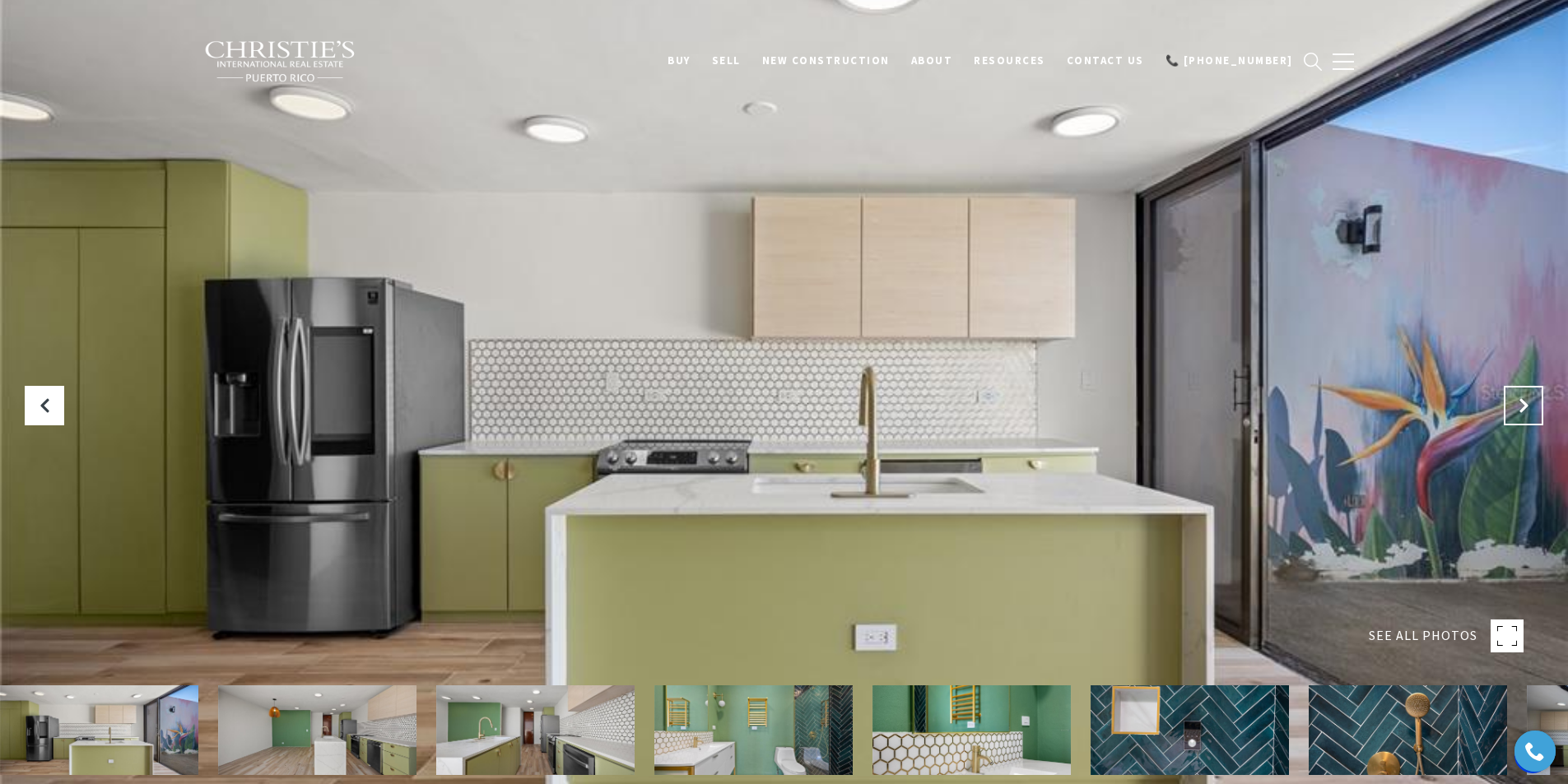
click at [1515, 391] on button "Next Slide" at bounding box center [1524, 406] width 40 height 40
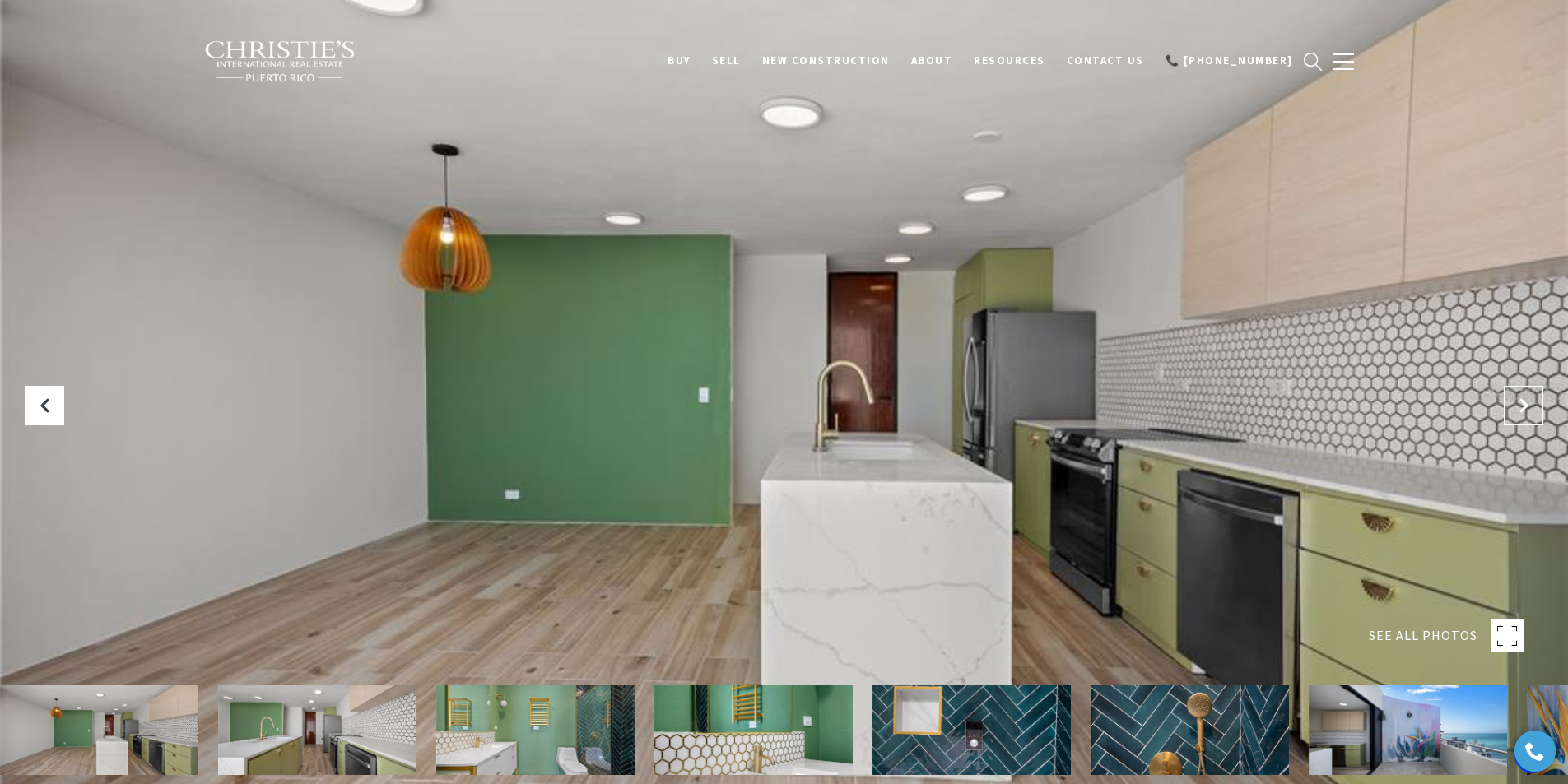
click at [1515, 391] on button "Next Slide" at bounding box center [1524, 406] width 40 height 40
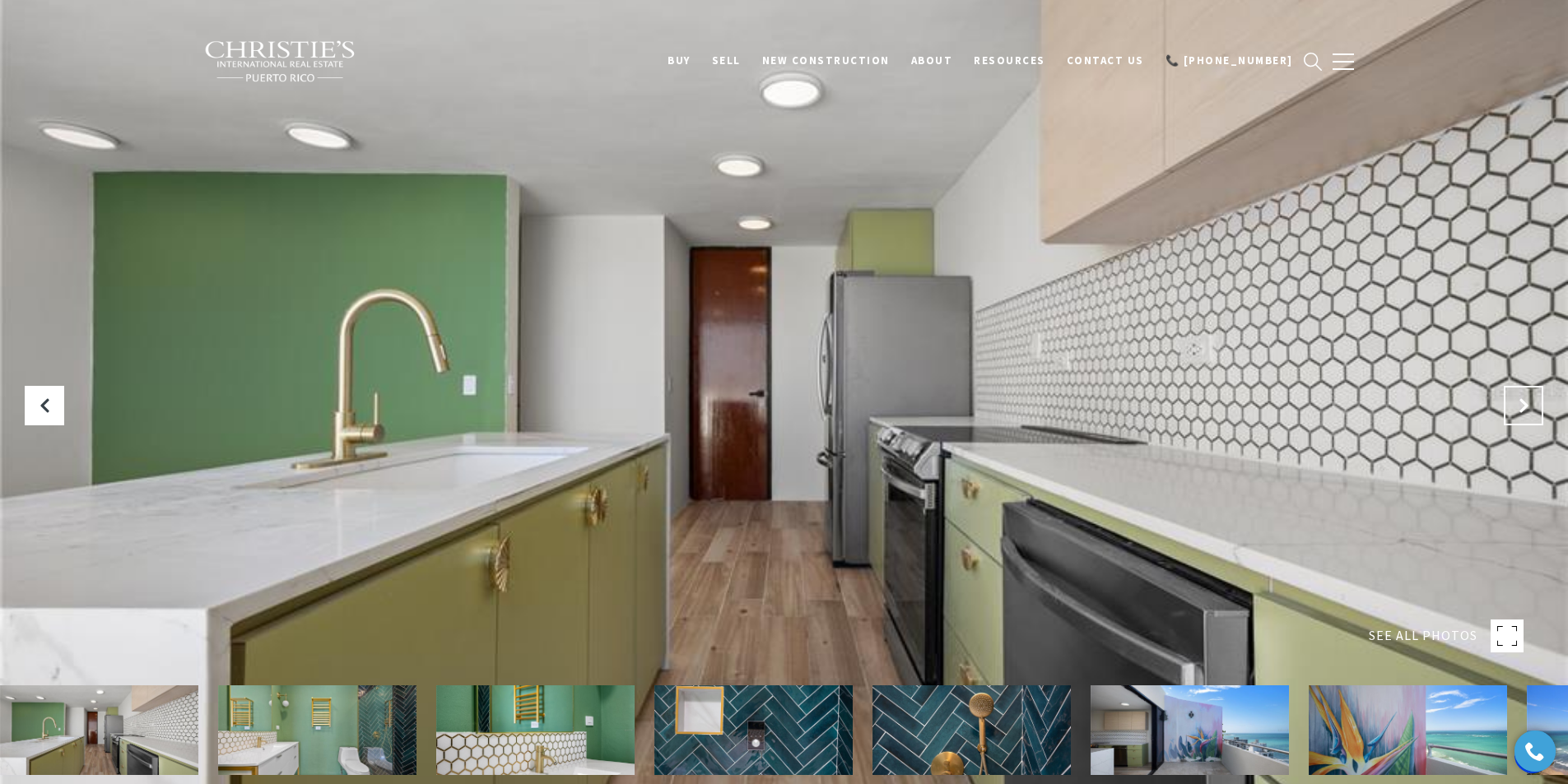
click at [1515, 391] on button "Next Slide" at bounding box center [1524, 406] width 40 height 40
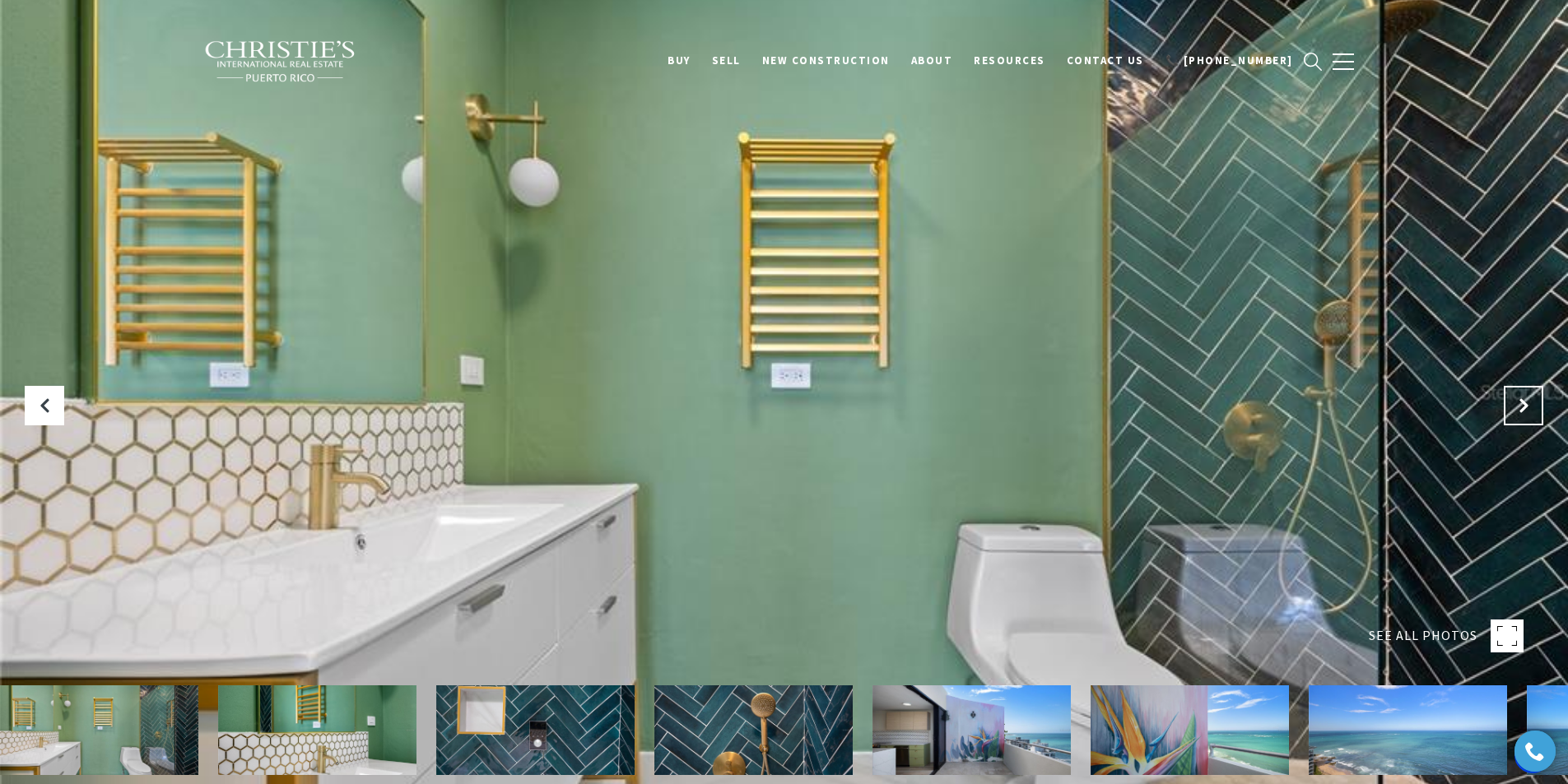
click at [1515, 391] on button "Next Slide" at bounding box center [1524, 406] width 40 height 40
click at [1505, 409] on button "Next Slide" at bounding box center [1524, 406] width 40 height 40
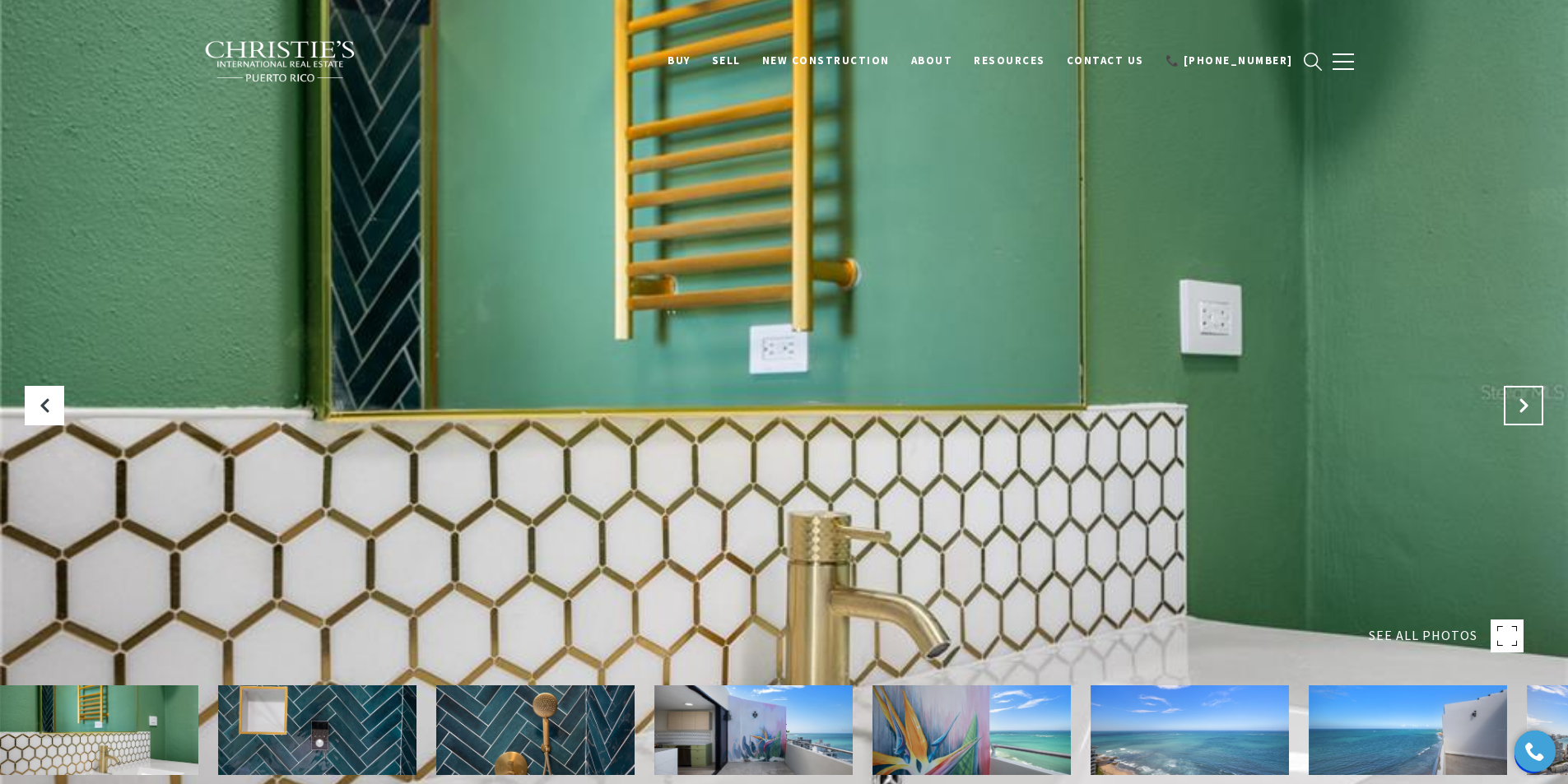
click at [1505, 409] on button "Next Slide" at bounding box center [1524, 406] width 40 height 40
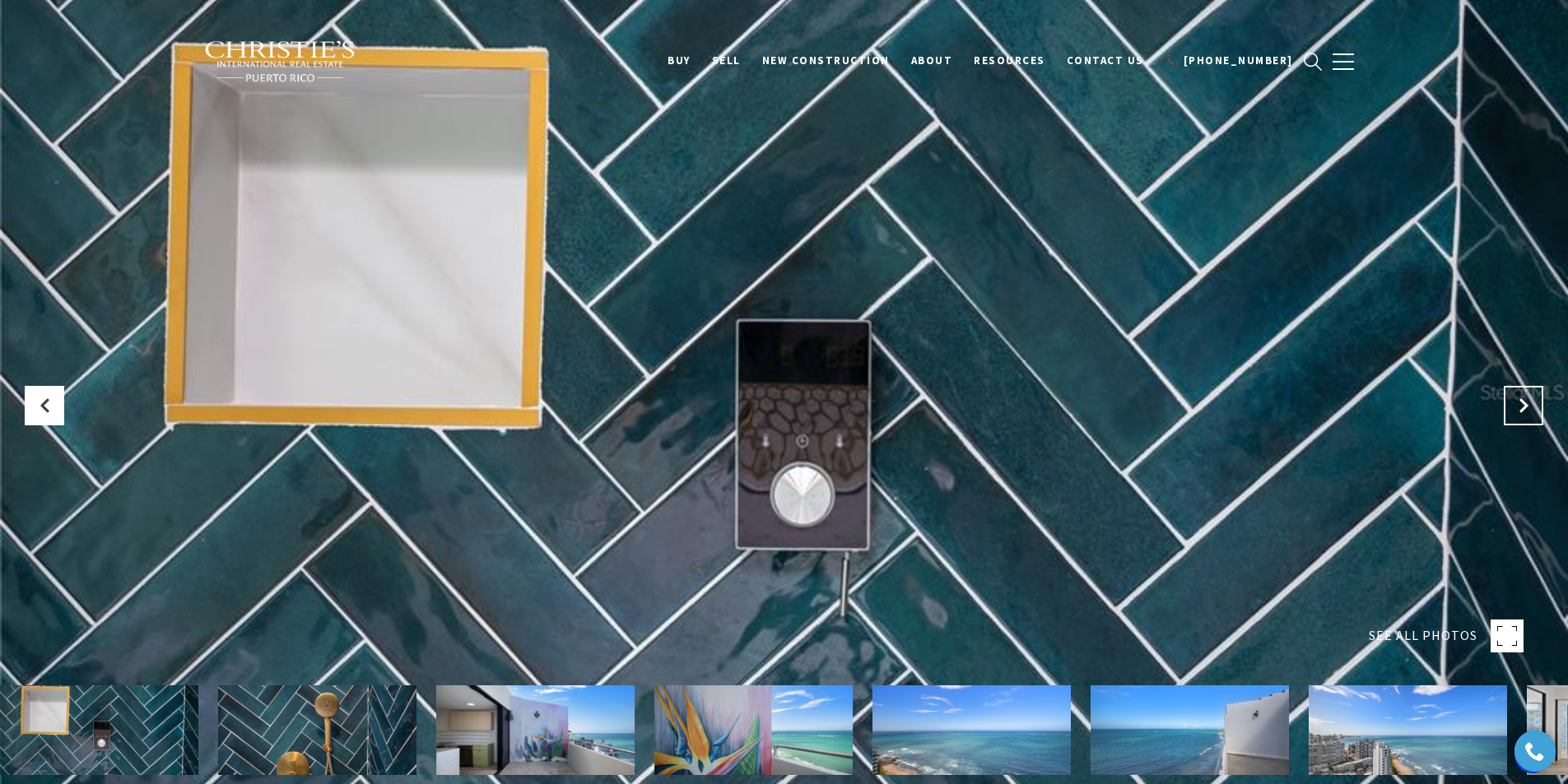
click at [1505, 409] on button "Next Slide" at bounding box center [1524, 406] width 40 height 40
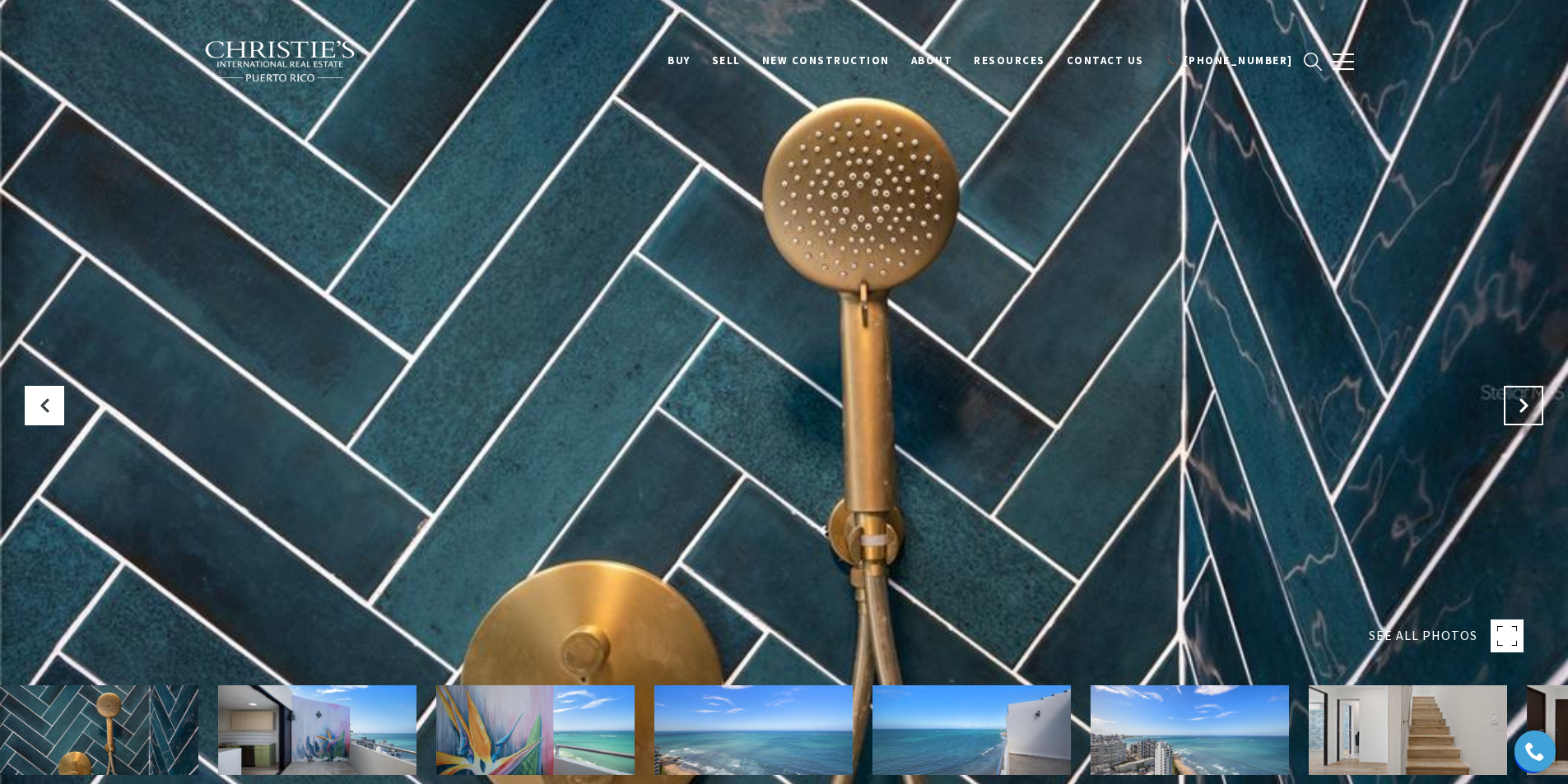
click at [1505, 409] on button "Next Slide" at bounding box center [1524, 406] width 40 height 40
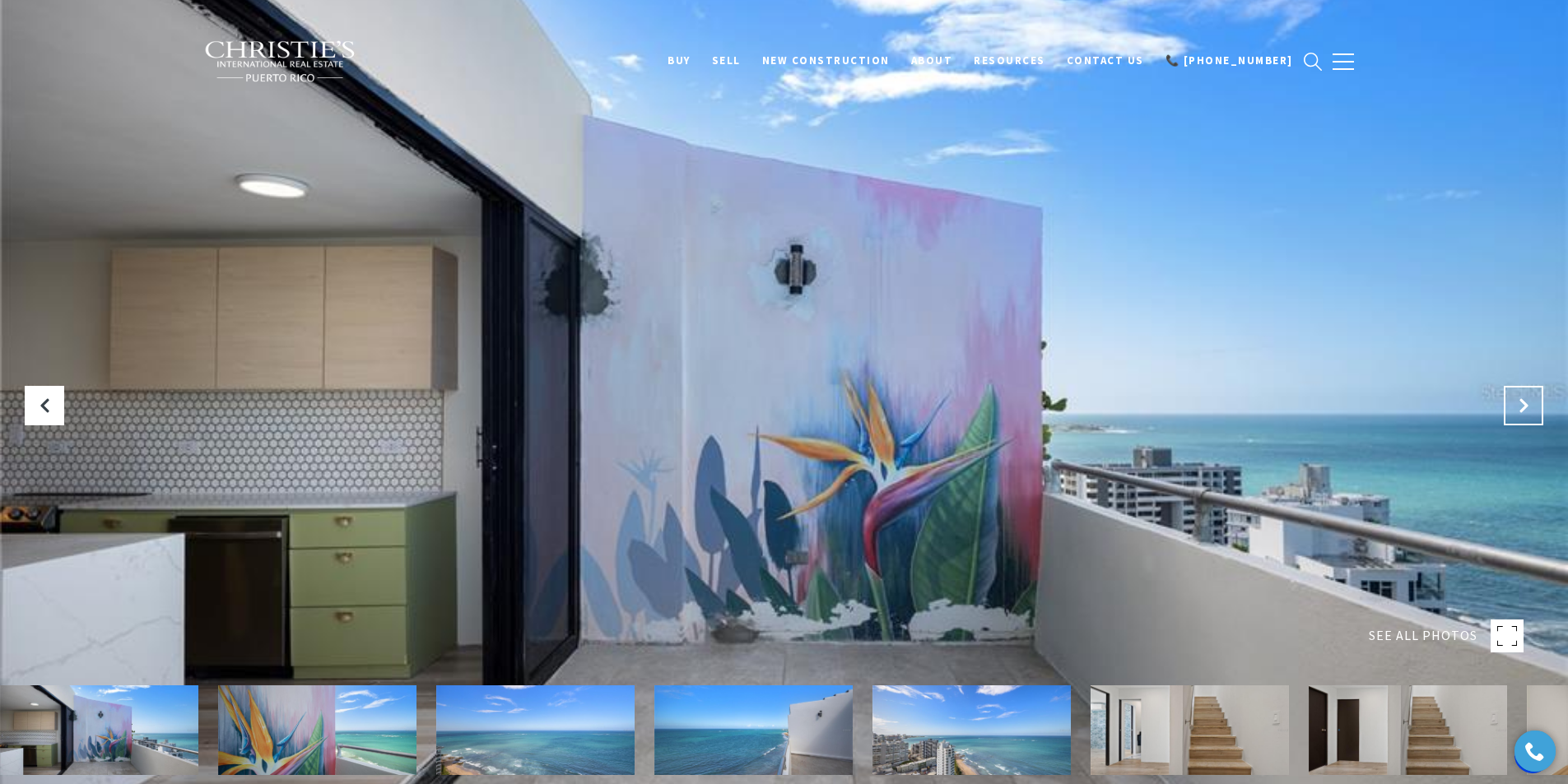
click at [1505, 409] on button "Next Slide" at bounding box center [1524, 406] width 40 height 40
click at [1514, 414] on button "Next Slide" at bounding box center [1524, 406] width 40 height 40
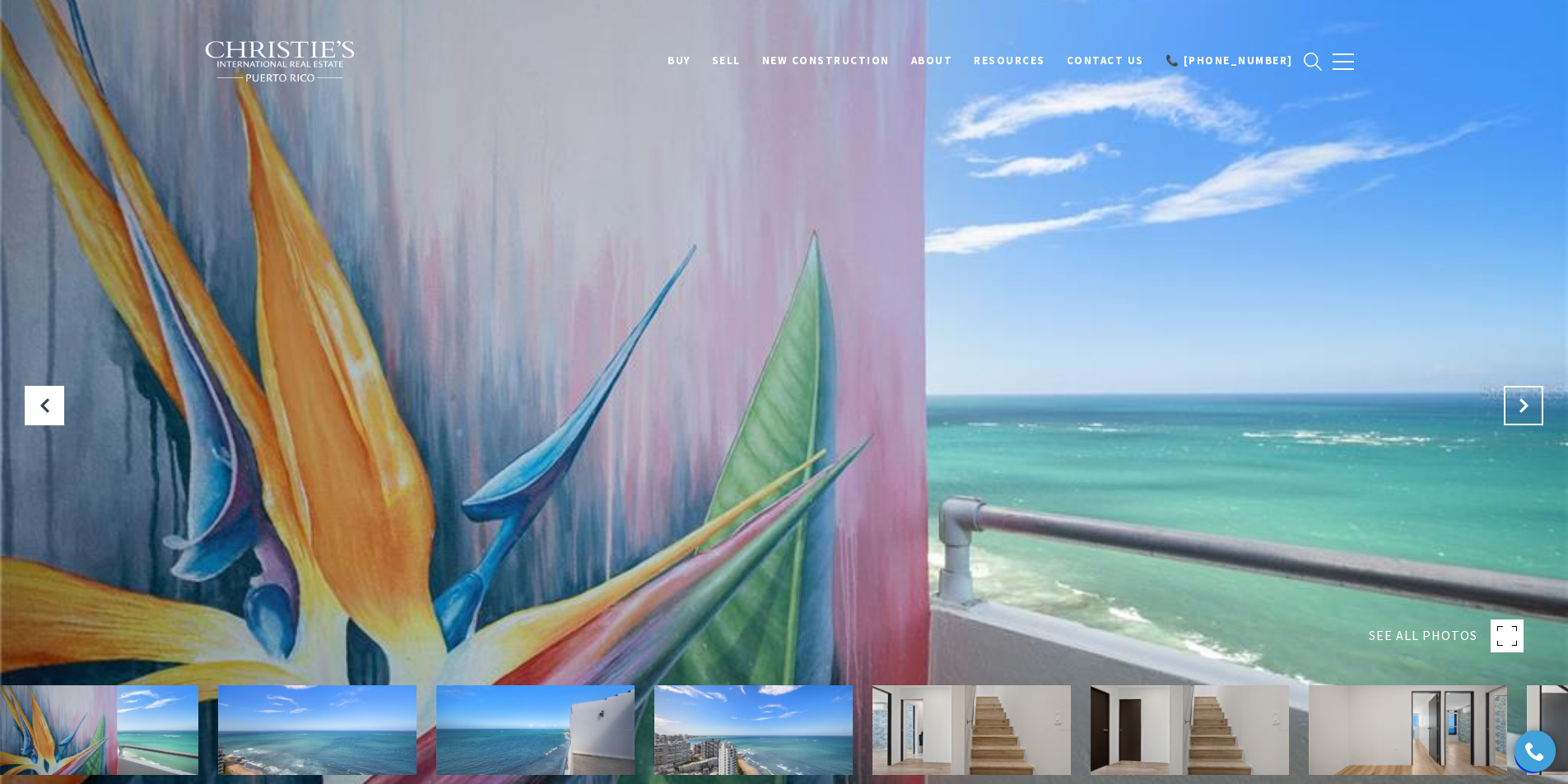
click at [1514, 414] on button "Next Slide" at bounding box center [1524, 406] width 40 height 40
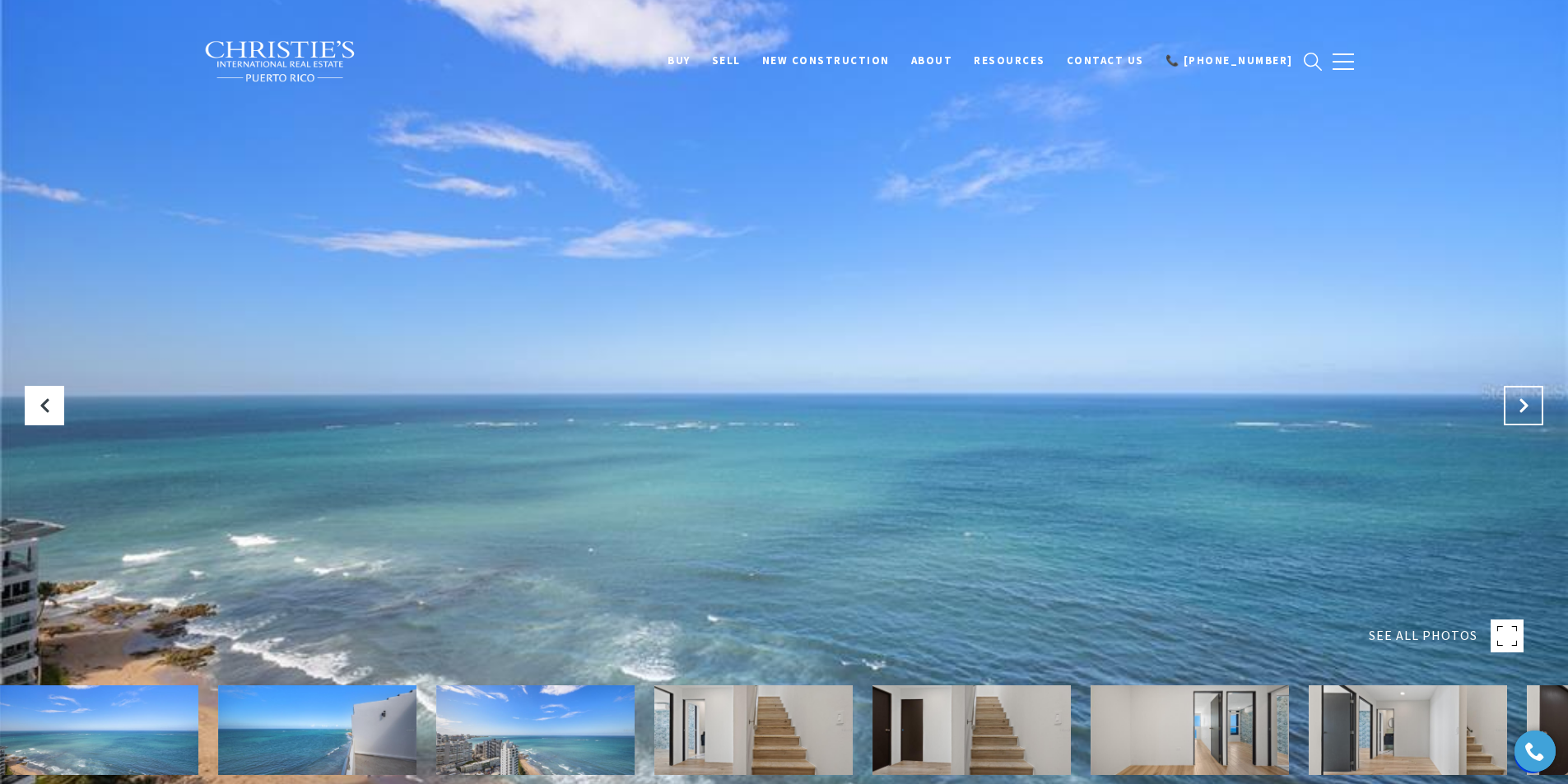
click at [1514, 414] on button "Next Slide" at bounding box center [1524, 406] width 40 height 40
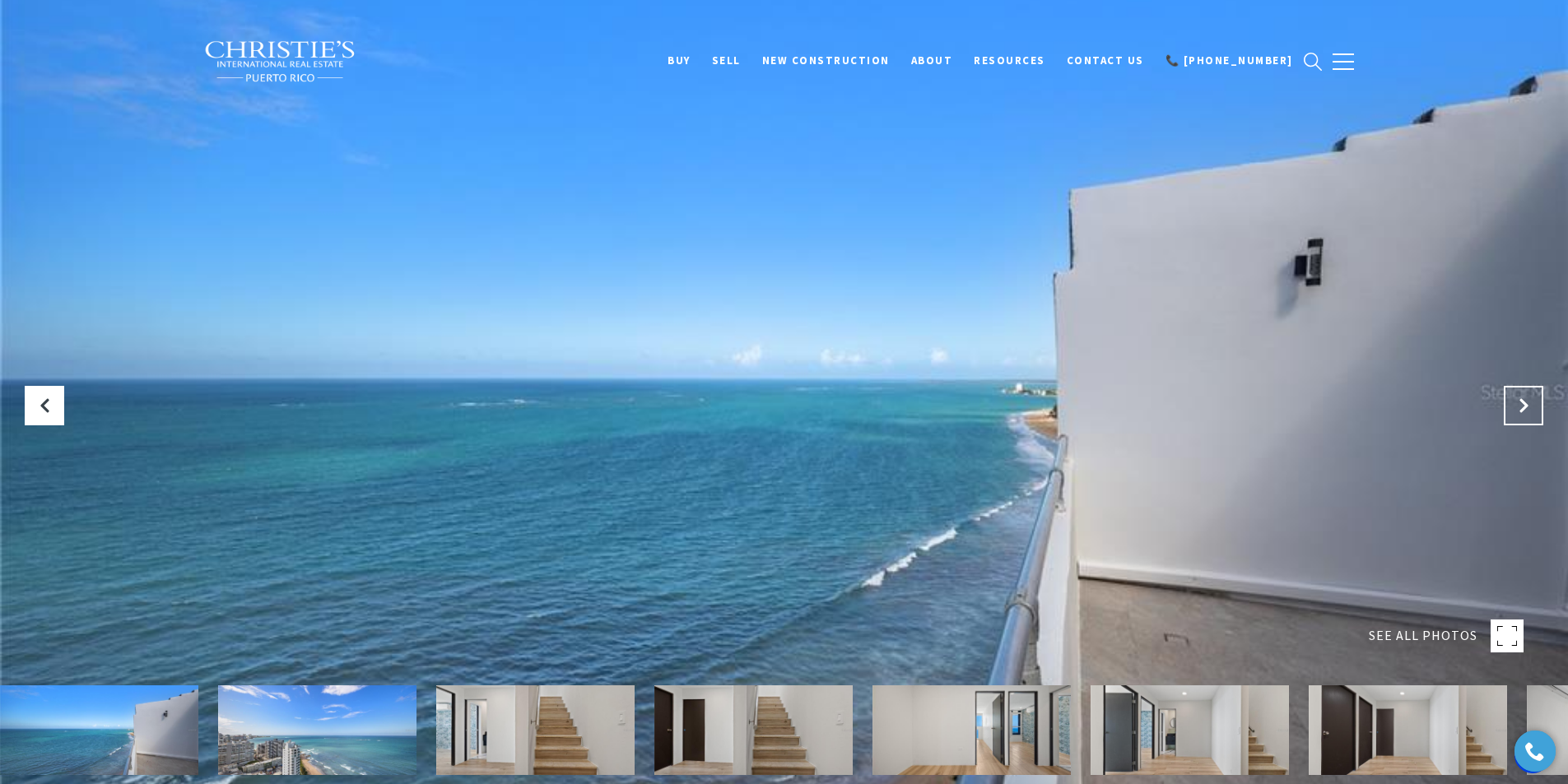
click at [1514, 414] on button "Next Slide" at bounding box center [1524, 406] width 40 height 40
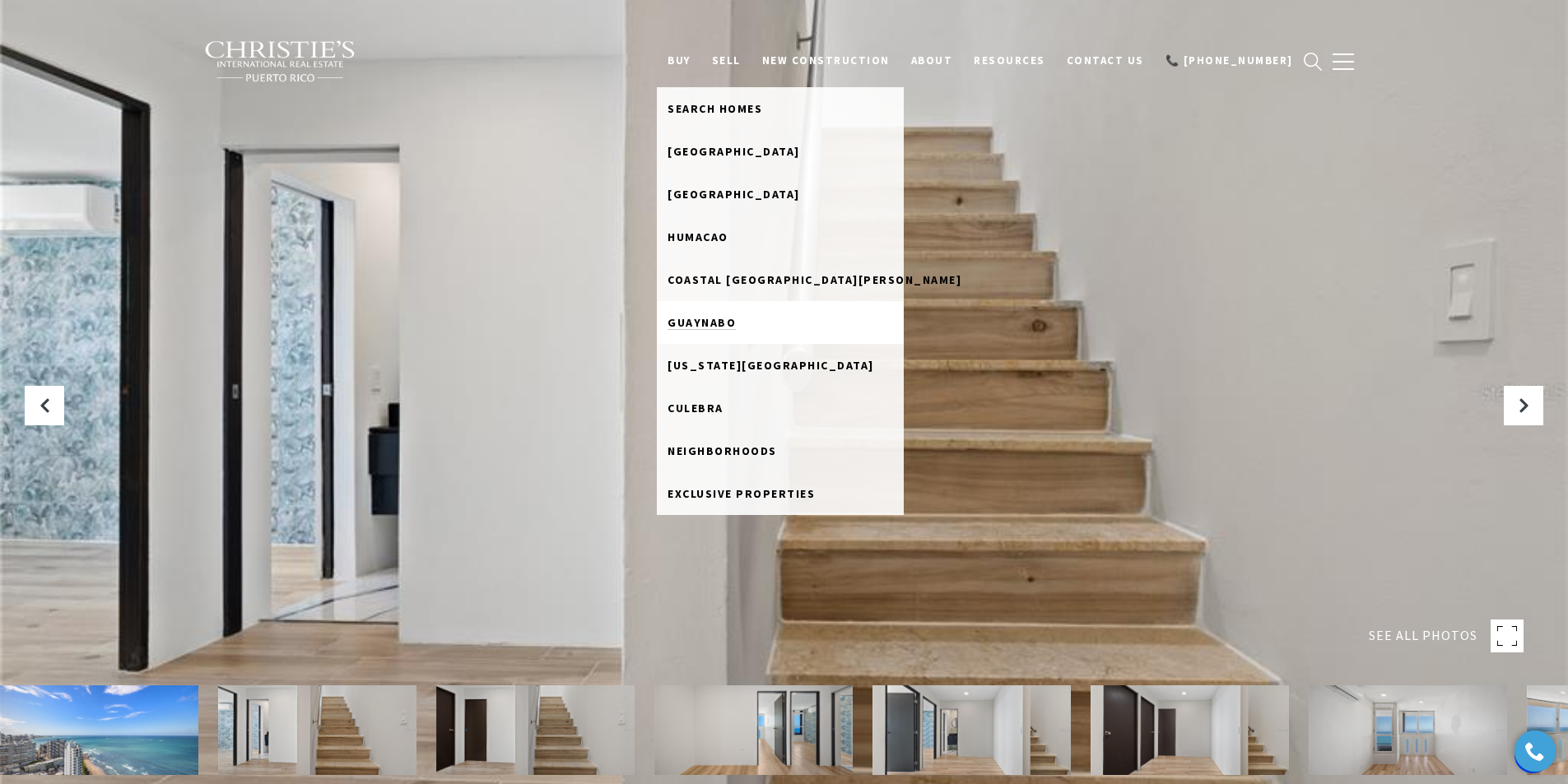
click at [766, 312] on link "Guaynabo" at bounding box center [780, 323] width 247 height 43
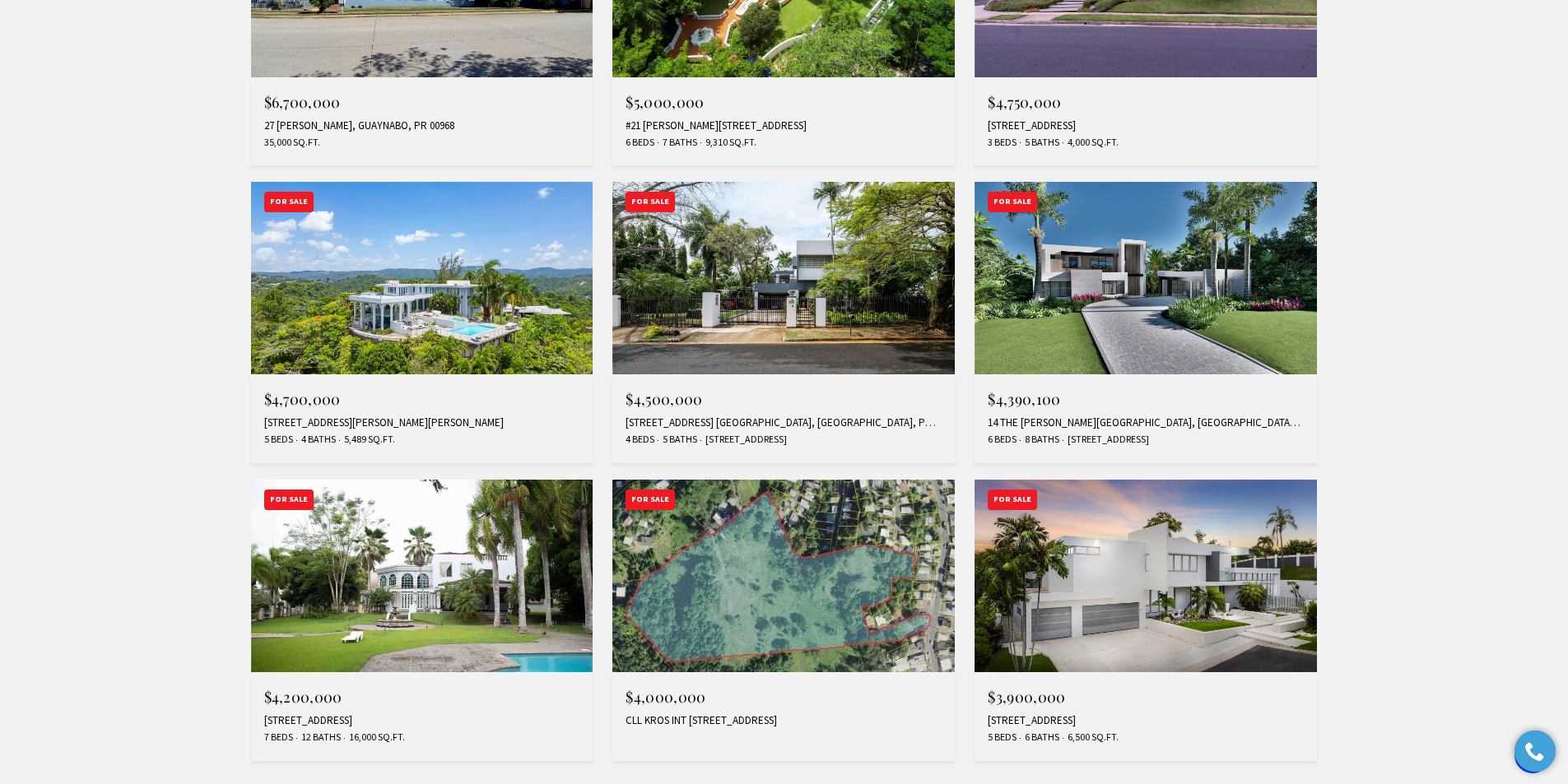
scroll to position [1398, 0]
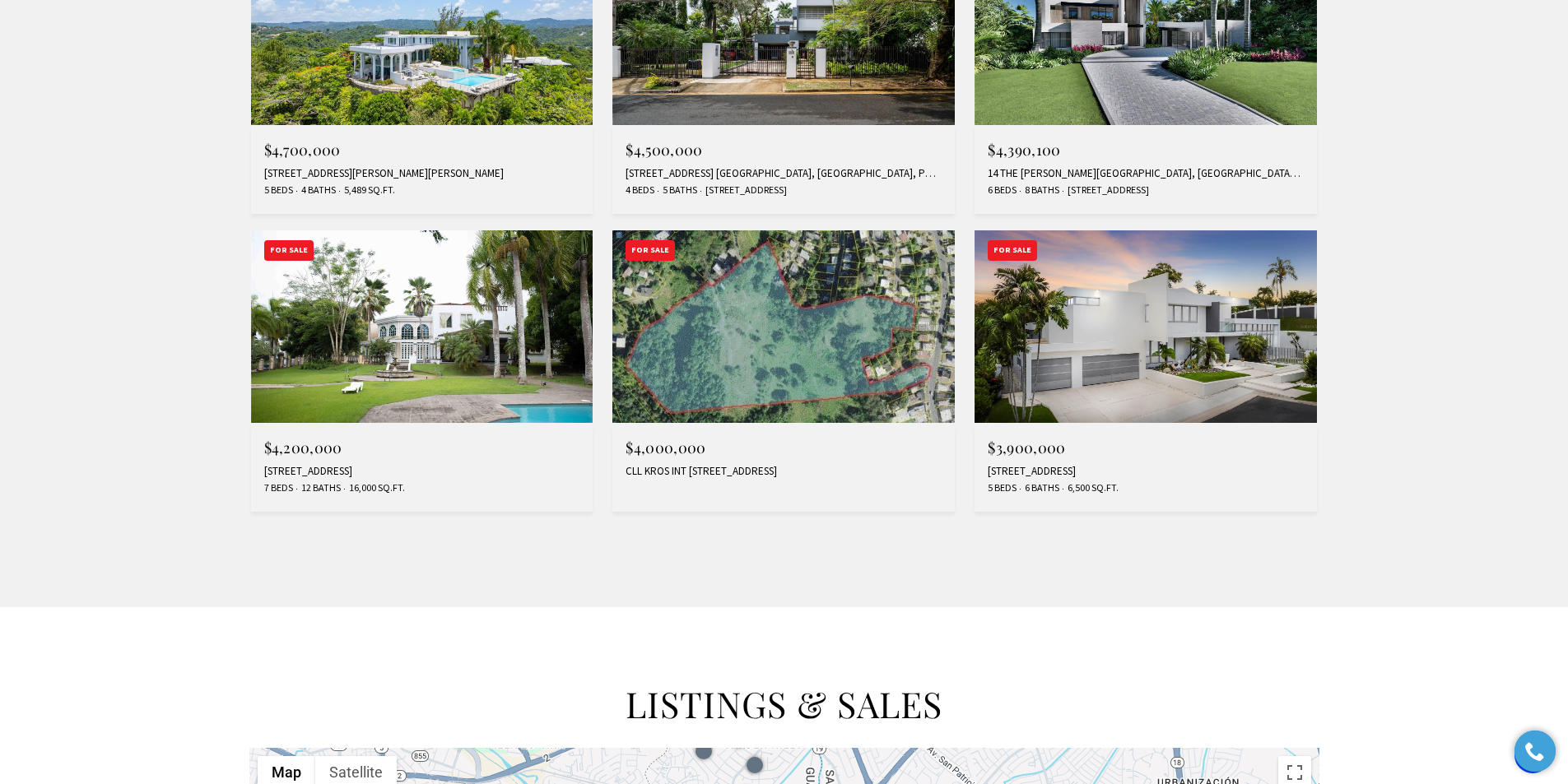
click at [1153, 390] on img at bounding box center [1146, 327] width 343 height 193
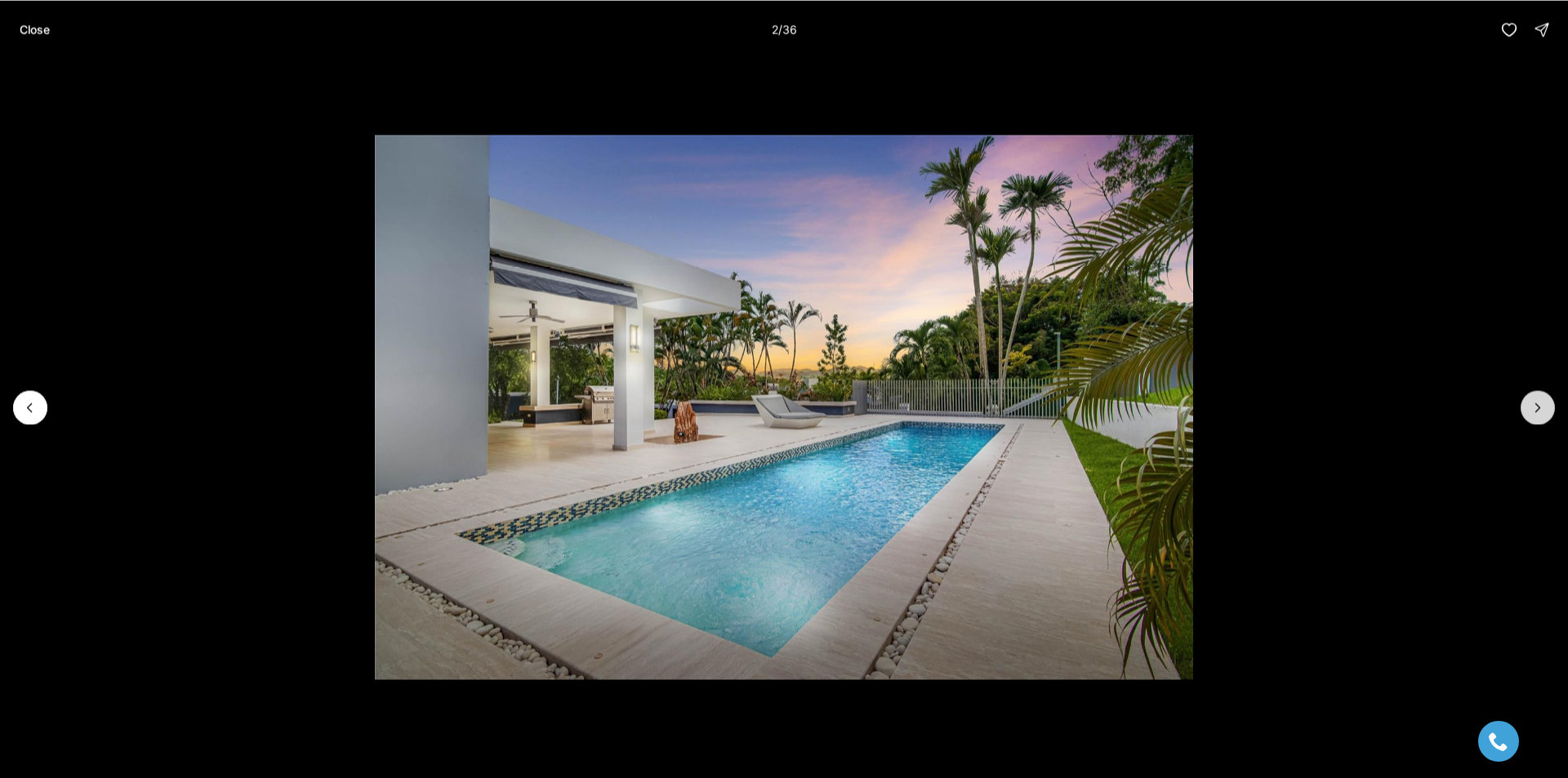
click at [1525, 411] on button "Next slide" at bounding box center [1538, 408] width 34 height 34
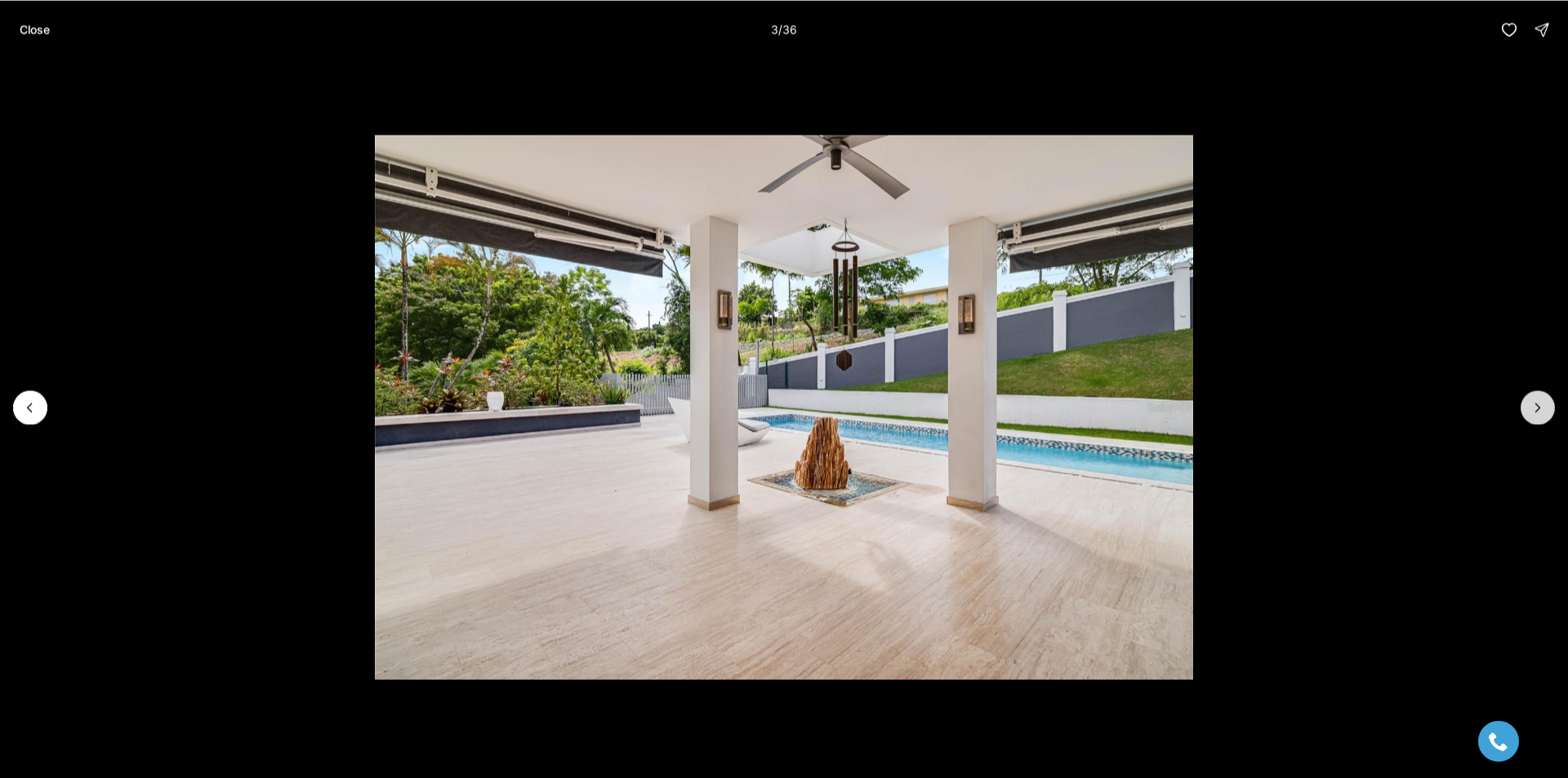
click at [1525, 411] on button "Next slide" at bounding box center [1538, 408] width 34 height 34
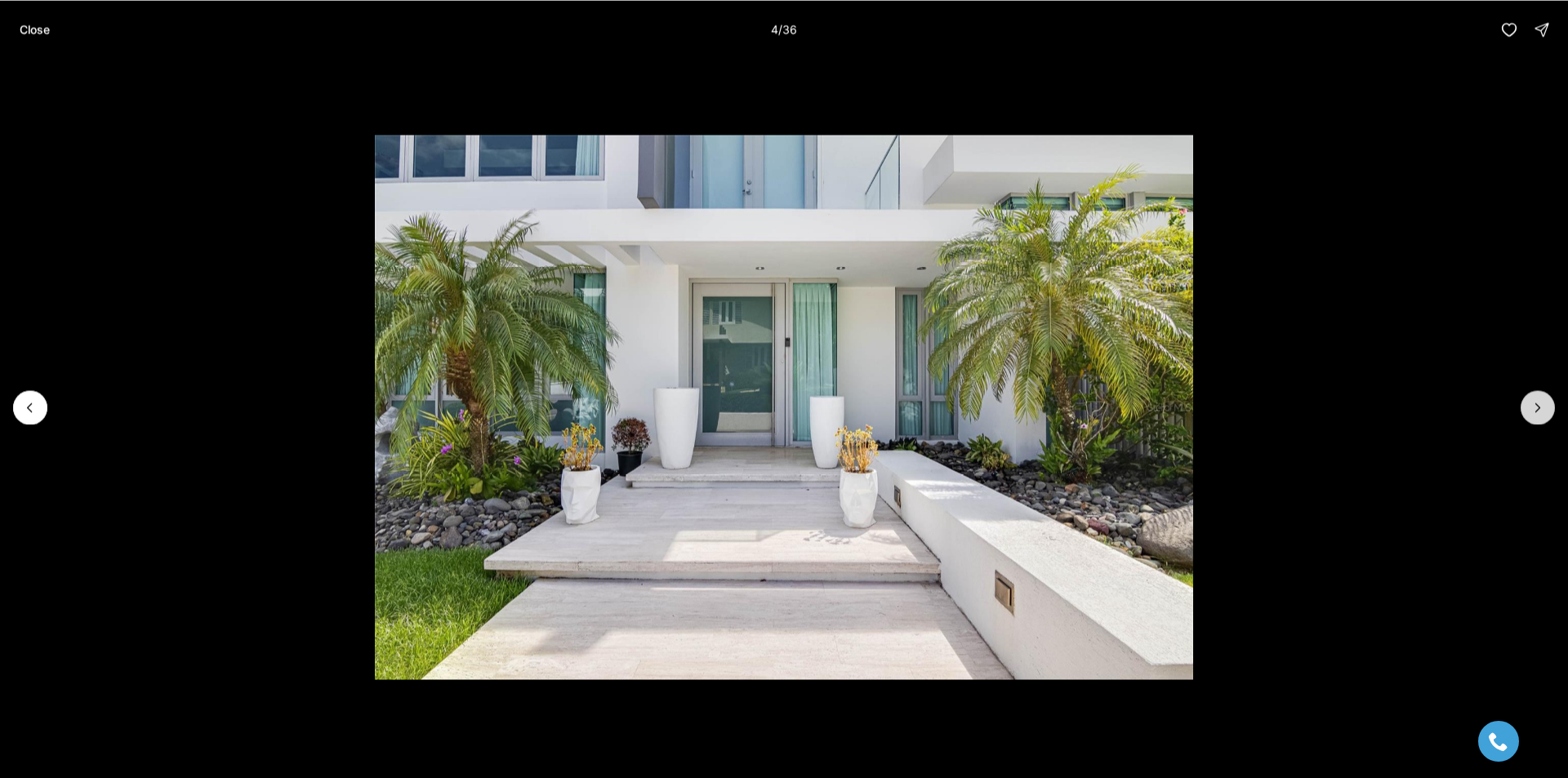
click at [1525, 411] on button "Next slide" at bounding box center [1538, 408] width 34 height 34
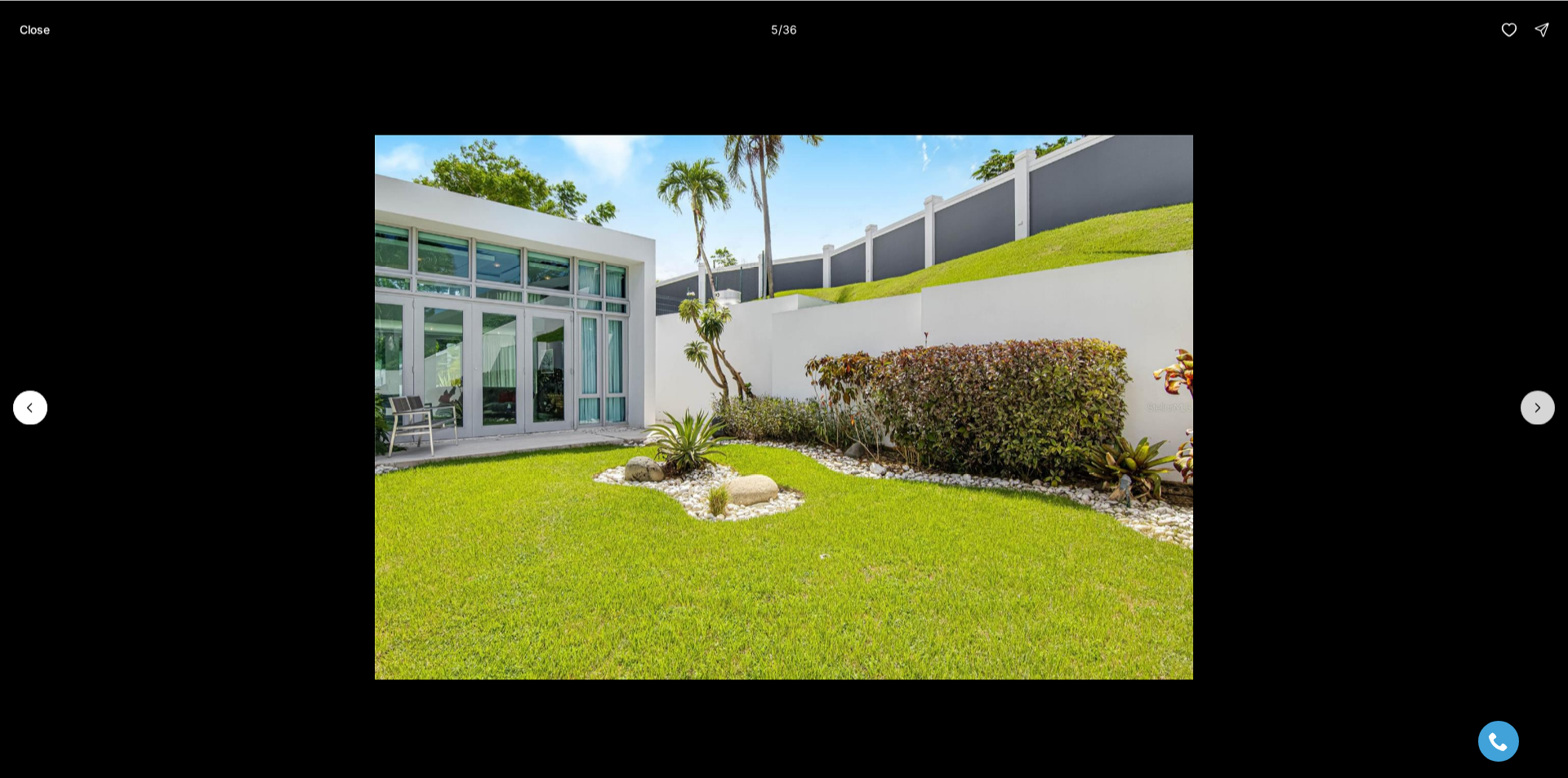
click at [1525, 411] on button "Next slide" at bounding box center [1538, 408] width 34 height 34
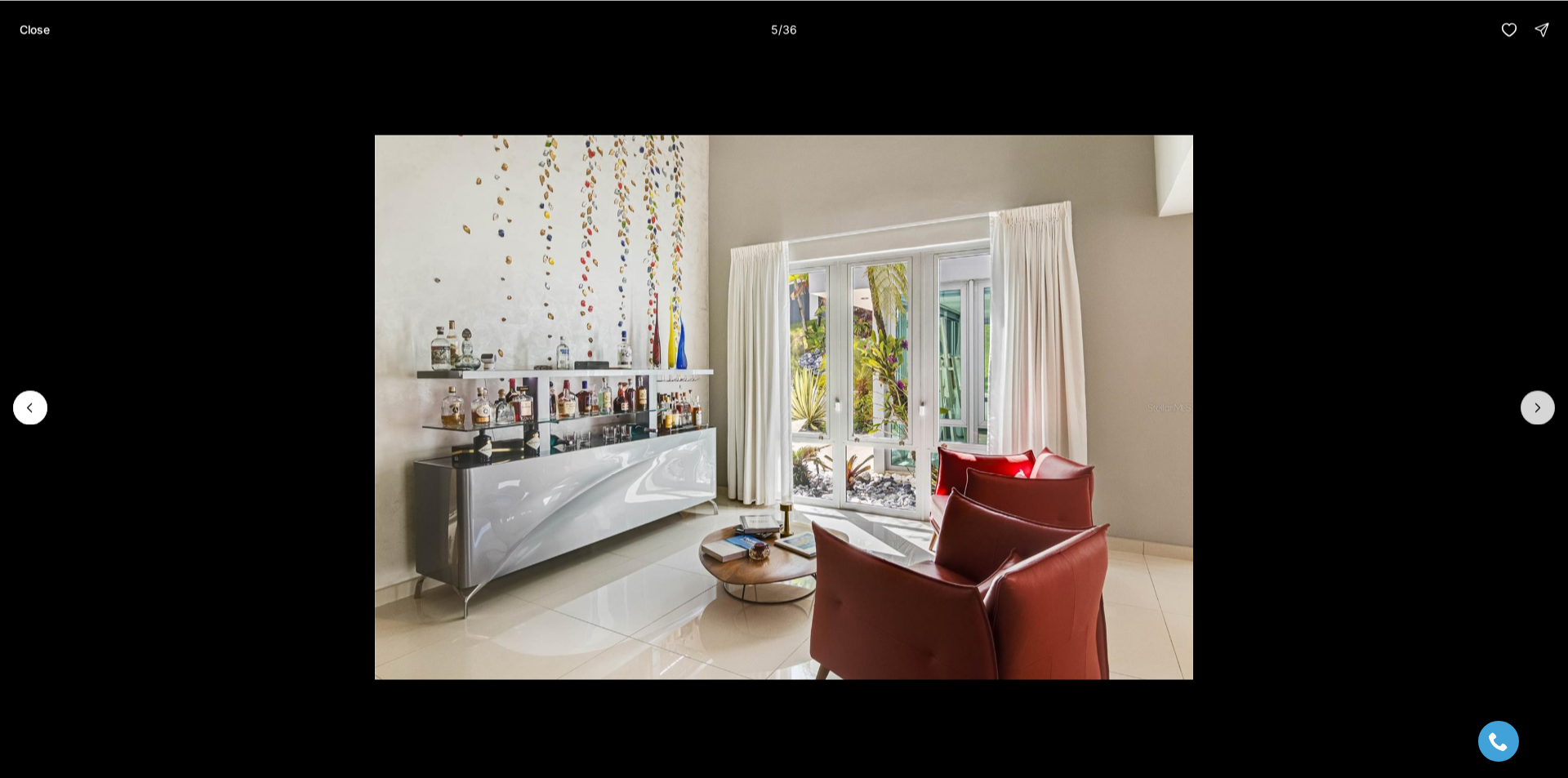
click at [1525, 411] on button "Next slide" at bounding box center [1538, 408] width 34 height 34
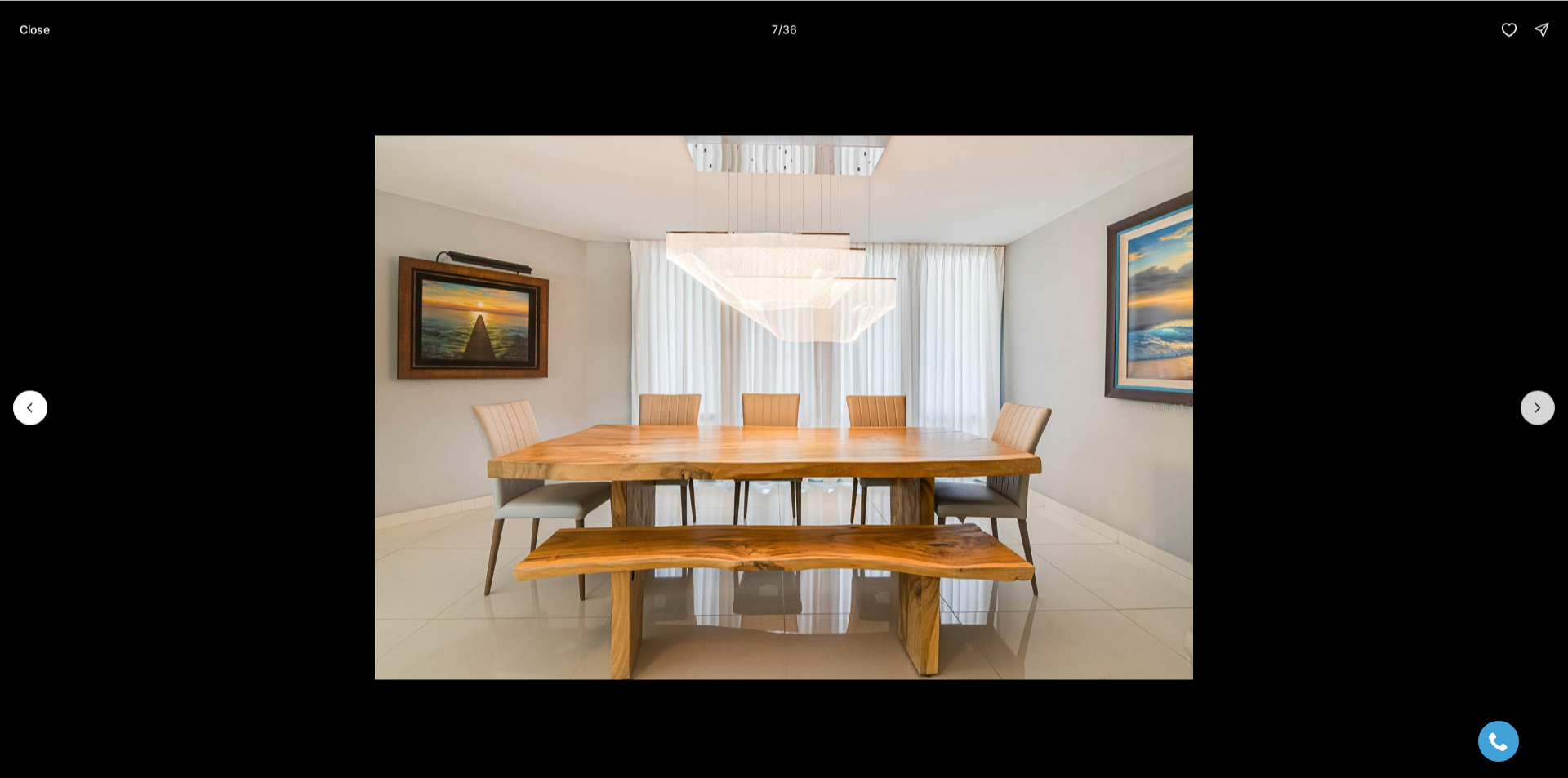
click at [1525, 411] on button "Next slide" at bounding box center [1538, 408] width 34 height 34
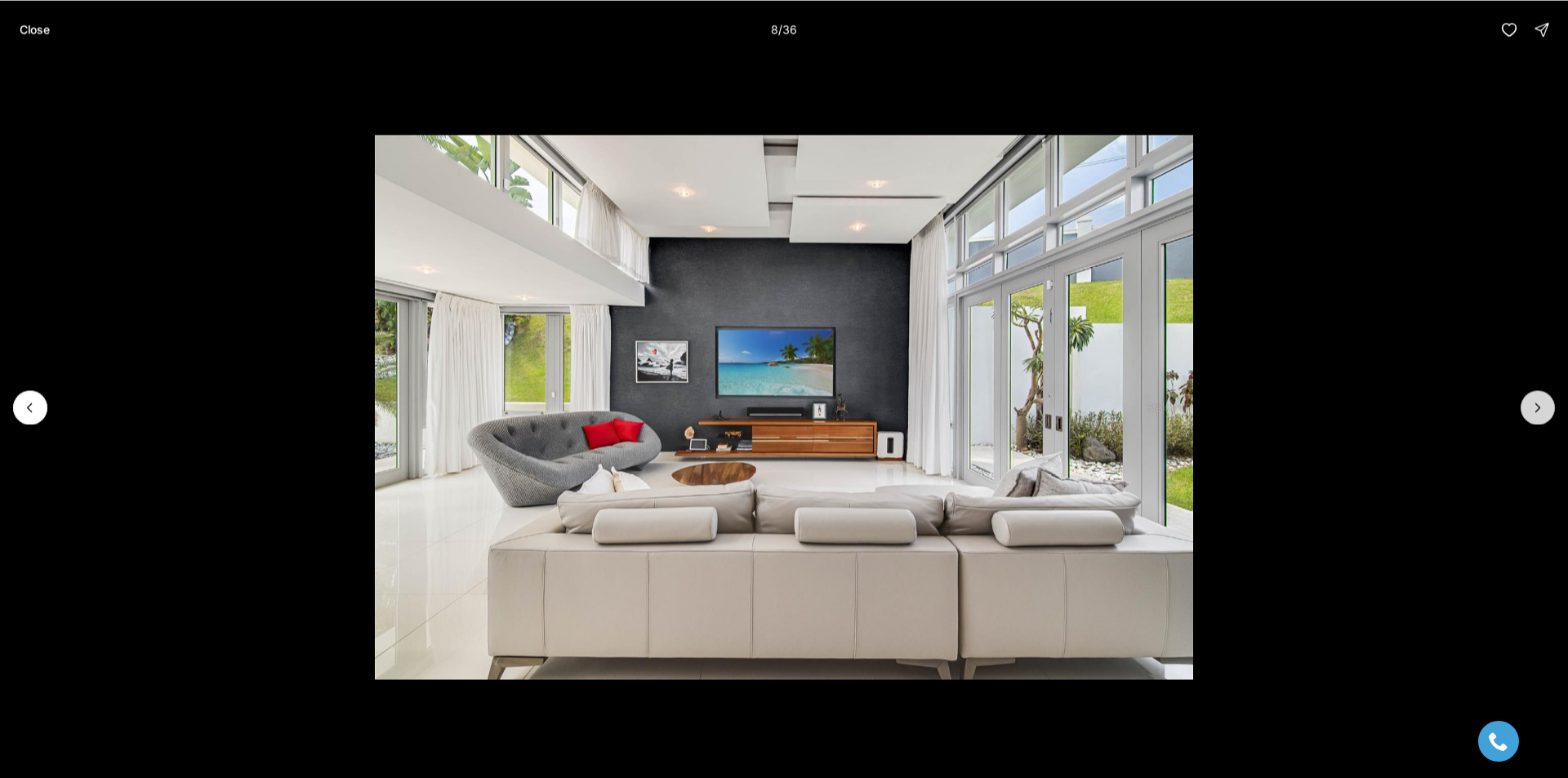
click at [1525, 411] on button "Next slide" at bounding box center [1538, 408] width 34 height 34
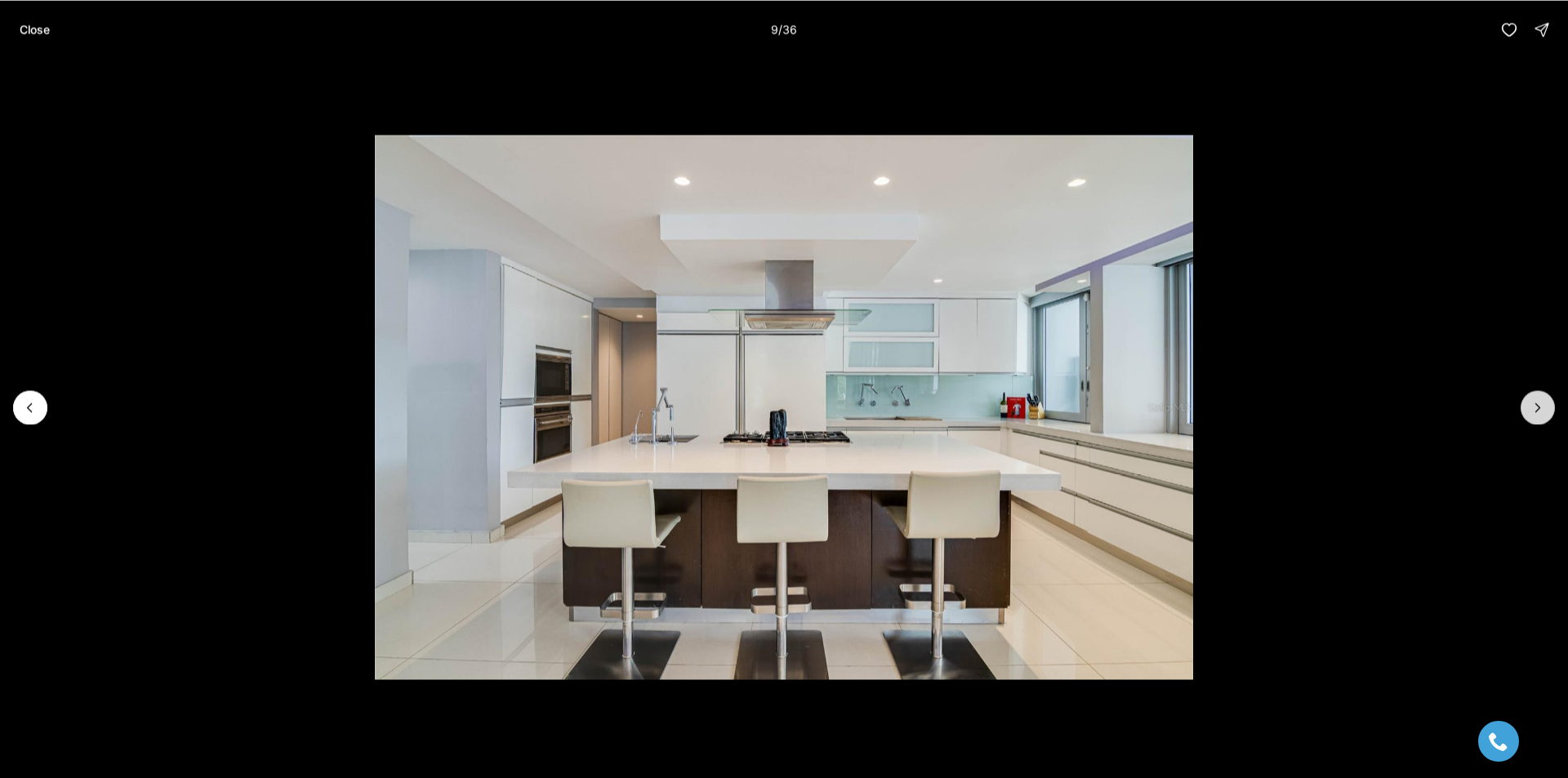
click at [1525, 411] on button "Next slide" at bounding box center [1538, 408] width 34 height 34
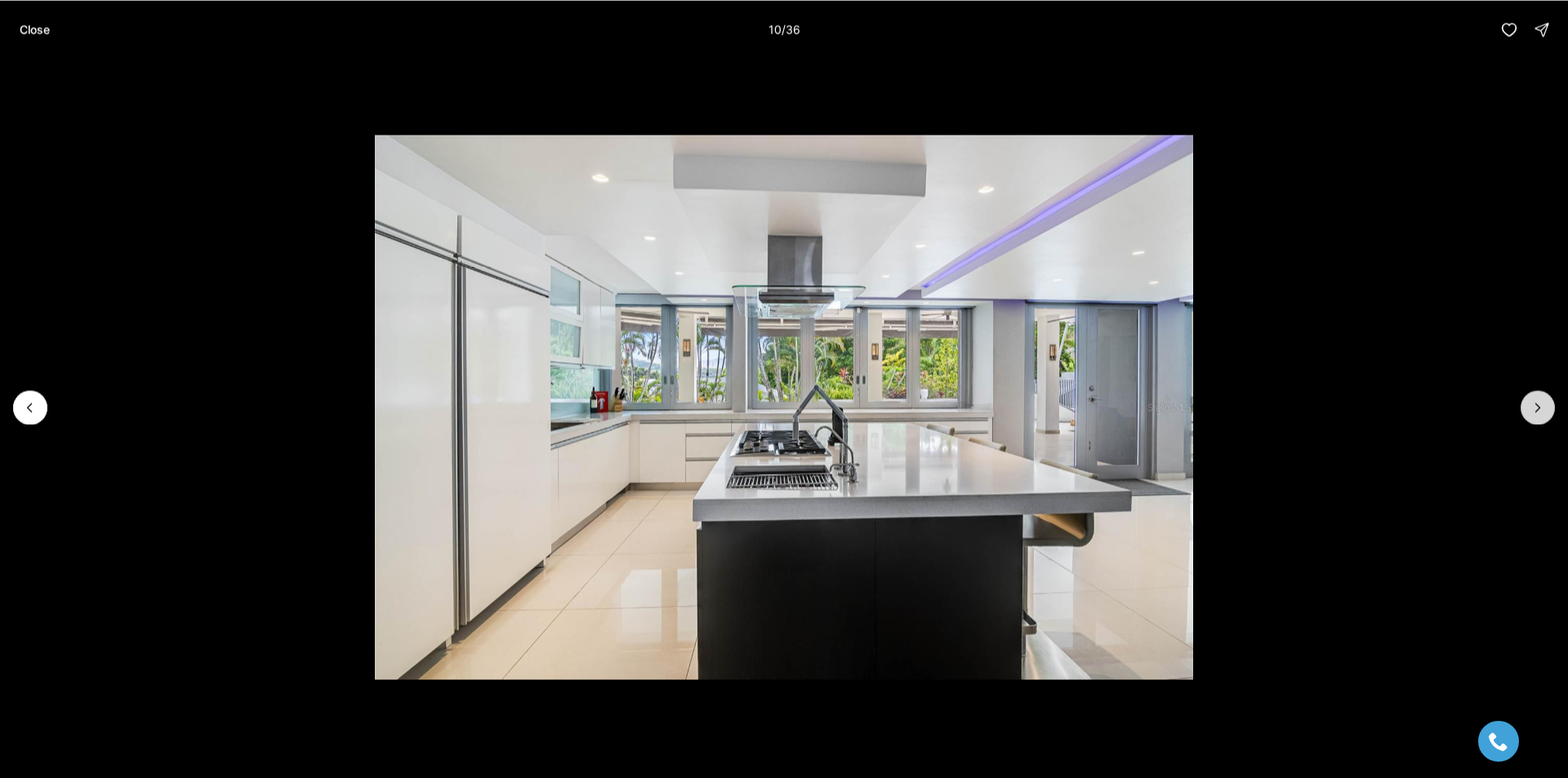
click at [1525, 411] on button "Next slide" at bounding box center [1538, 408] width 34 height 34
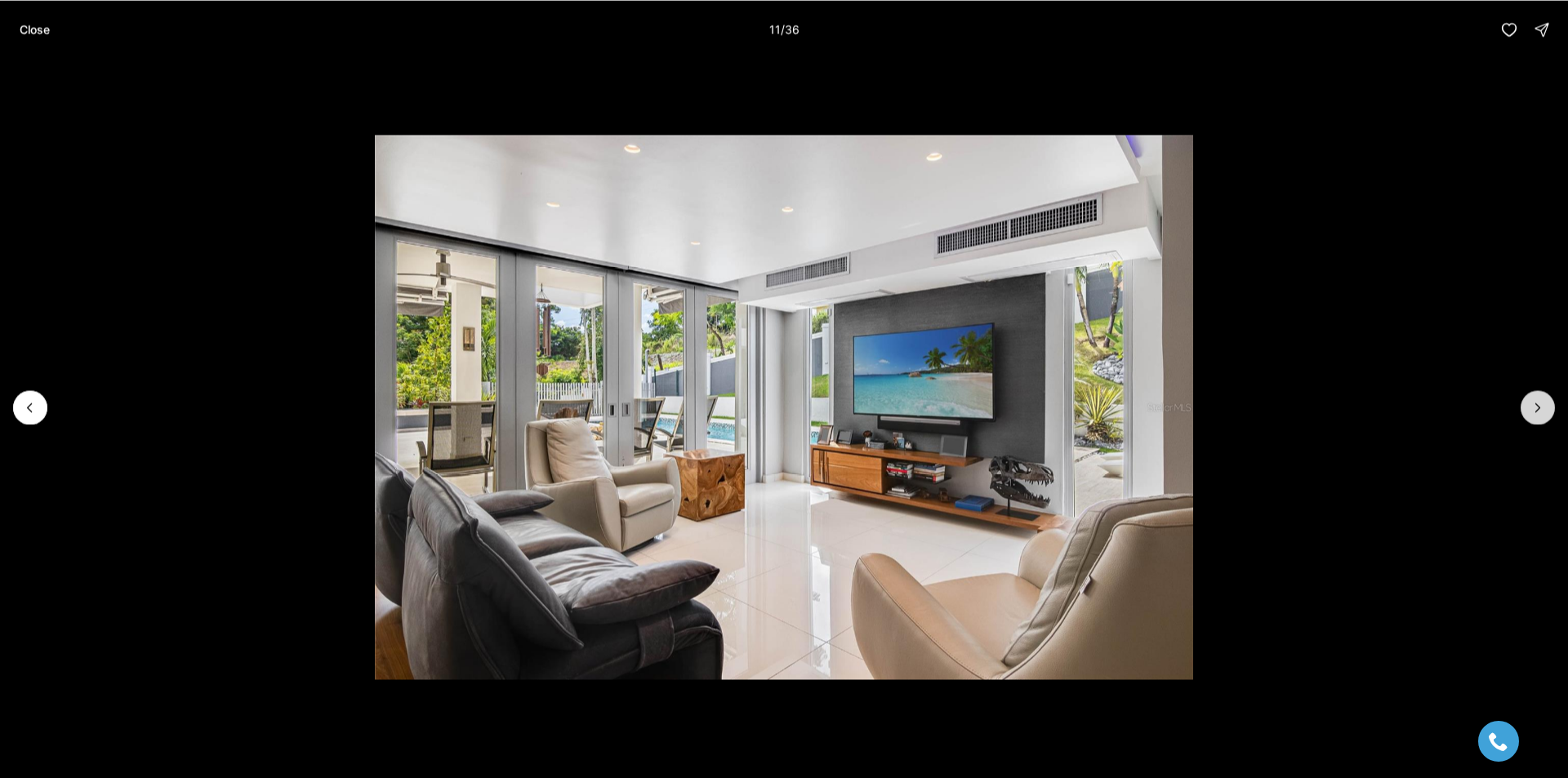
click at [1525, 411] on button "Next slide" at bounding box center [1538, 408] width 34 height 34
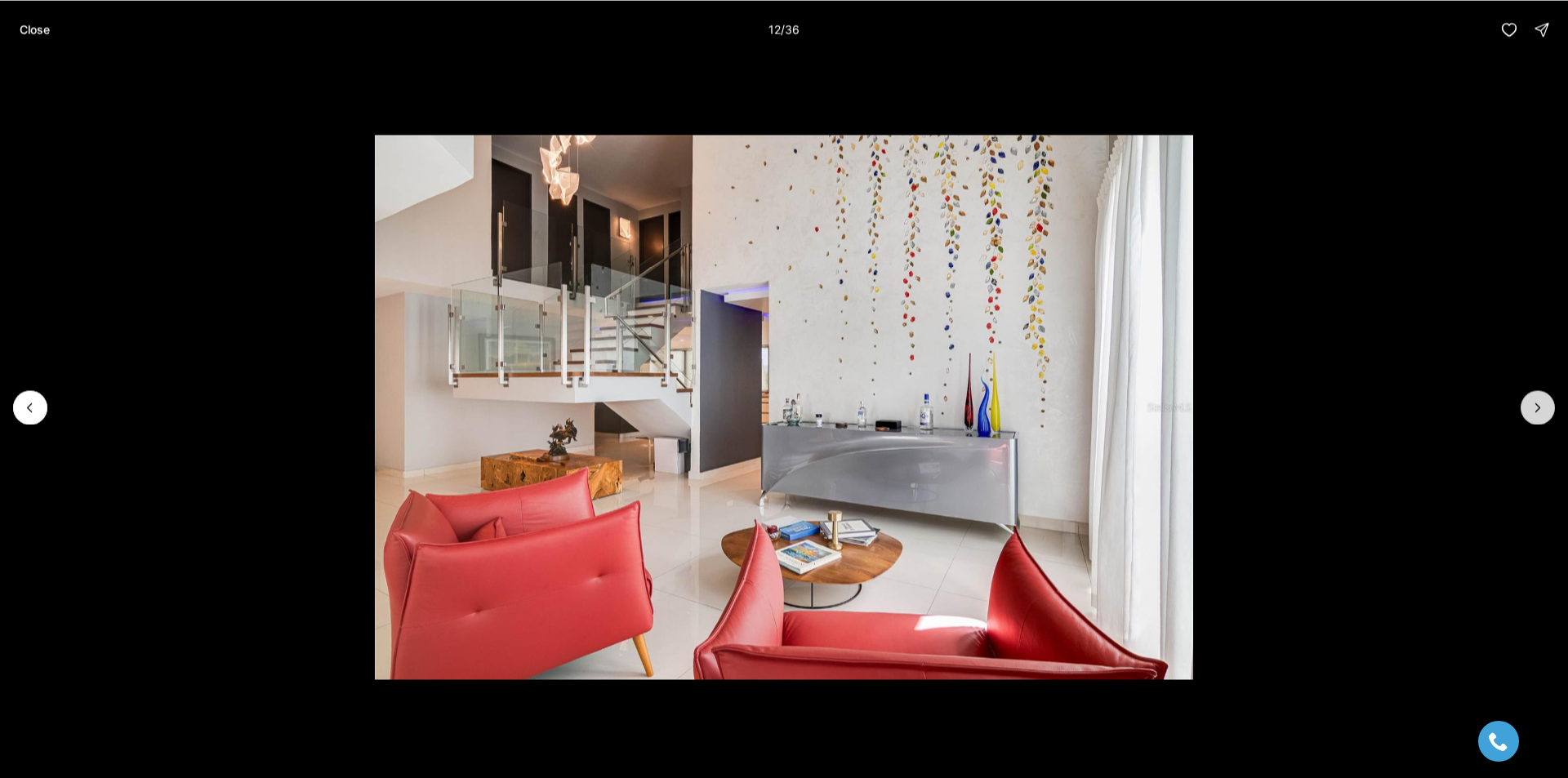
click at [1525, 411] on button "Next slide" at bounding box center [1538, 408] width 34 height 34
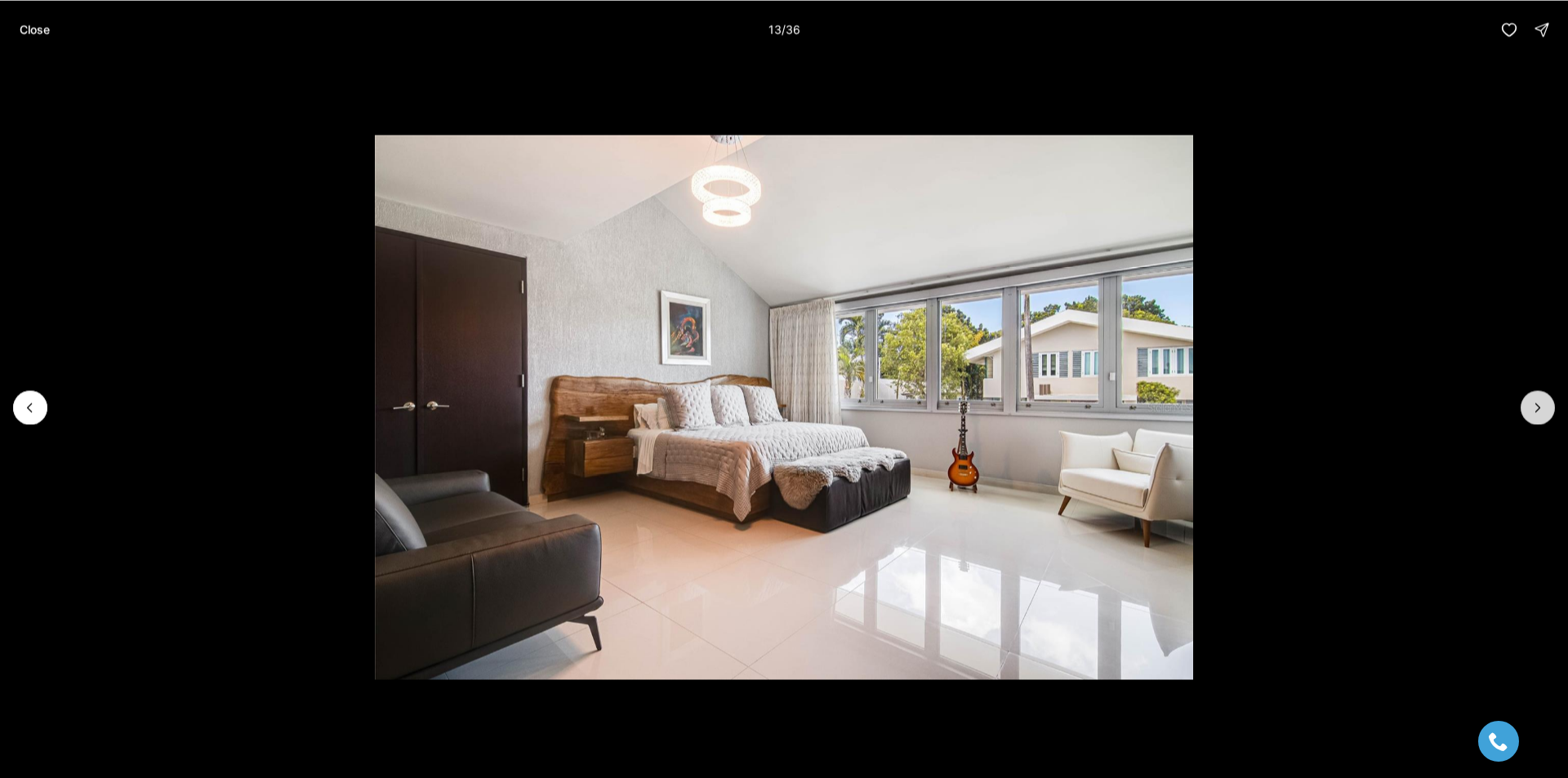
click at [1525, 411] on button "Next slide" at bounding box center [1538, 408] width 34 height 34
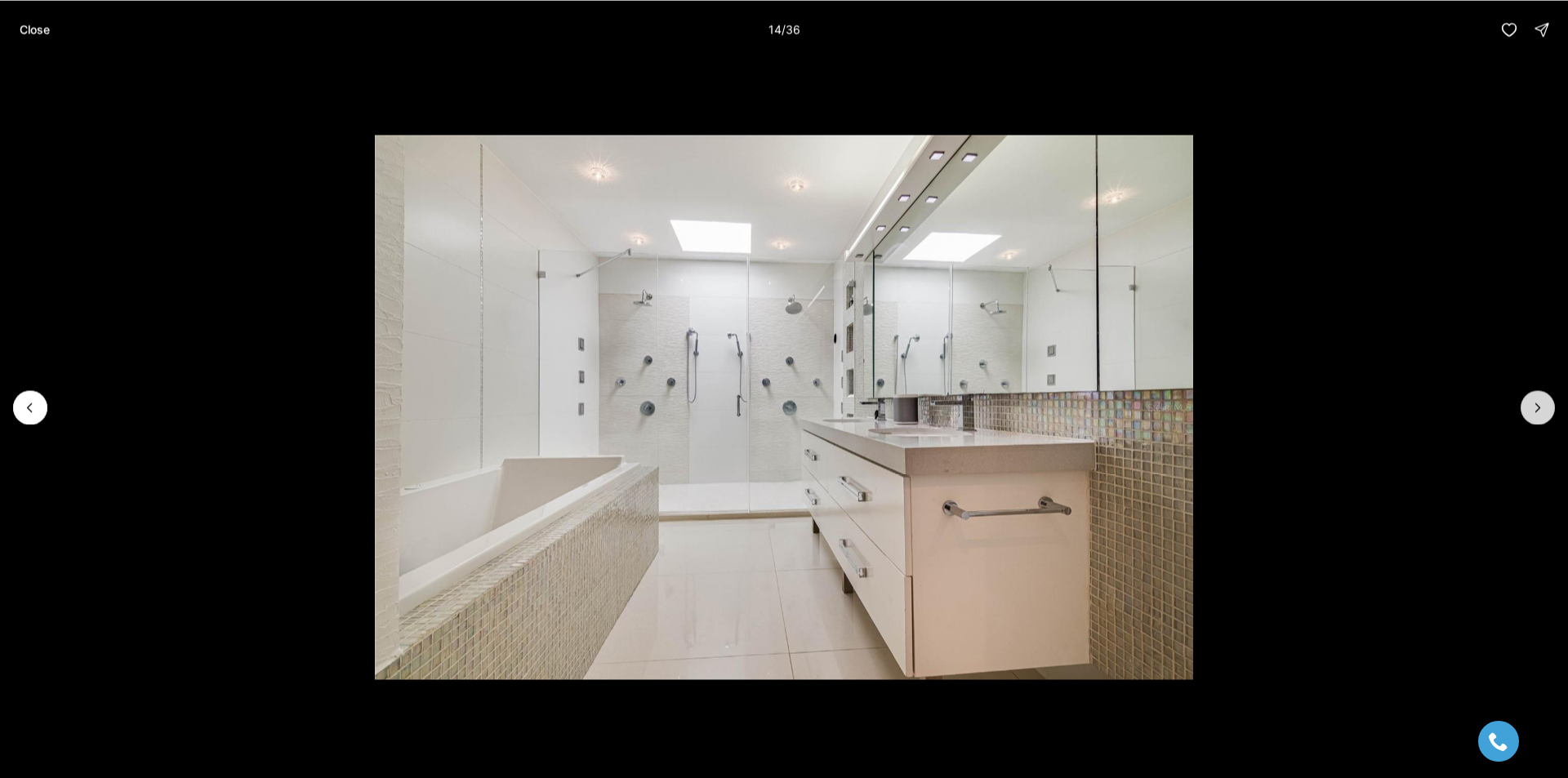
click at [1525, 411] on button "Next slide" at bounding box center [1538, 408] width 34 height 34
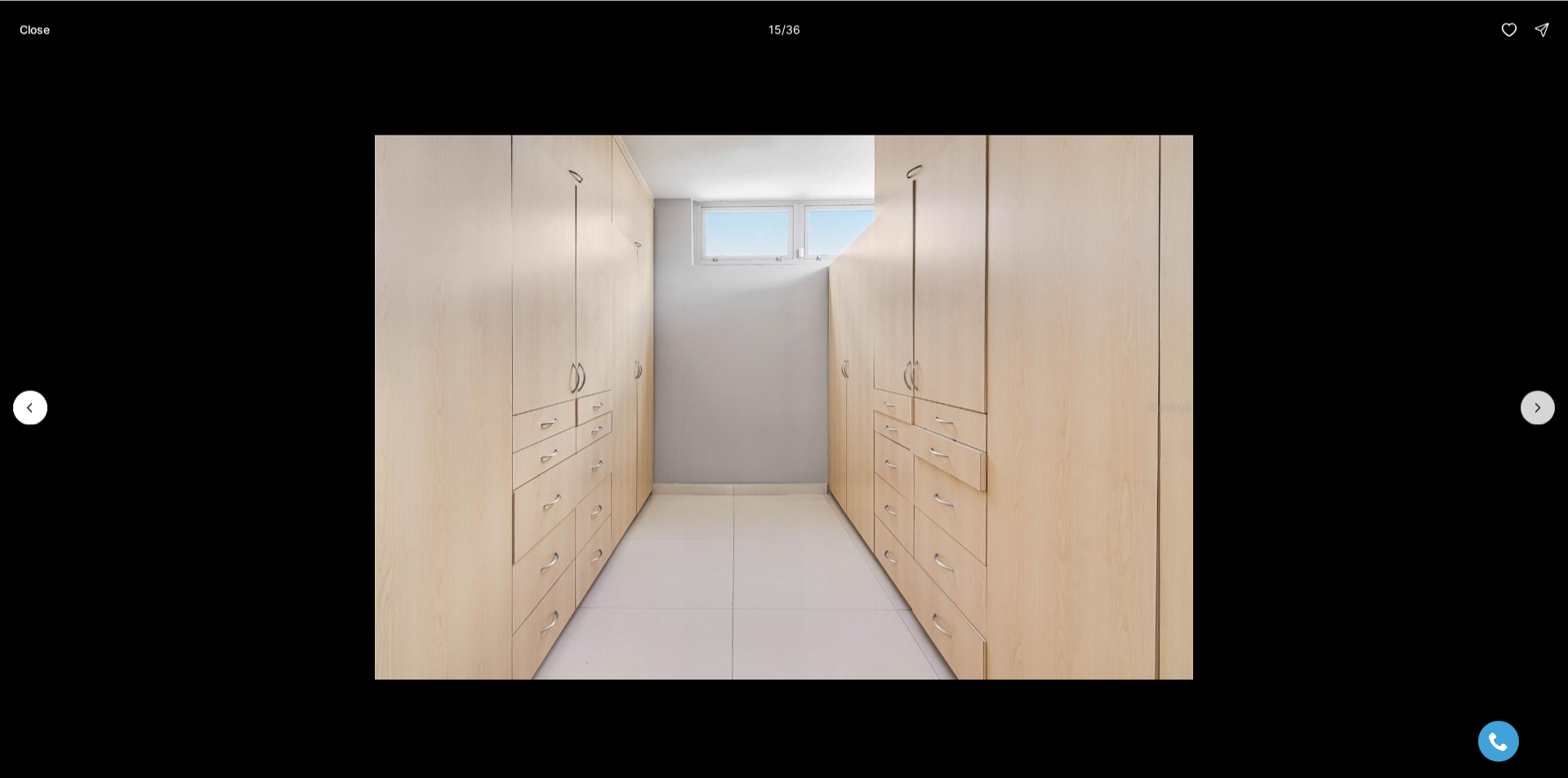
click at [1525, 411] on button "Next slide" at bounding box center [1538, 408] width 34 height 34
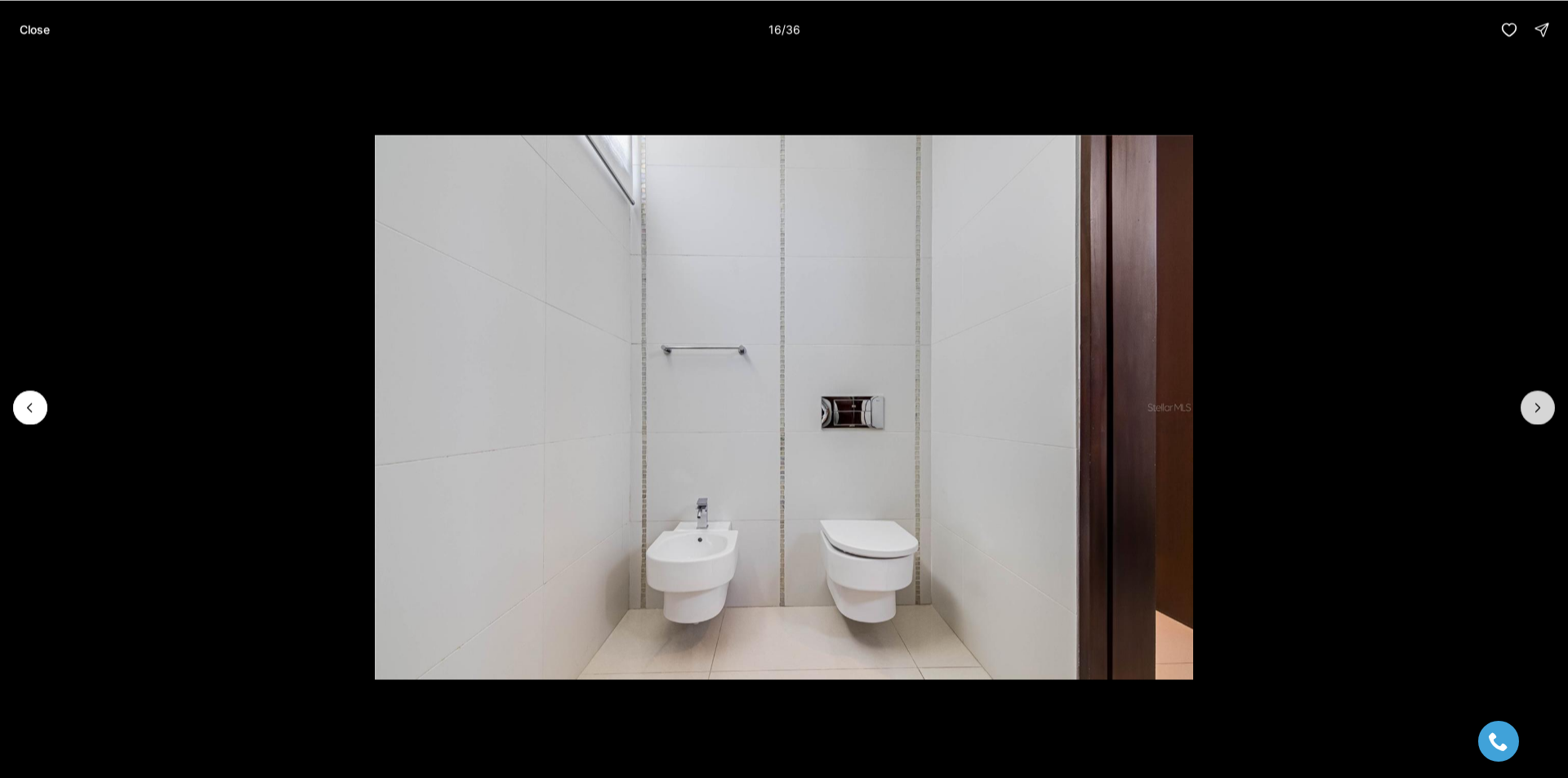
click at [1525, 411] on button "Next slide" at bounding box center [1538, 408] width 34 height 34
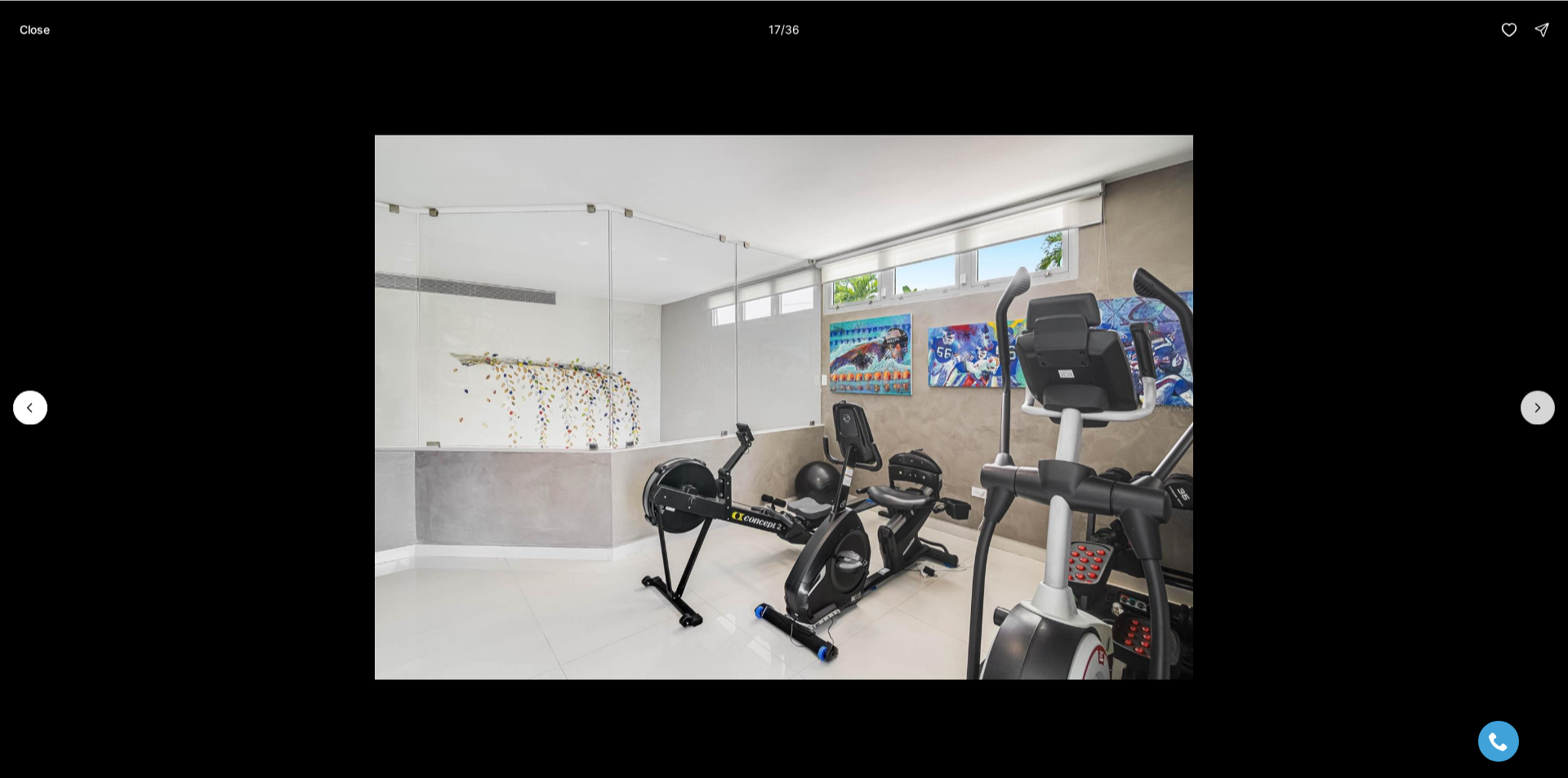
click at [1525, 411] on button "Next slide" at bounding box center [1538, 408] width 34 height 34
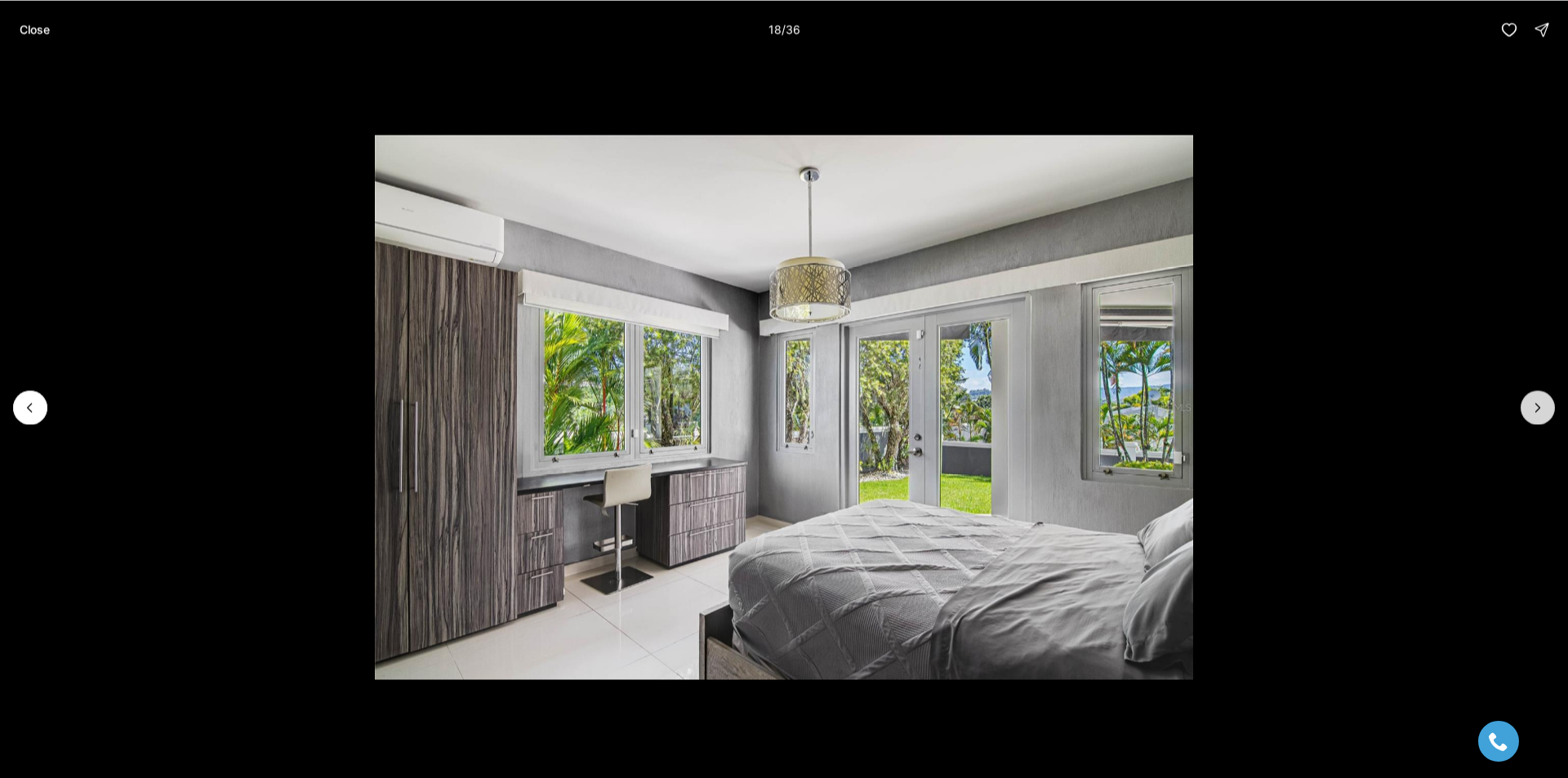
click at [1525, 411] on button "Next slide" at bounding box center [1538, 408] width 34 height 34
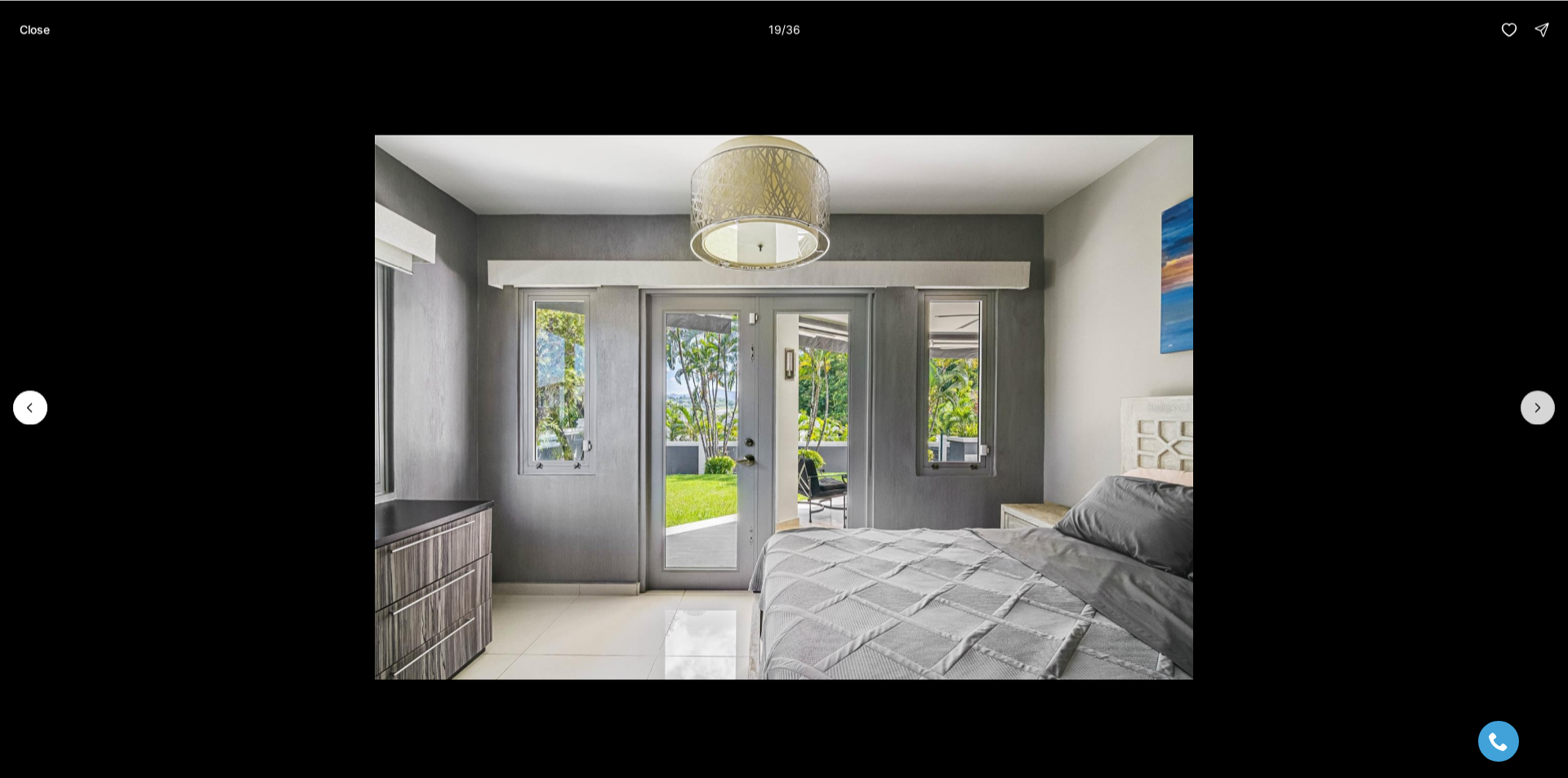
click at [1525, 411] on button "Next slide" at bounding box center [1538, 408] width 34 height 34
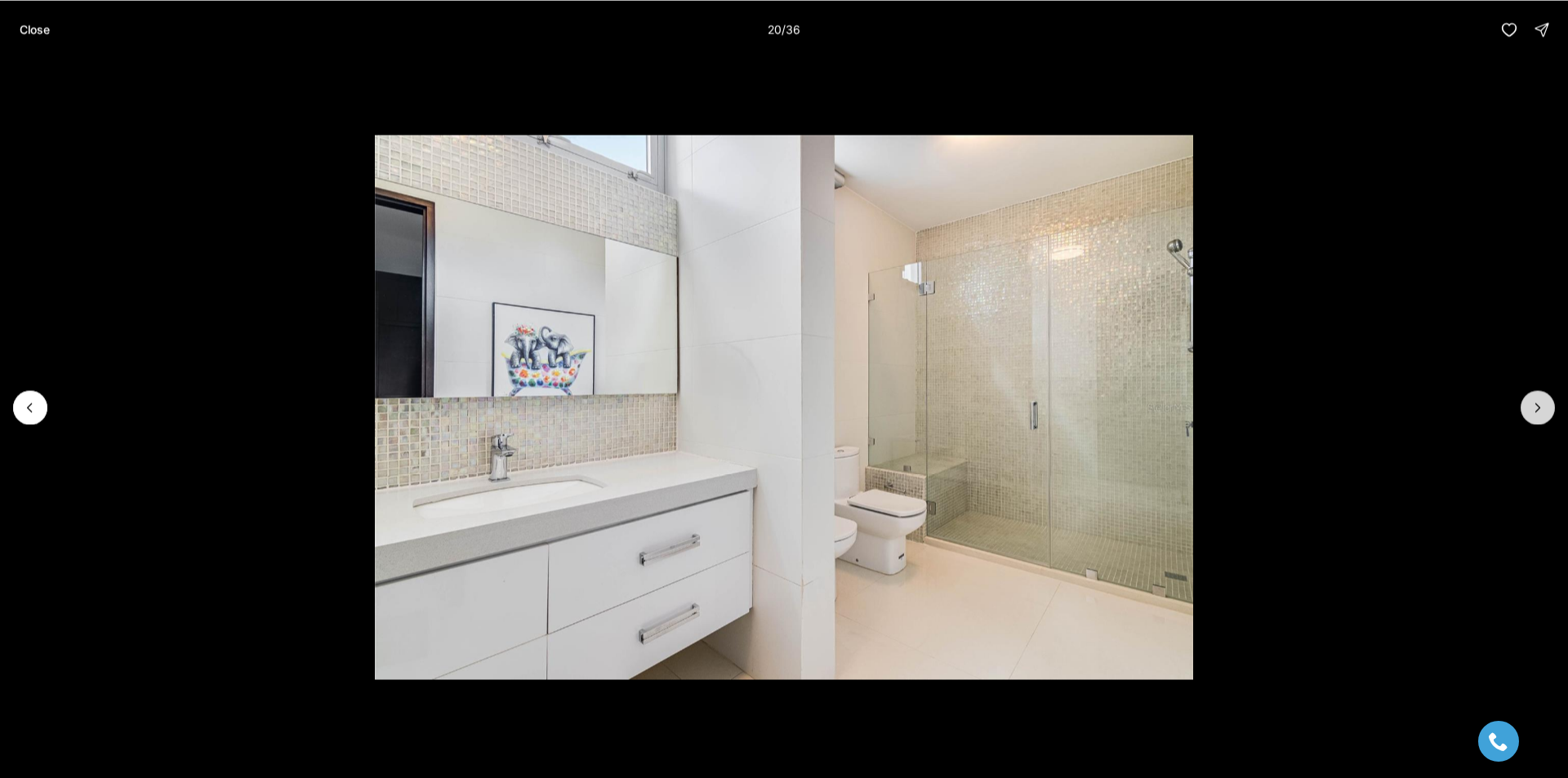
click at [1525, 411] on button "Next slide" at bounding box center [1538, 408] width 34 height 34
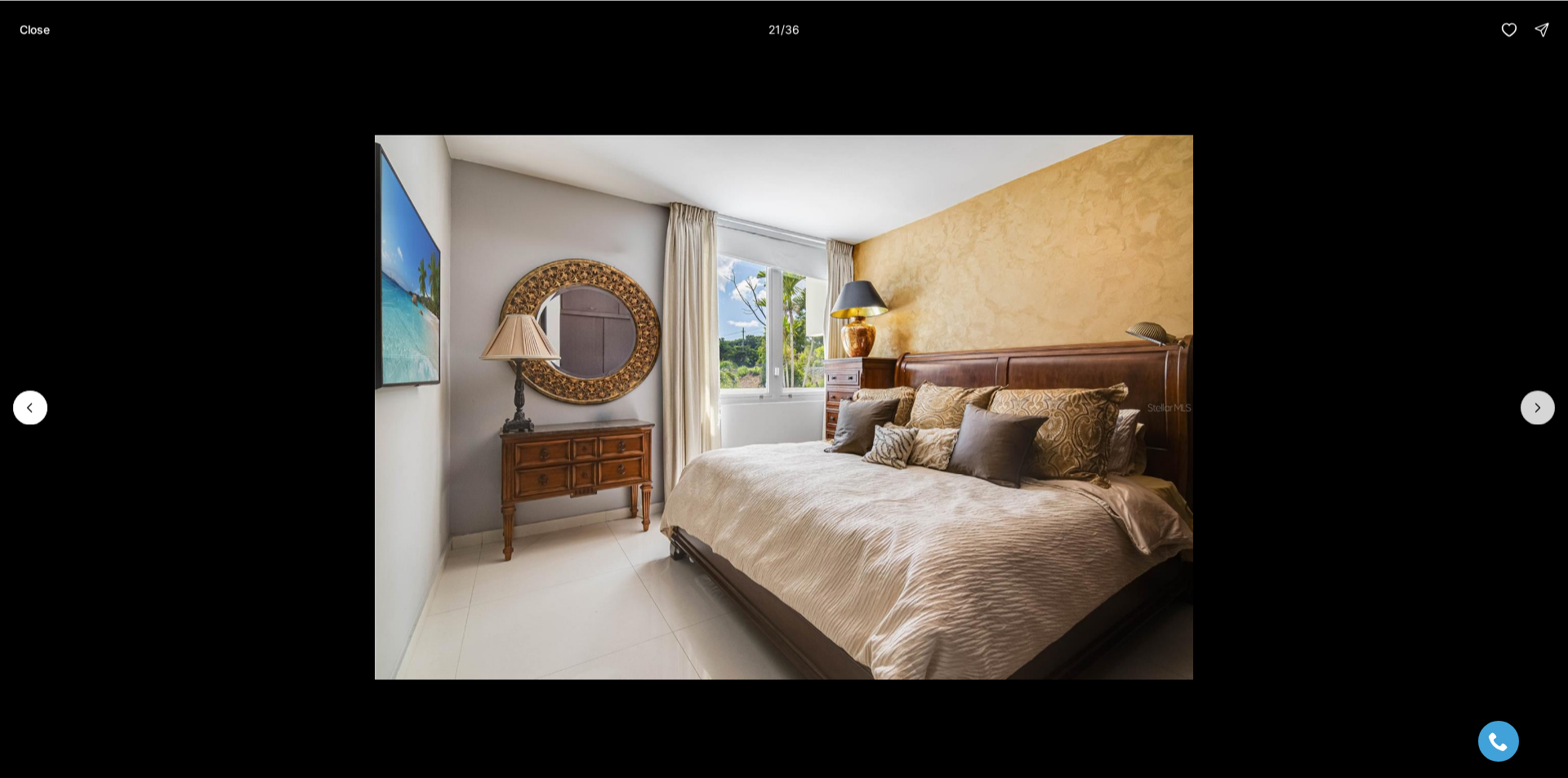
click at [1525, 411] on button "Next slide" at bounding box center [1538, 408] width 34 height 34
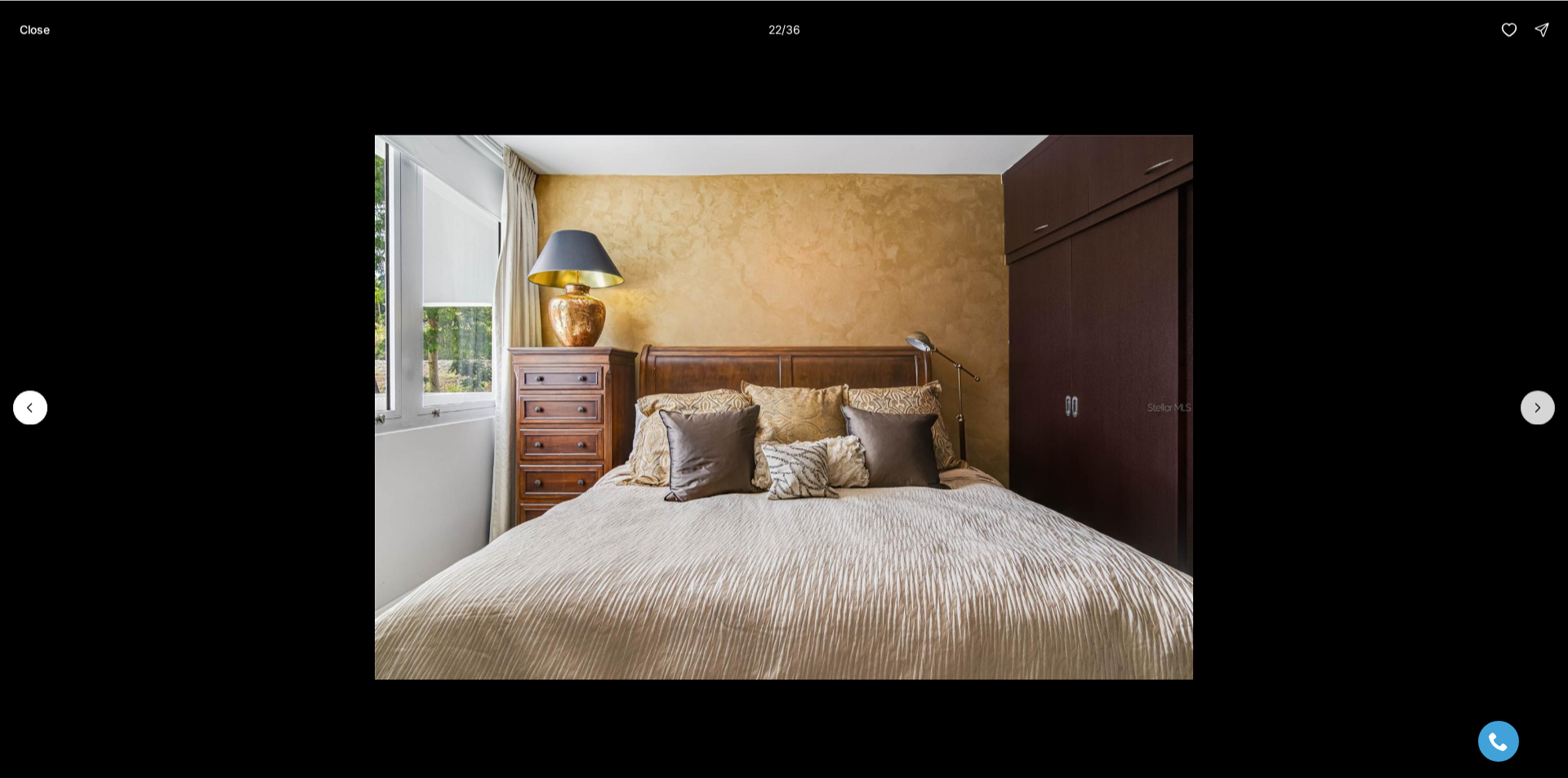
click at [1525, 411] on button "Next slide" at bounding box center [1538, 408] width 34 height 34
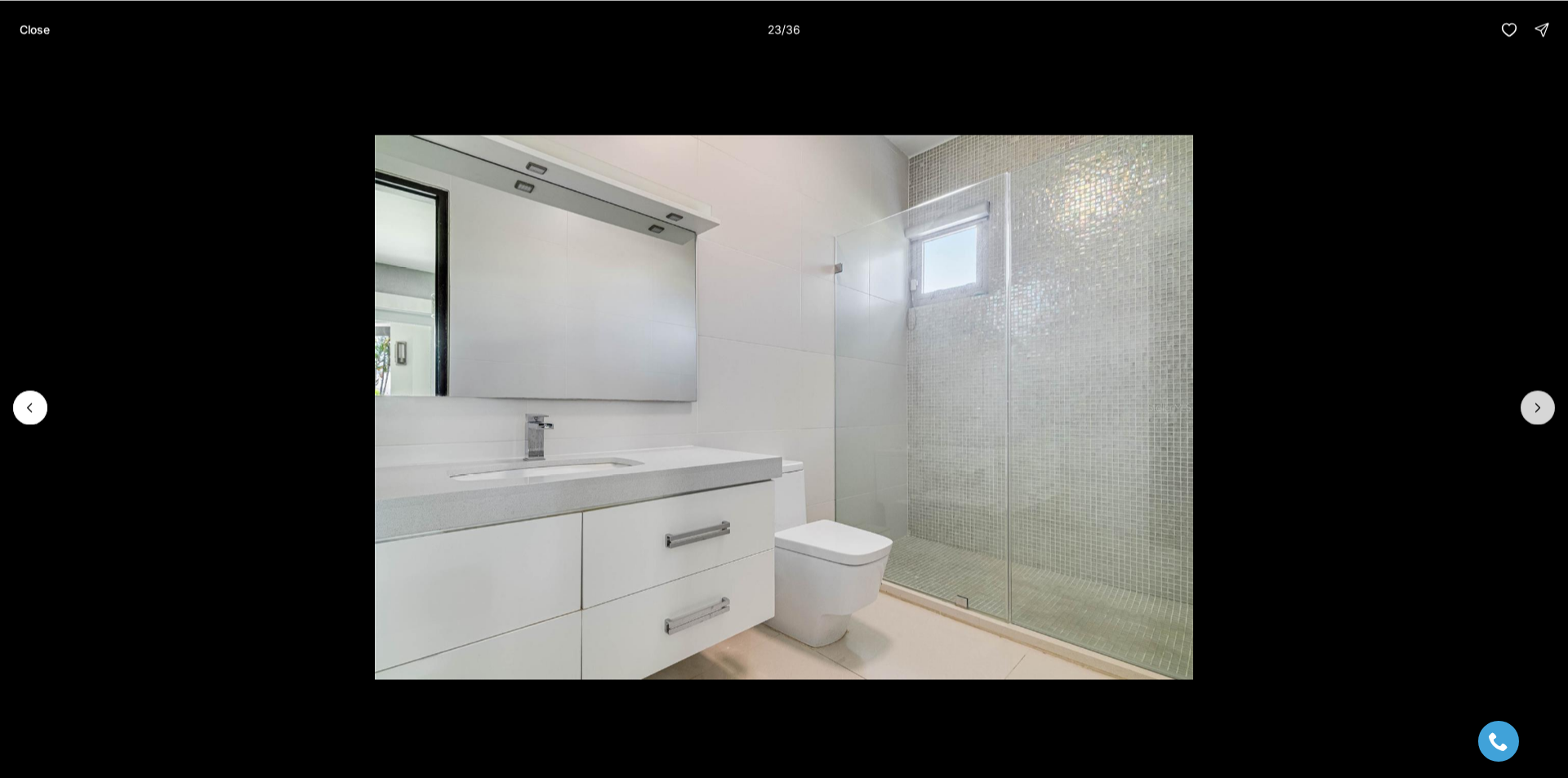
click at [1525, 411] on button "Next slide" at bounding box center [1538, 408] width 34 height 34
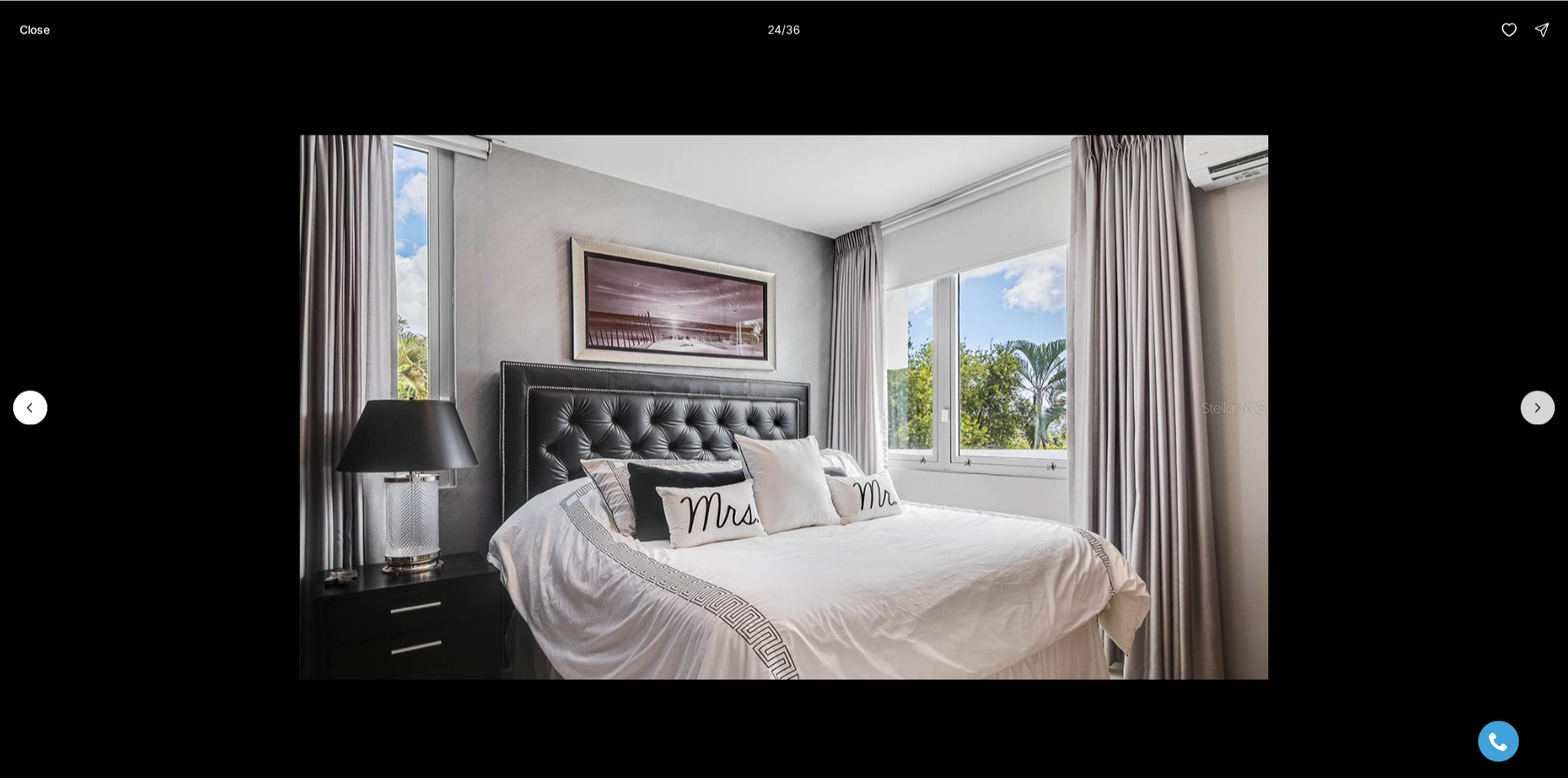
click at [1525, 411] on button "Next slide" at bounding box center [1538, 408] width 34 height 34
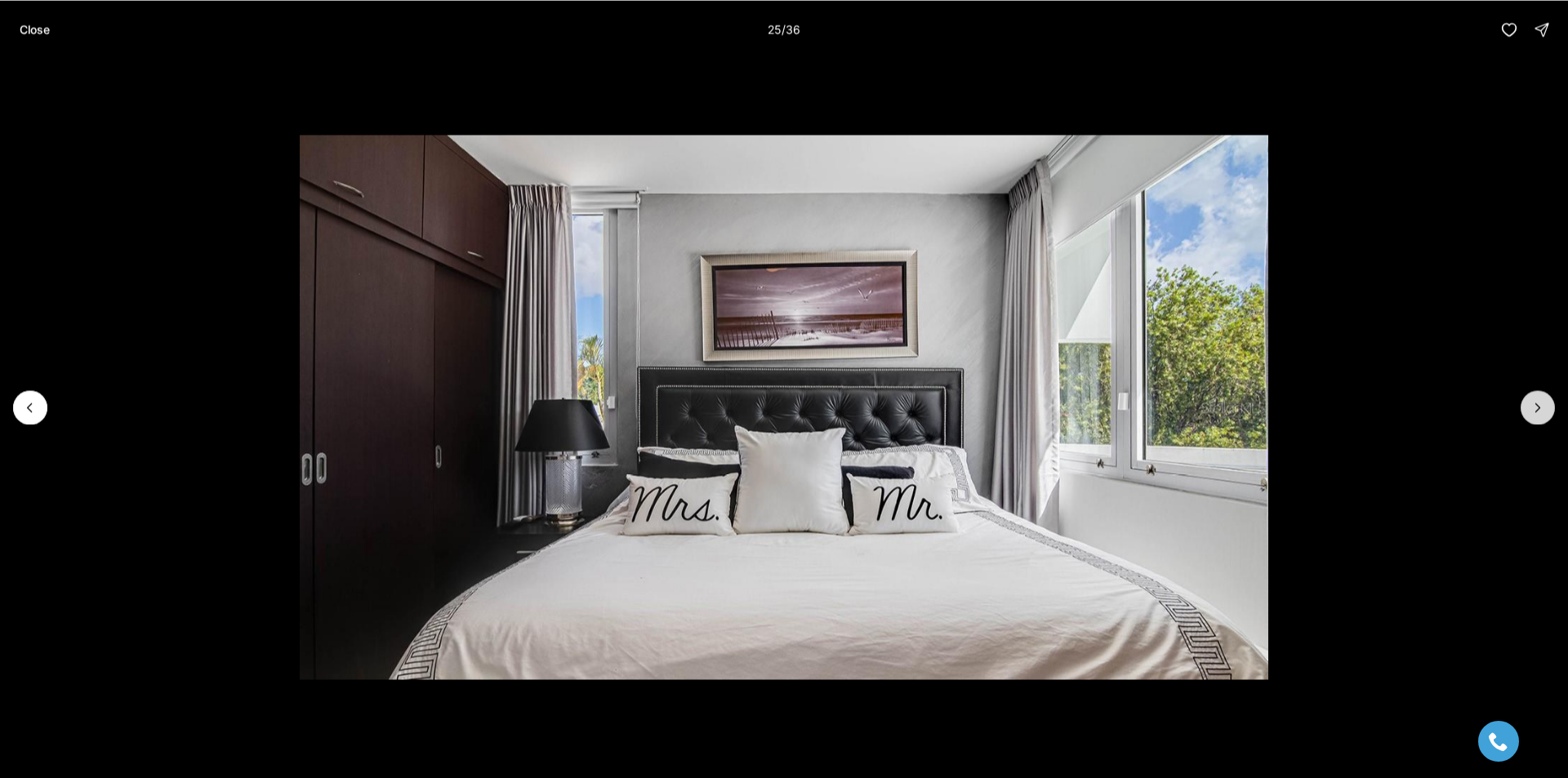
click at [1525, 411] on button "Next slide" at bounding box center [1538, 408] width 34 height 34
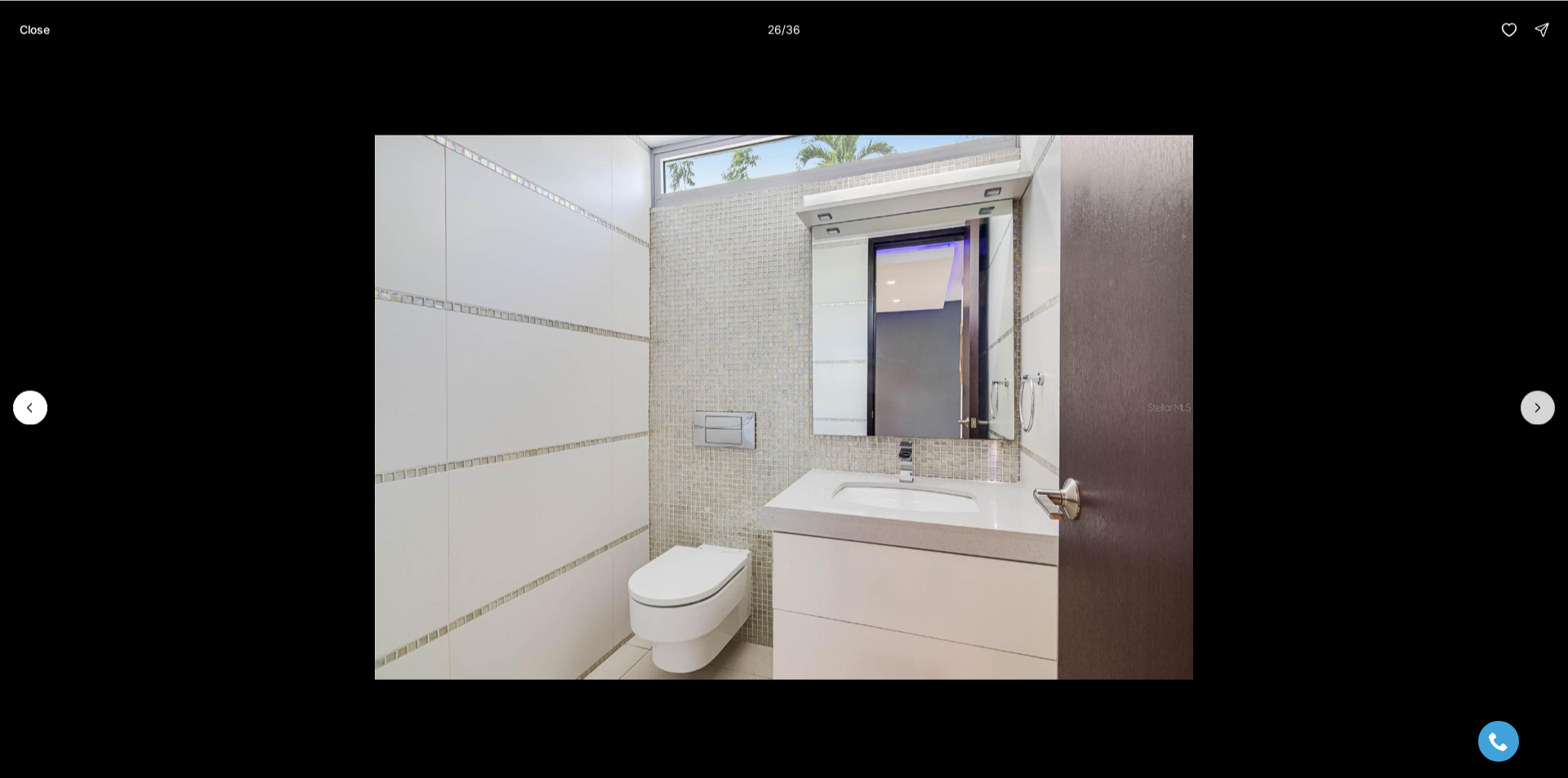
click at [1525, 411] on button "Next slide" at bounding box center [1538, 408] width 34 height 34
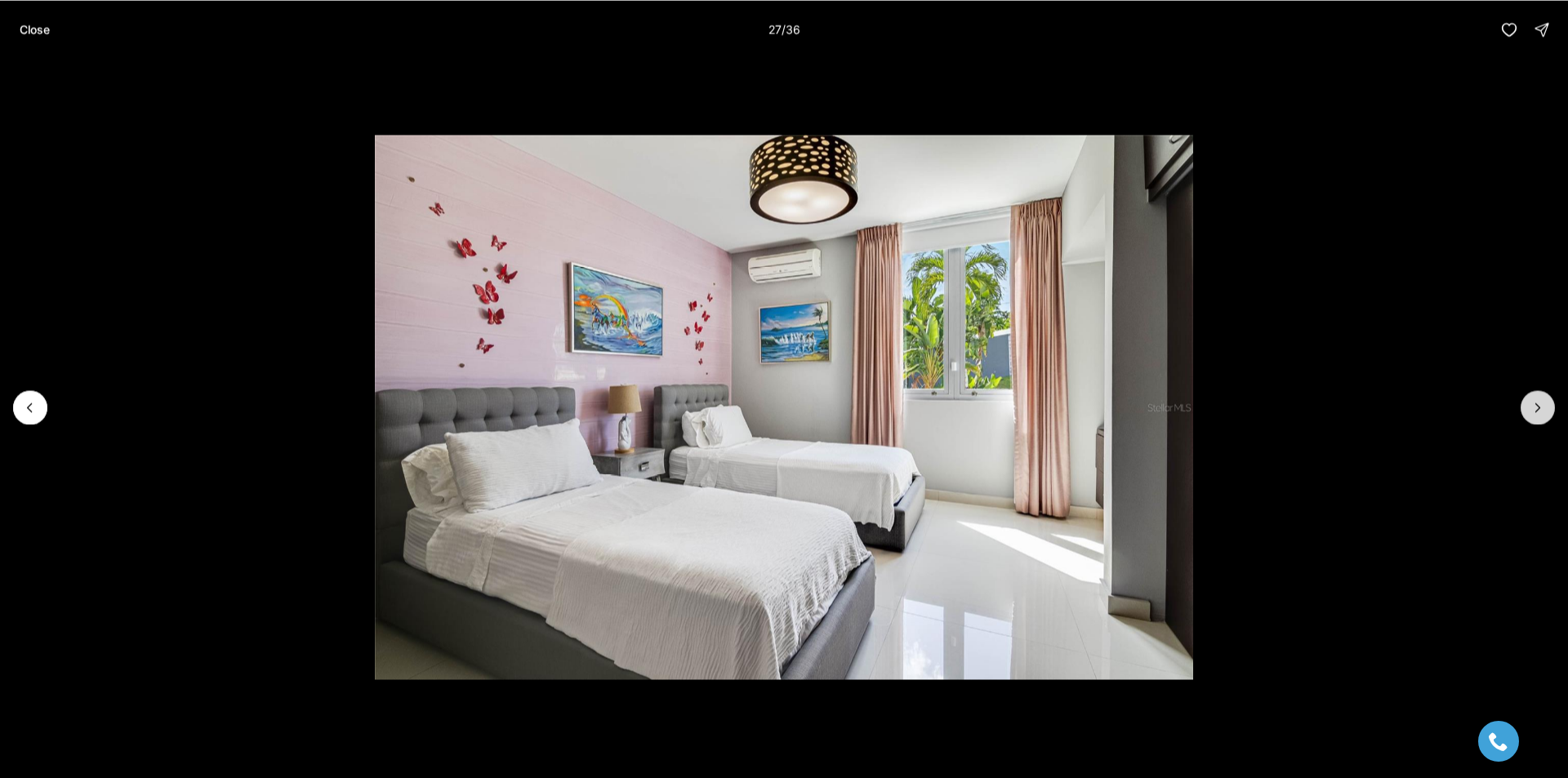
click at [1525, 411] on button "Next slide" at bounding box center [1538, 408] width 34 height 34
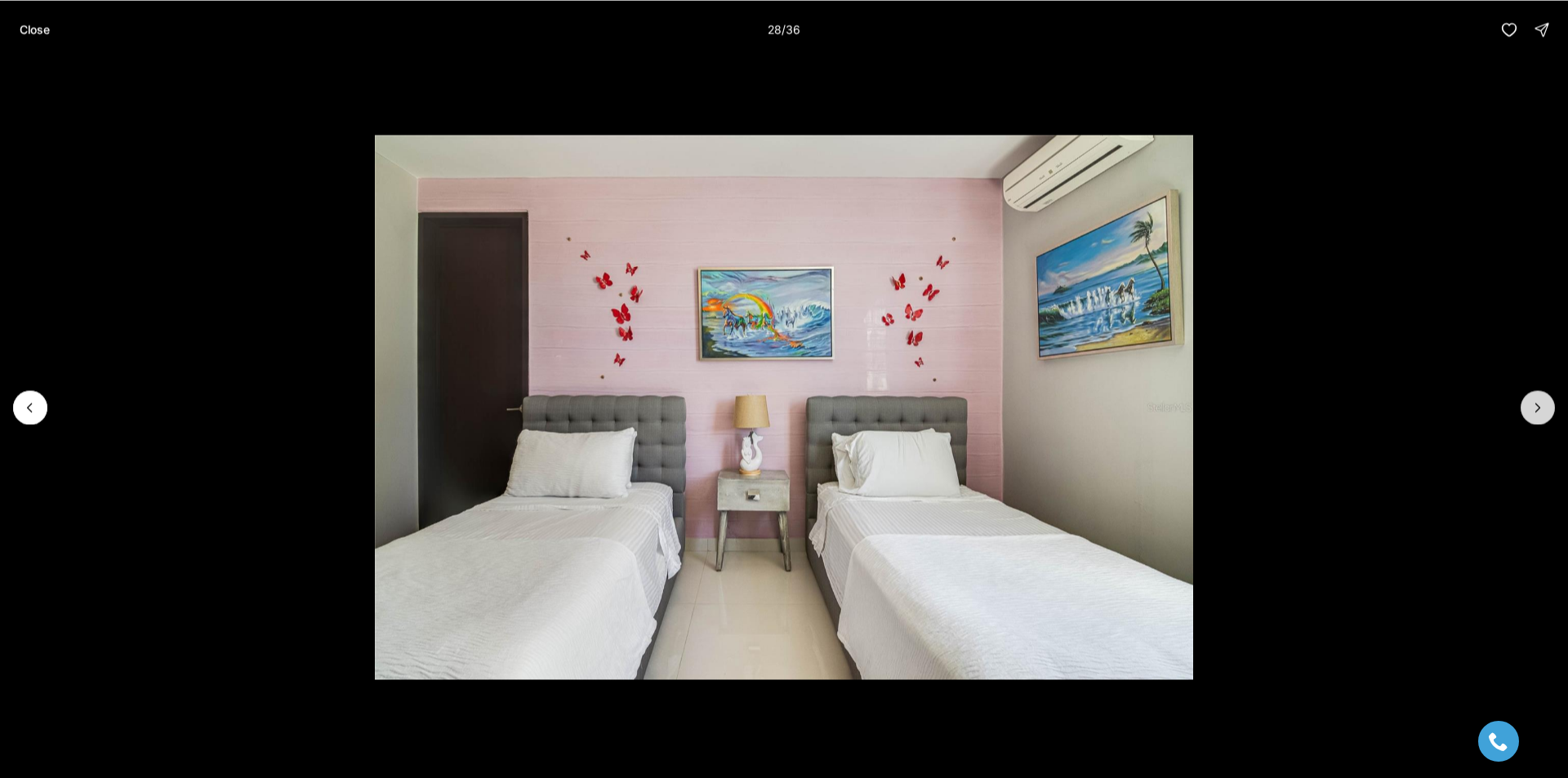
click at [1525, 411] on button "Next slide" at bounding box center [1538, 408] width 34 height 34
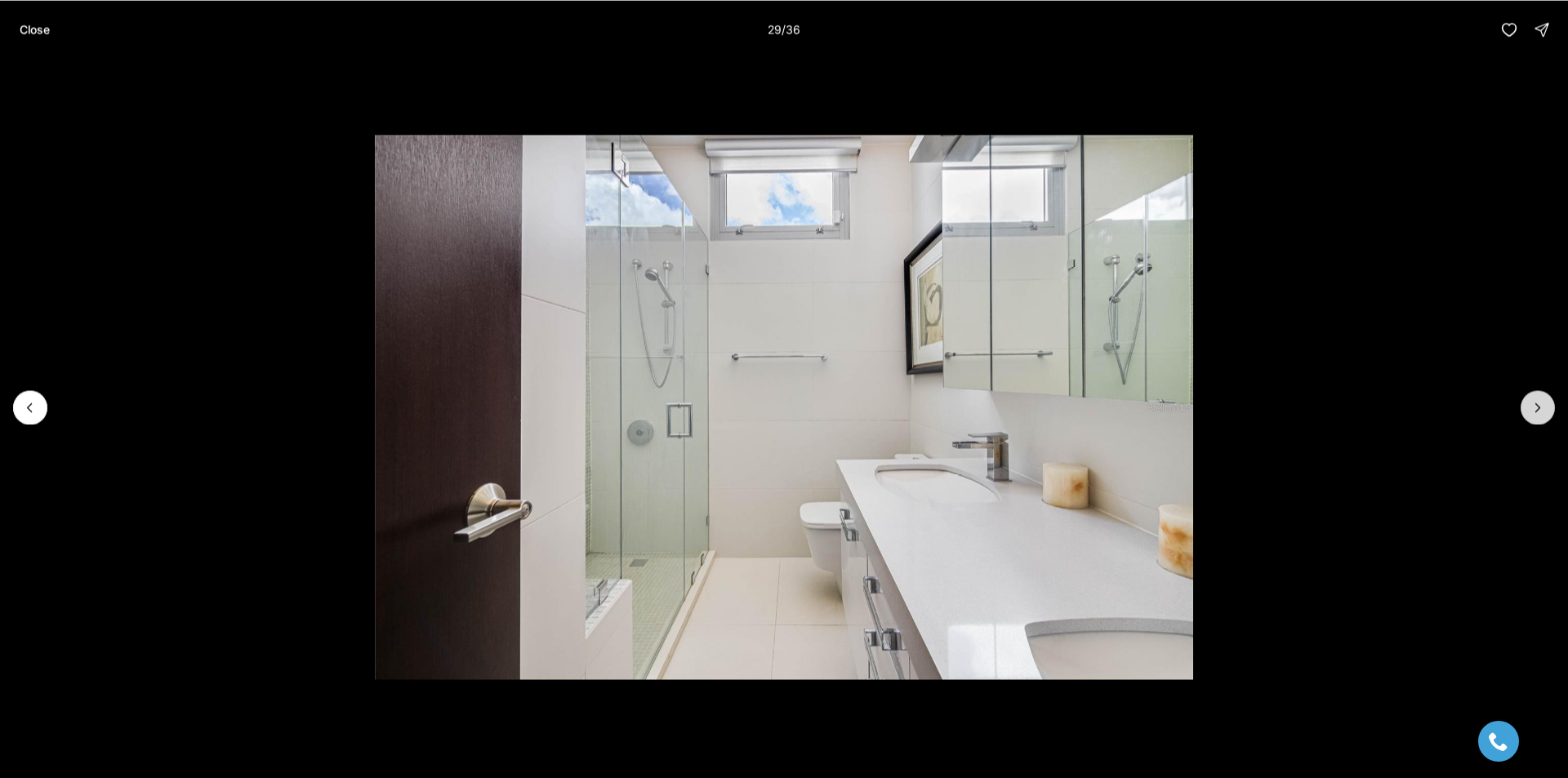
click at [1525, 411] on button "Next slide" at bounding box center [1538, 408] width 34 height 34
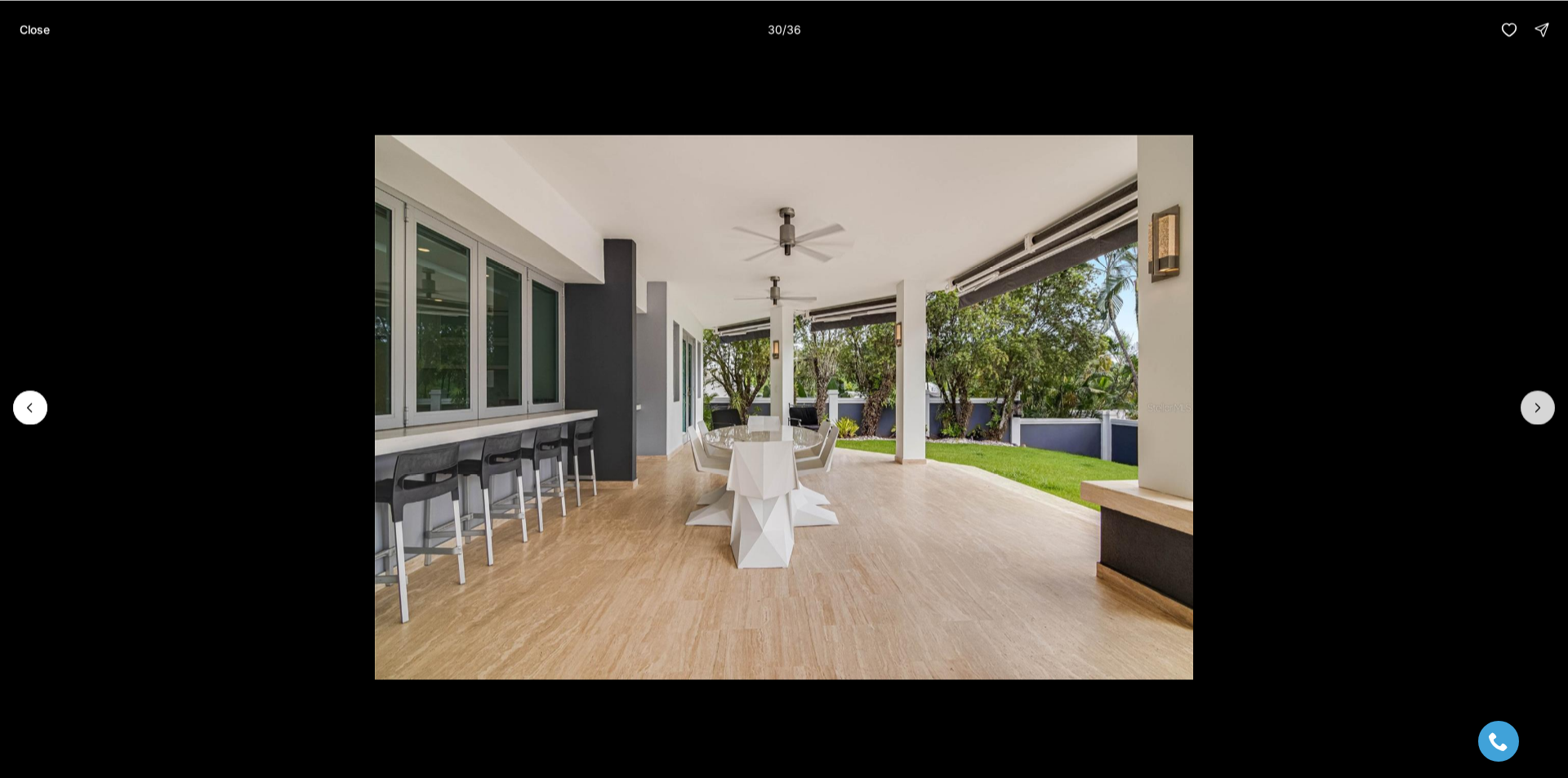
click at [1525, 411] on button "Next slide" at bounding box center [1538, 408] width 34 height 34
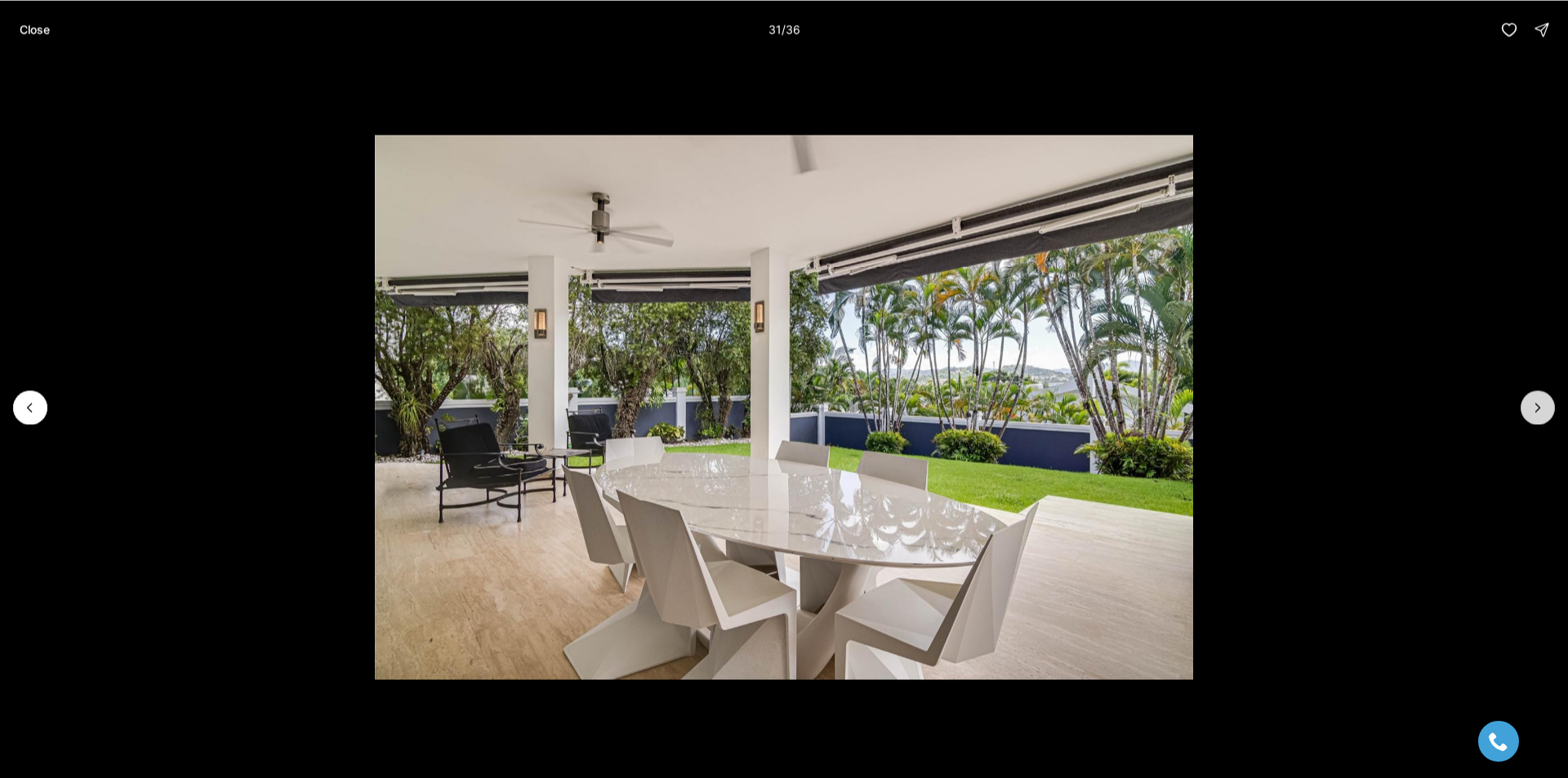
click at [1525, 411] on button "Next slide" at bounding box center [1538, 408] width 34 height 34
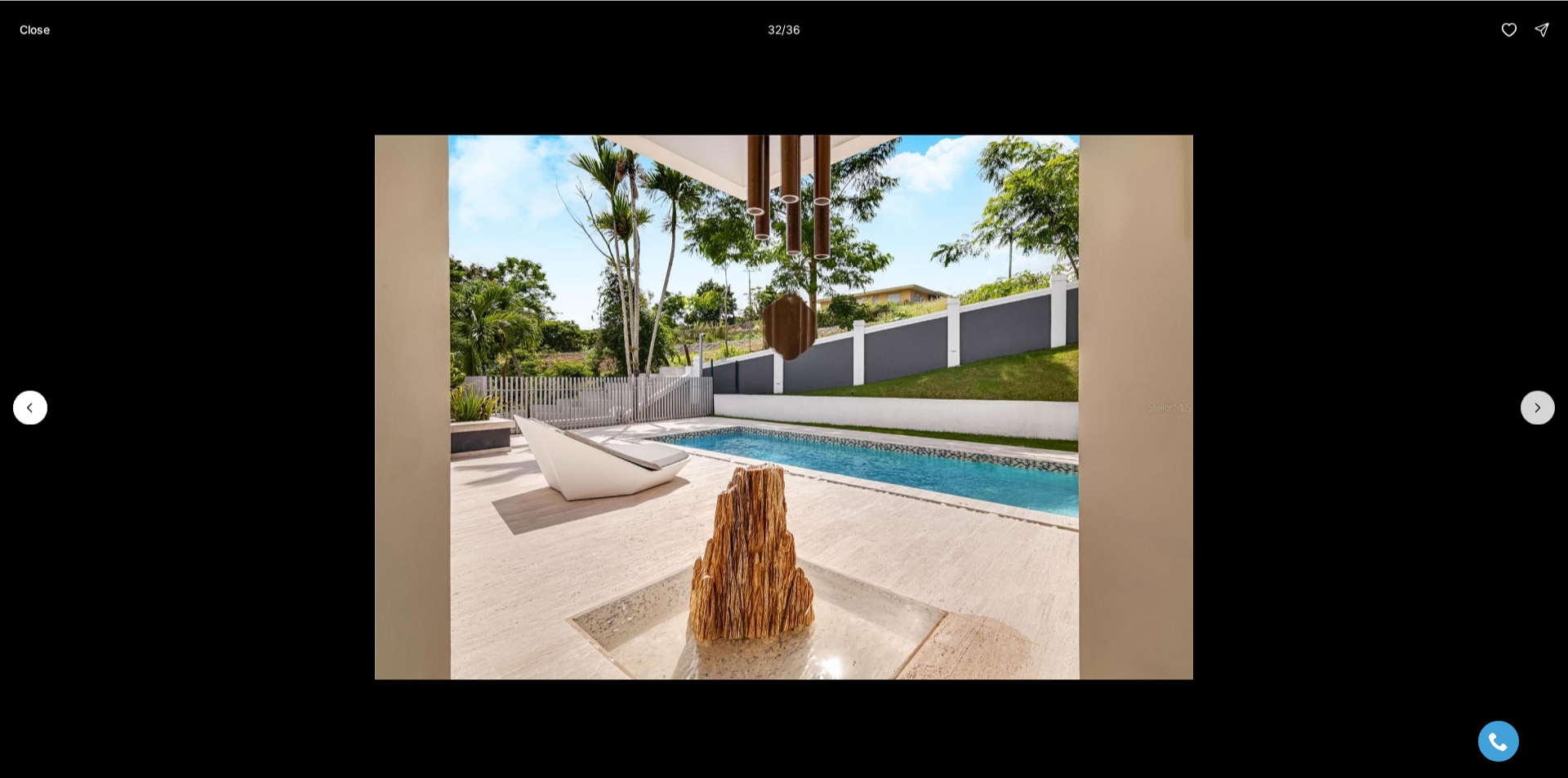
click at [1525, 411] on button "Next slide" at bounding box center [1538, 408] width 34 height 34
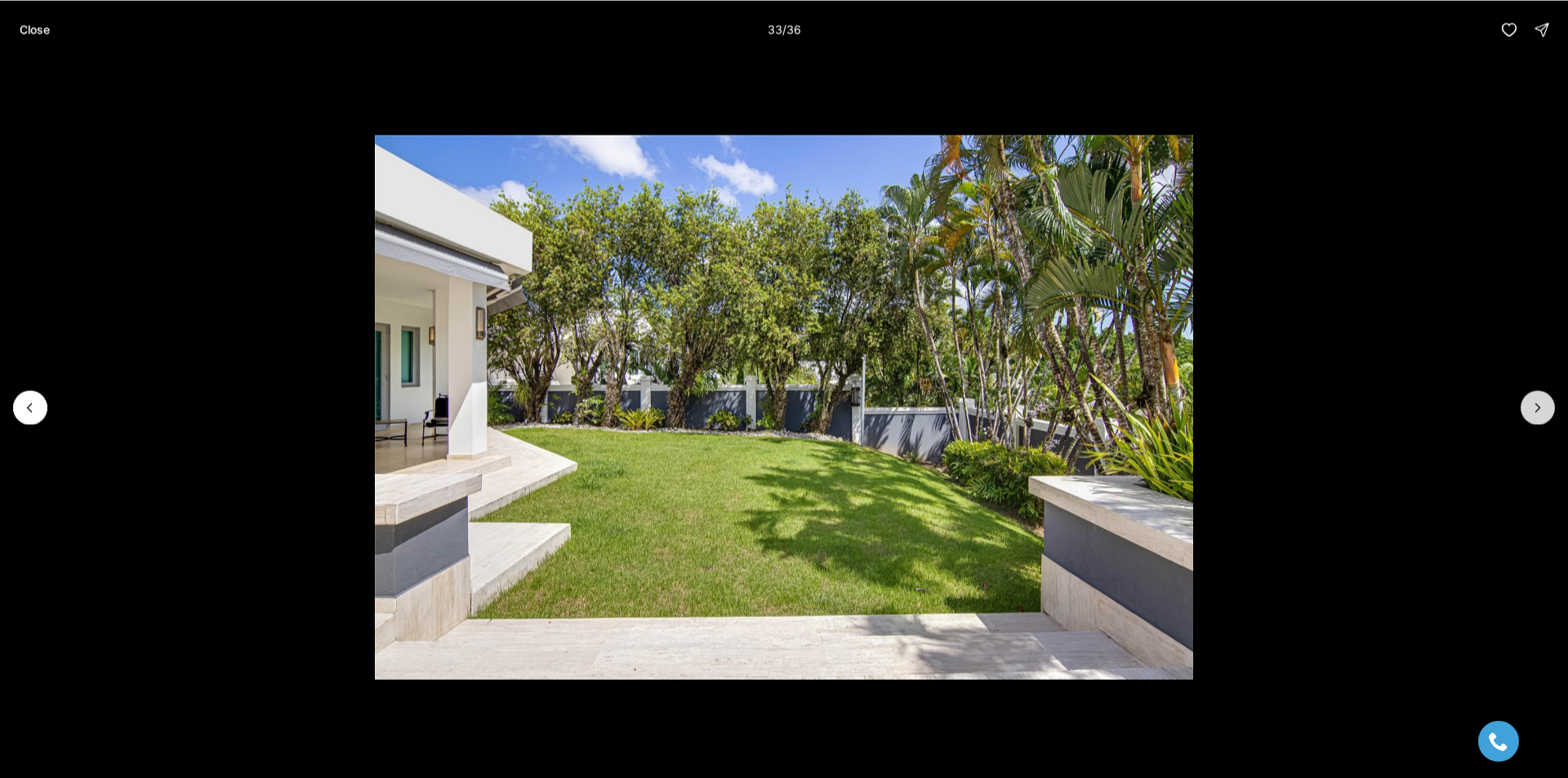
click at [1525, 411] on button "Next slide" at bounding box center [1538, 408] width 34 height 34
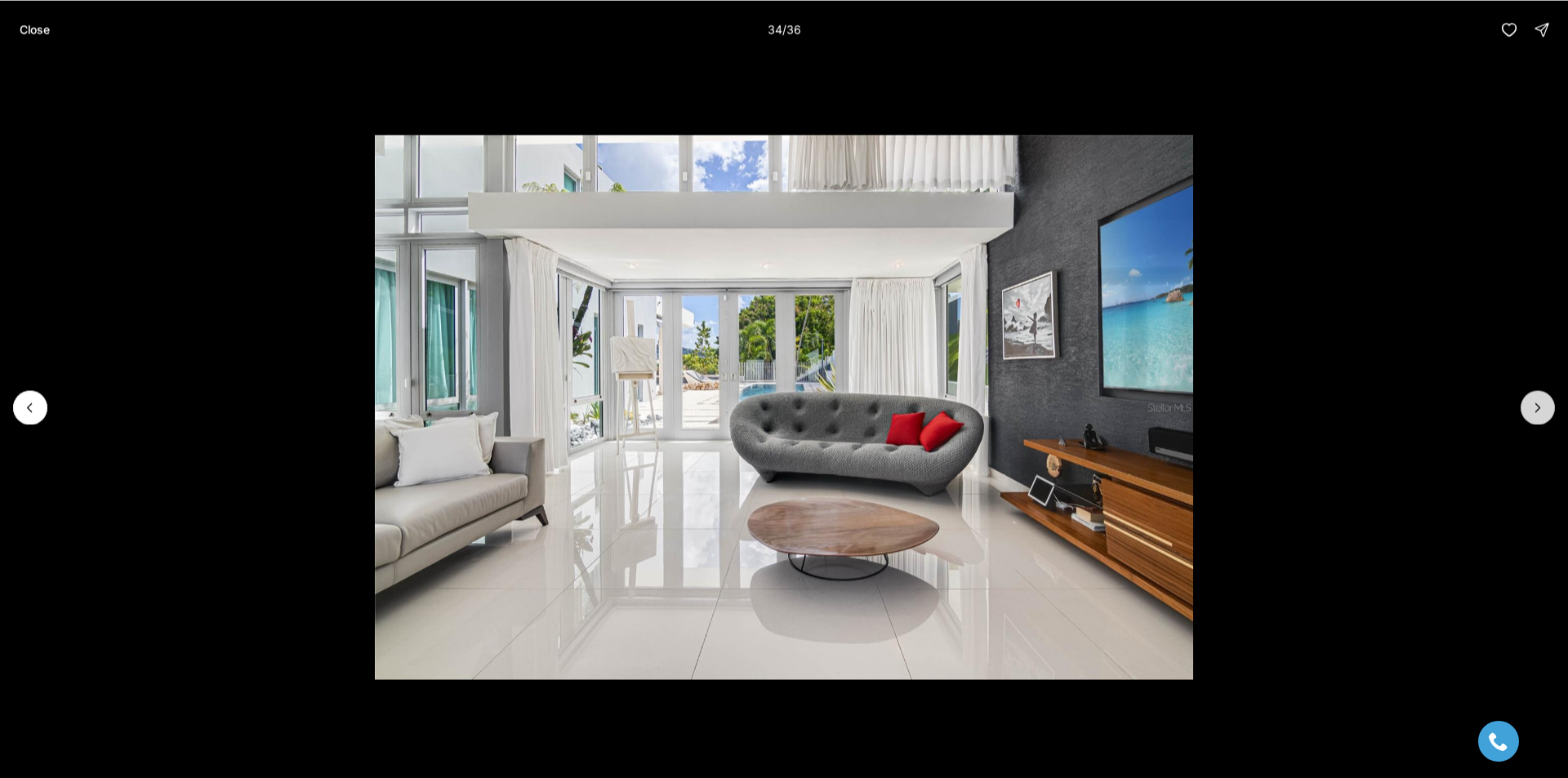
click at [1525, 411] on button "Next slide" at bounding box center [1538, 408] width 34 height 34
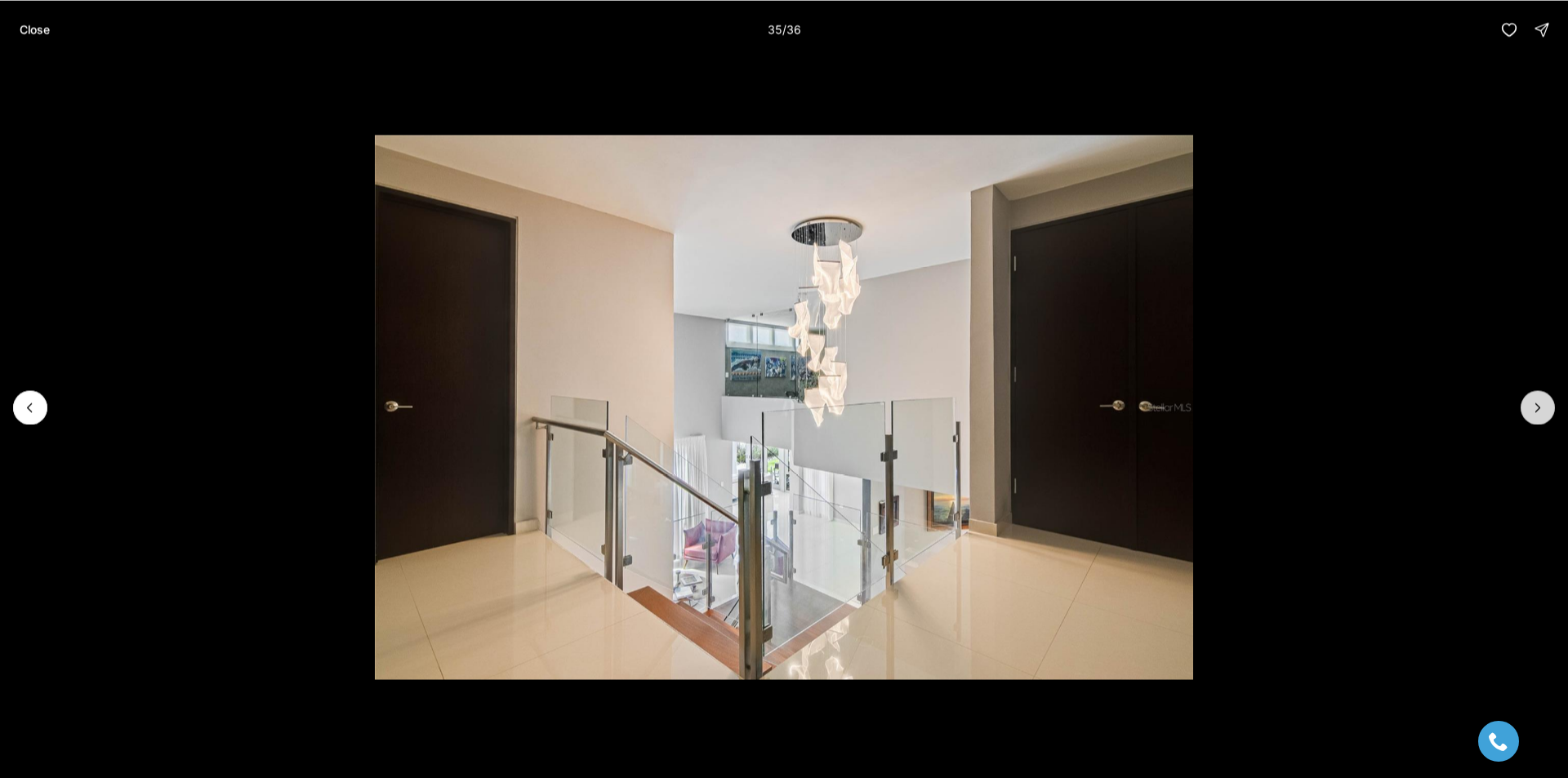
click at [1525, 411] on button "Next slide" at bounding box center [1538, 408] width 34 height 34
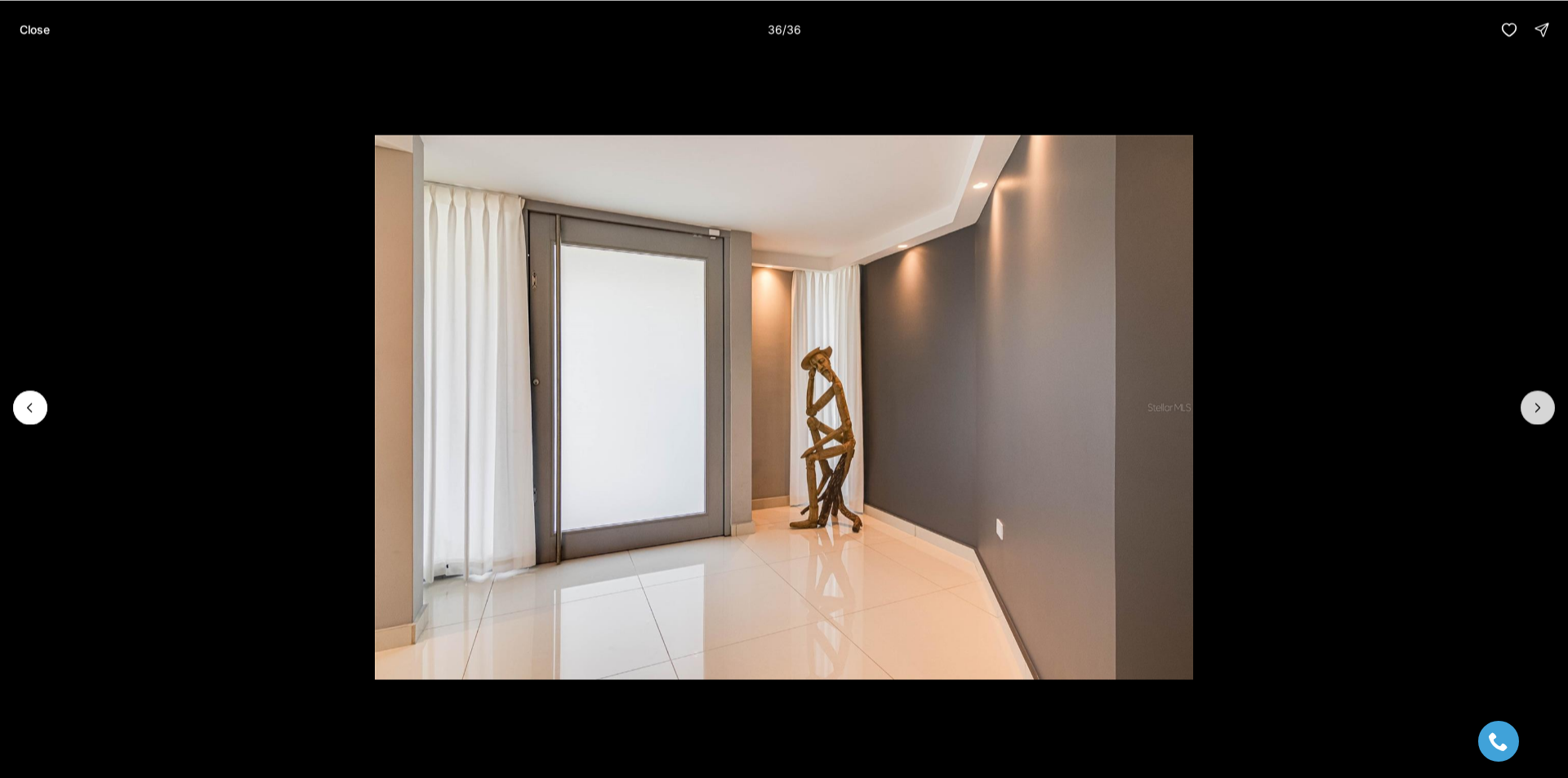
click at [1525, 411] on div at bounding box center [1538, 408] width 34 height 34
